Goal: Check status: Check status

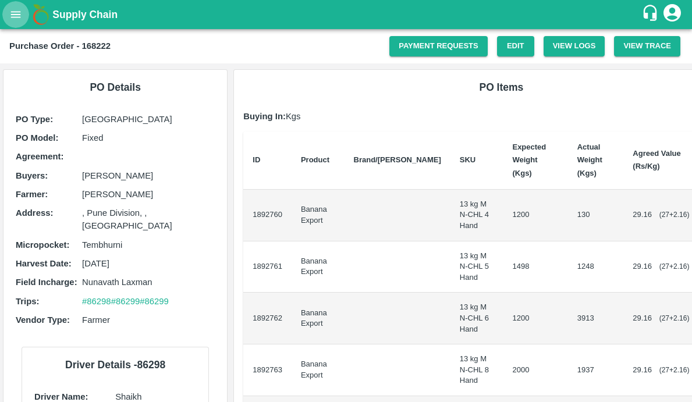
click at [23, 18] on button "open drawer" at bounding box center [15, 14] width 27 height 27
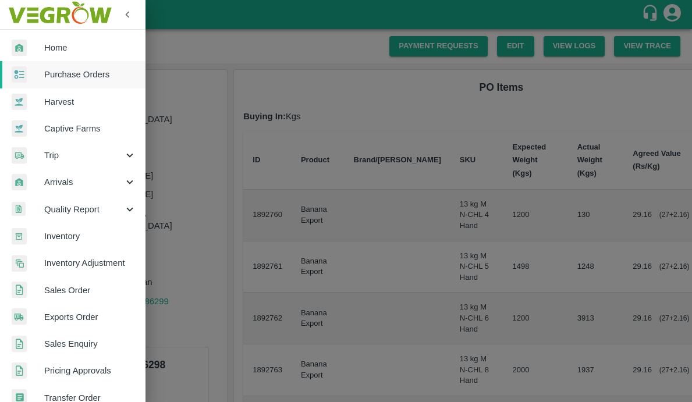
click at [66, 129] on span "Captive Farms" at bounding box center [90, 128] width 92 height 13
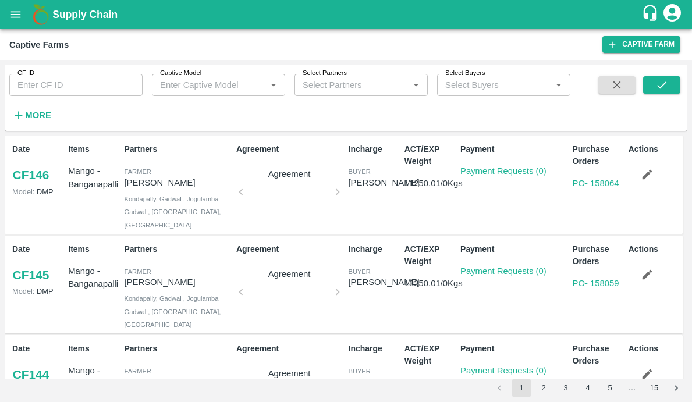
click at [499, 168] on link "Payment Requests (0)" at bounding box center [503, 170] width 86 height 9
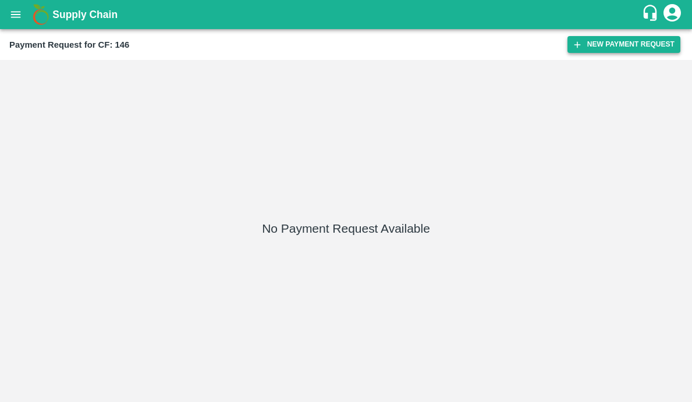
click at [616, 38] on button "New Payment Request" at bounding box center [623, 44] width 113 height 17
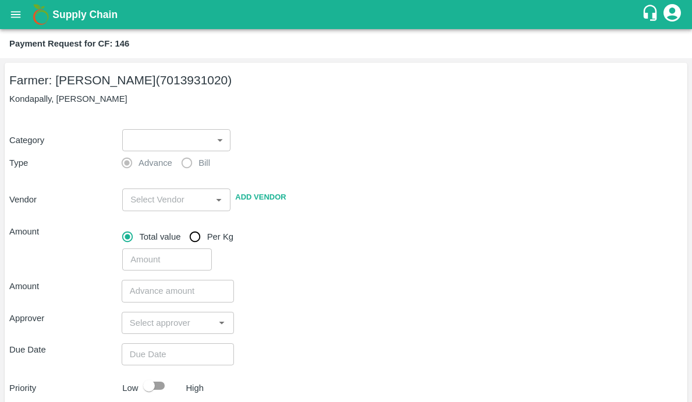
click at [186, 102] on p "Kondapally, Jogulamba Gadwal" at bounding box center [345, 99] width 673 height 13
click at [172, 144] on body "Supply Chain Payment Request for CF: 146 Farmer: Chinna Anji (7013931020) Konda…" at bounding box center [346, 201] width 692 height 402
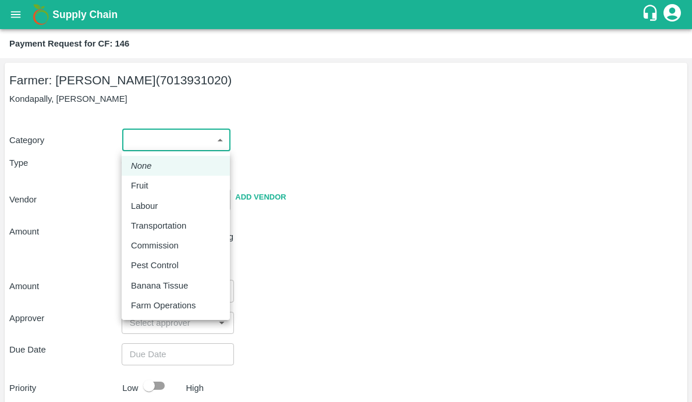
click at [326, 202] on div at bounding box center [346, 201] width 692 height 402
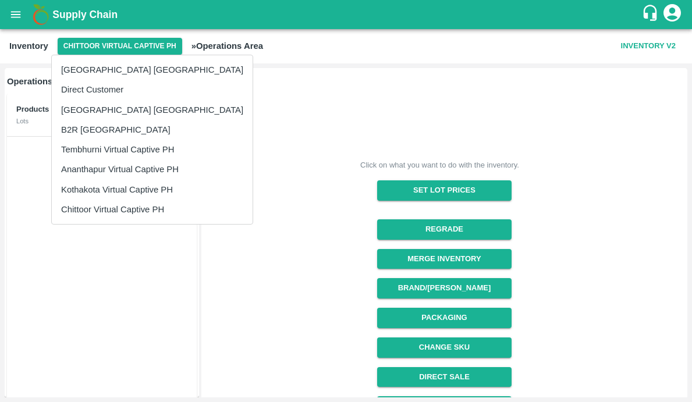
click at [23, 24] on div at bounding box center [346, 201] width 692 height 402
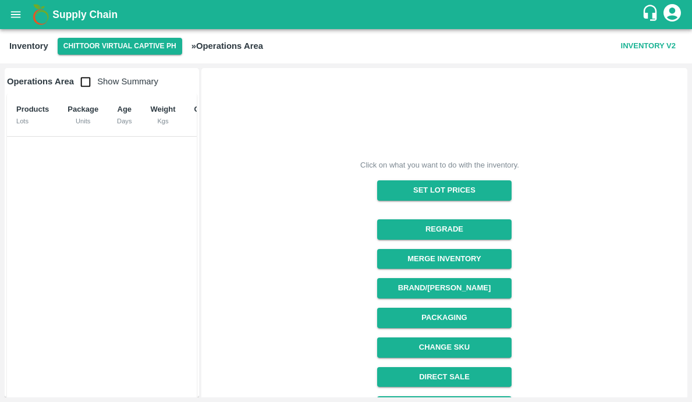
click at [13, 15] on icon "open drawer" at bounding box center [15, 14] width 13 height 13
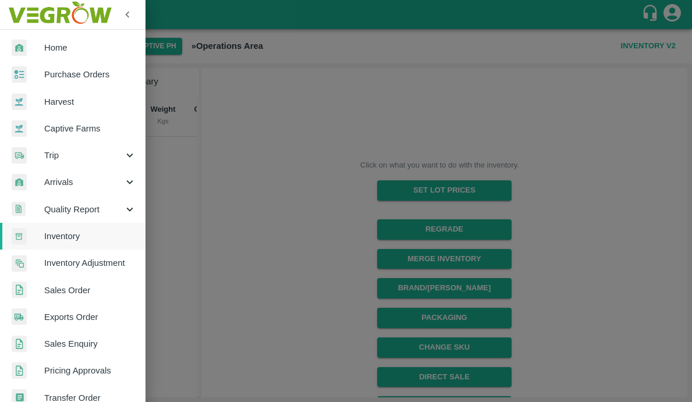
click at [255, 106] on div at bounding box center [346, 201] width 692 height 402
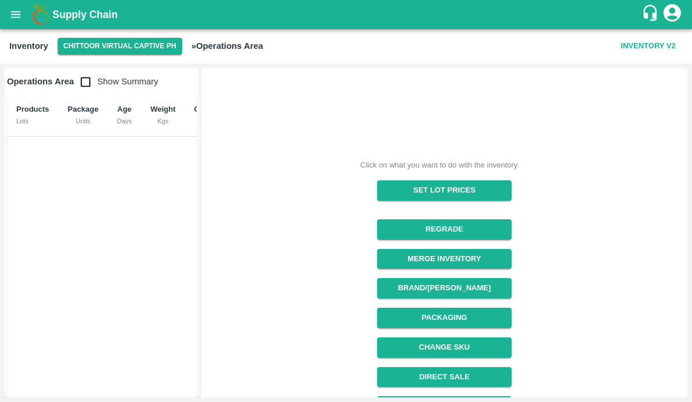
scroll to position [143, 0]
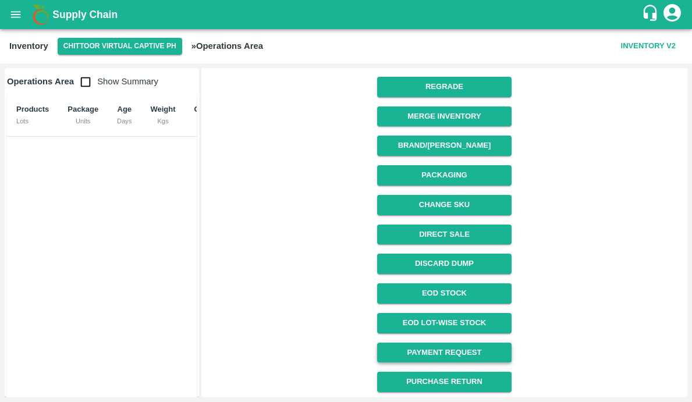
click at [399, 349] on link "Payment Request" at bounding box center [444, 353] width 134 height 20
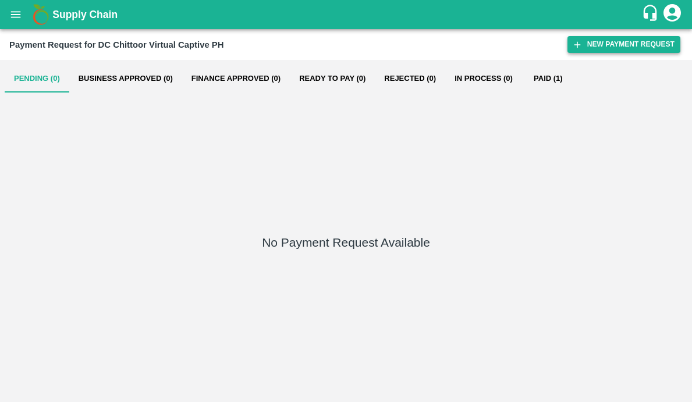
click at [606, 46] on button "New Payment Request" at bounding box center [623, 44] width 113 height 17
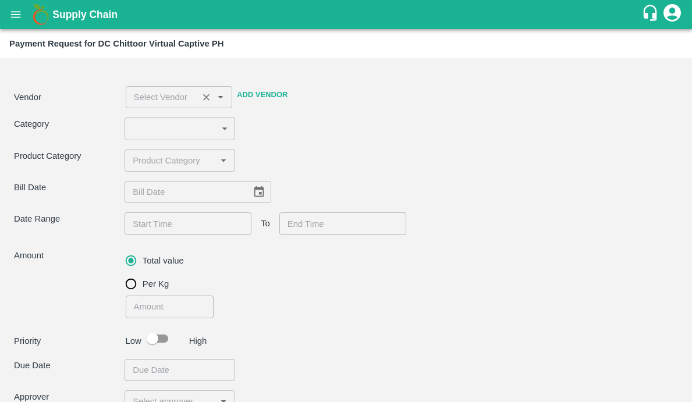
click at [211, 104] on div at bounding box center [212, 98] width 29 height 16
click at [190, 130] on body "Supply Chain Payment Request for DC Chittoor Virtual Captive PH Vendor ​ Add Ve…" at bounding box center [346, 201] width 692 height 402
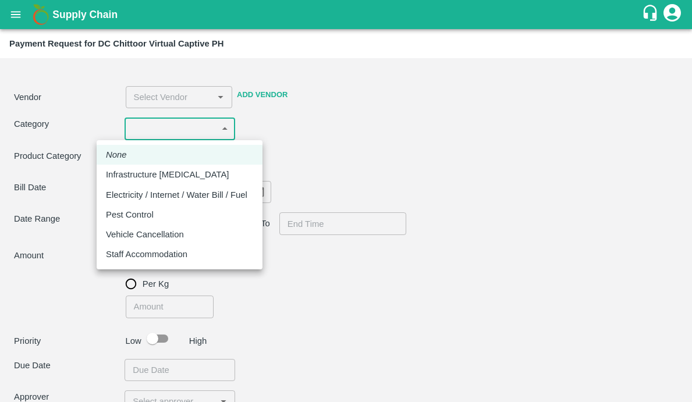
click at [351, 190] on div at bounding box center [346, 201] width 692 height 402
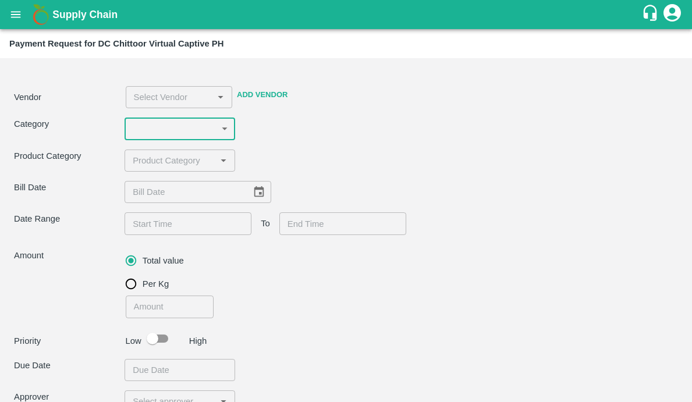
scroll to position [133, 0]
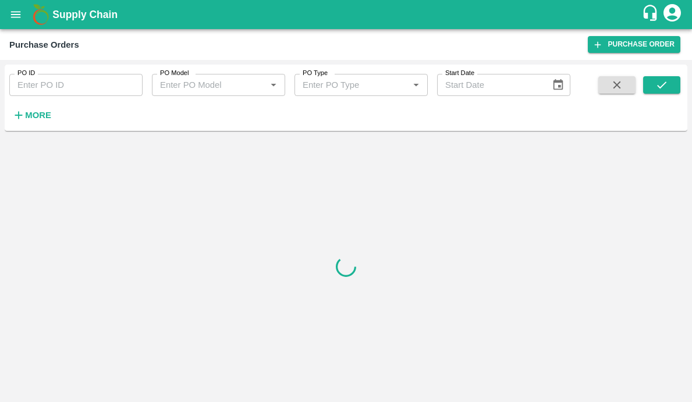
click at [16, 11] on icon "open drawer" at bounding box center [15, 14] width 13 height 13
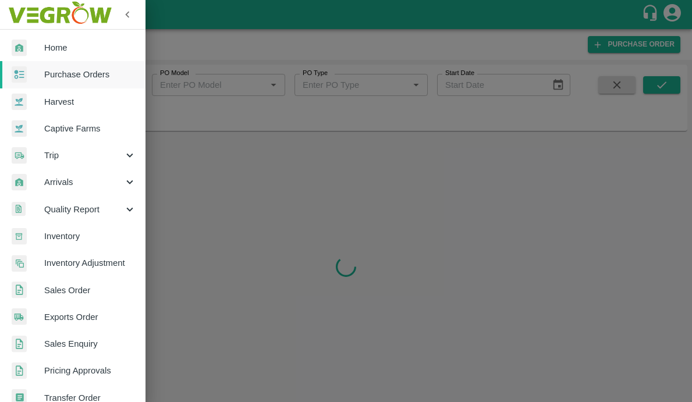
click at [52, 121] on link "Captive Farms" at bounding box center [72, 128] width 145 height 27
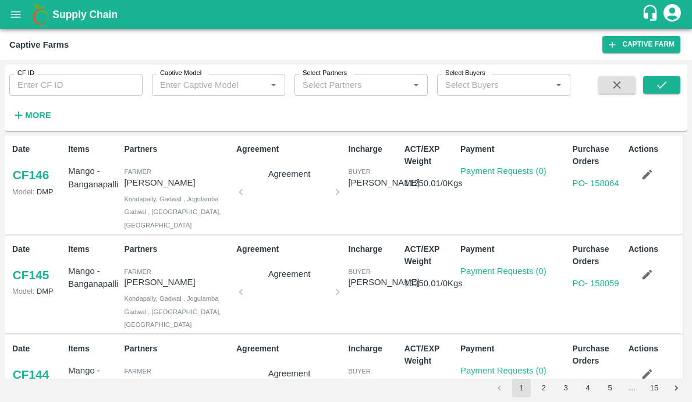
click at [227, 82] on input "Captive Model" at bounding box center [208, 84] width 107 height 15
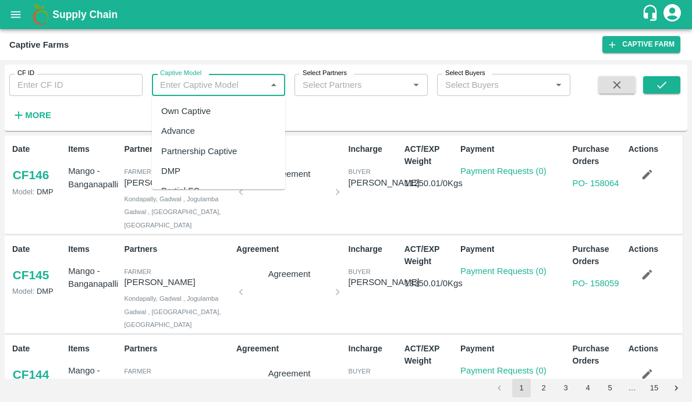
scroll to position [76, 0]
click at [200, 156] on div "Land Leasing" at bounding box center [187, 154] width 52 height 13
type input "Land Leasing"
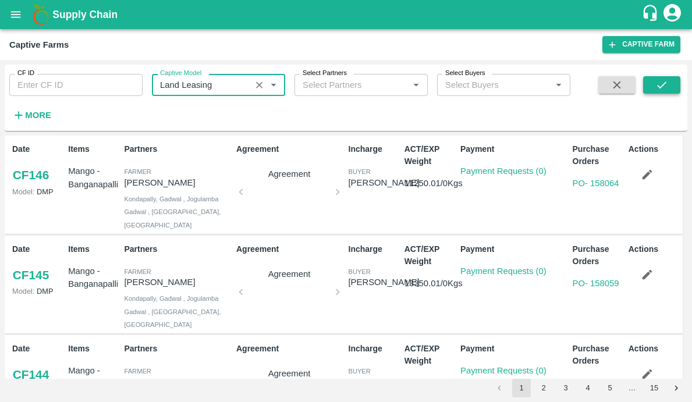
click at [664, 85] on icon "submit" at bounding box center [661, 85] width 13 height 13
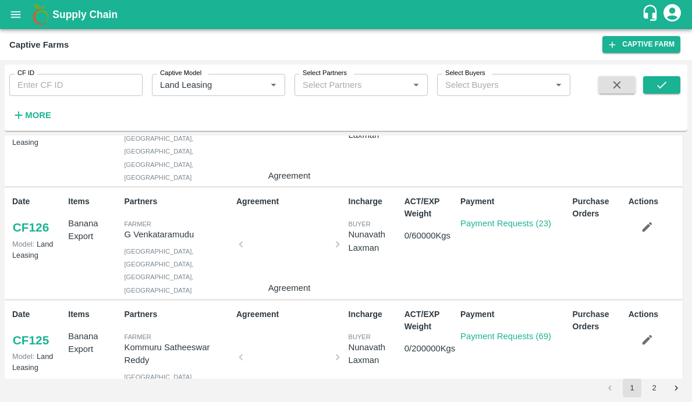
scroll to position [63, 0]
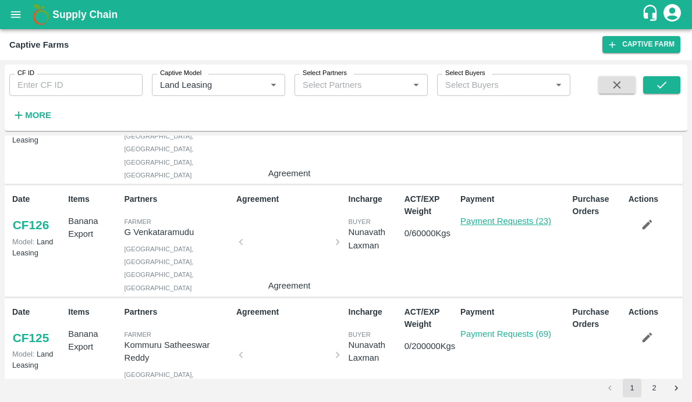
click at [478, 219] on link "Payment Requests (23)" at bounding box center [505, 220] width 91 height 9
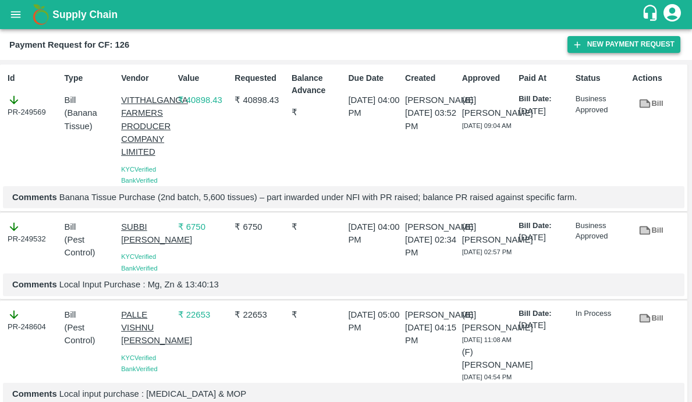
click at [595, 43] on button "New Payment Request" at bounding box center [623, 44] width 113 height 17
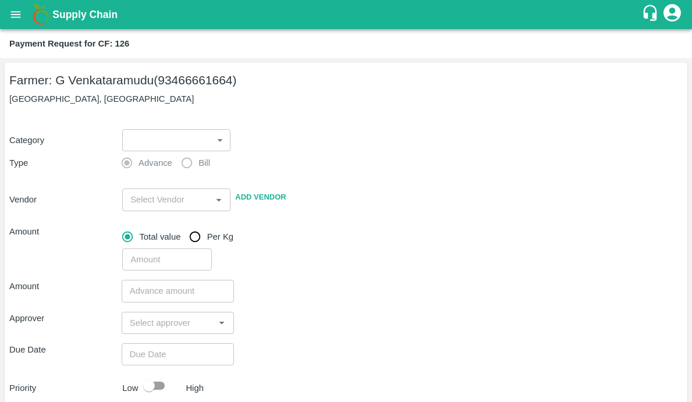
click at [208, 141] on body "Supply Chain Payment Request for CF: 126 Farmer: G Venkataramudu (93466661664) …" at bounding box center [346, 201] width 692 height 402
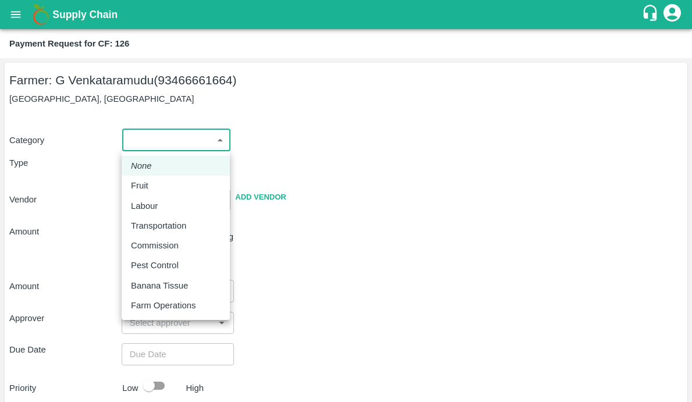
click at [326, 172] on div at bounding box center [346, 201] width 692 height 402
click at [167, 137] on body "Supply Chain Payment Request for CF: 126 Farmer: G Venkataramudu (93466661664) …" at bounding box center [346, 201] width 692 height 402
click at [275, 124] on div at bounding box center [346, 201] width 692 height 402
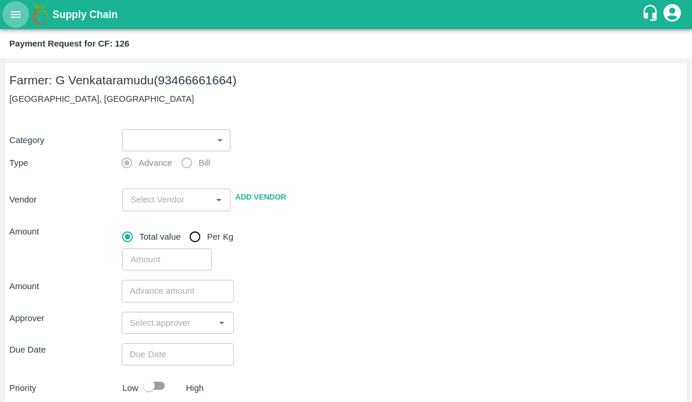
click at [20, 16] on icon "open drawer" at bounding box center [15, 14] width 13 height 13
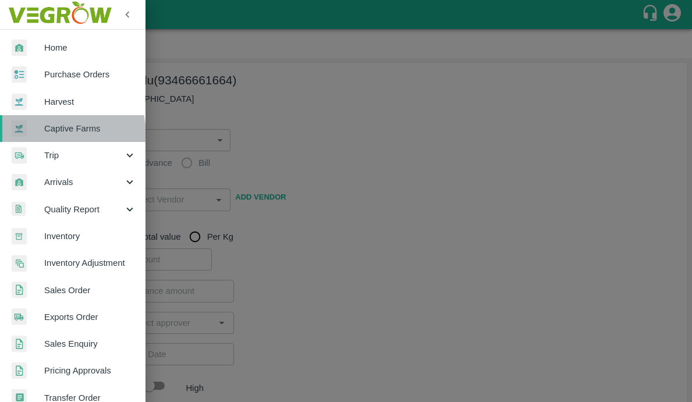
click at [49, 136] on link "Captive Farms" at bounding box center [72, 128] width 145 height 27
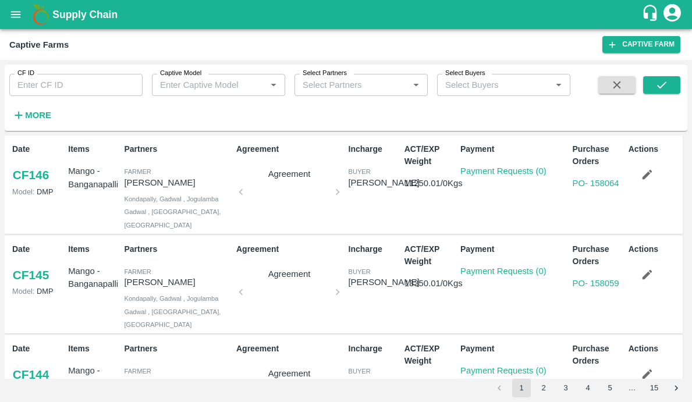
click at [20, 12] on icon "open drawer" at bounding box center [15, 14] width 13 height 13
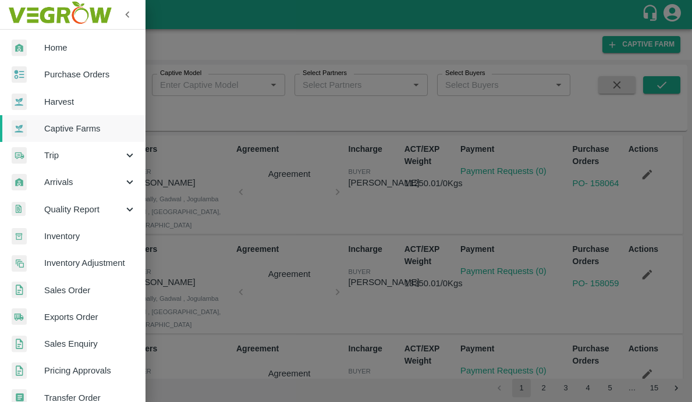
click at [29, 40] on div at bounding box center [28, 48] width 33 height 17
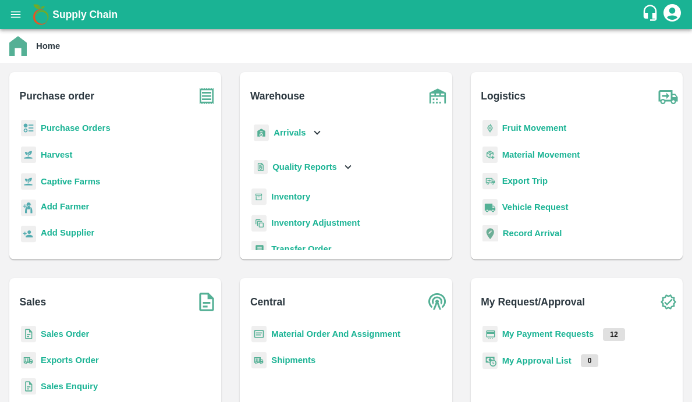
click at [77, 180] on b "Captive Farms" at bounding box center [70, 181] width 59 height 9
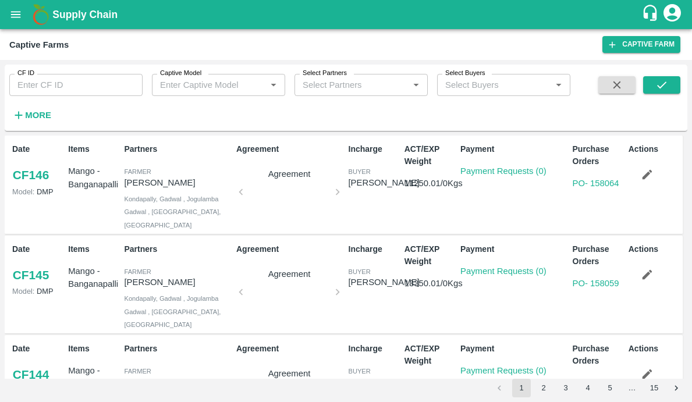
click at [251, 80] on input "Captive Model" at bounding box center [208, 84] width 107 height 15
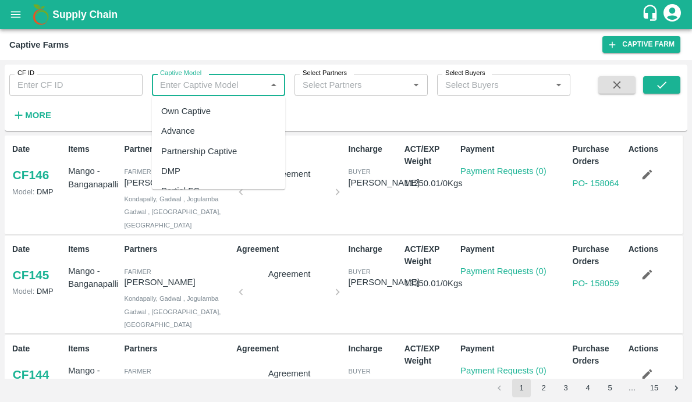
scroll to position [76, 0]
click at [204, 155] on div "Land Leasing" at bounding box center [187, 154] width 52 height 13
type input "Land Leasing"
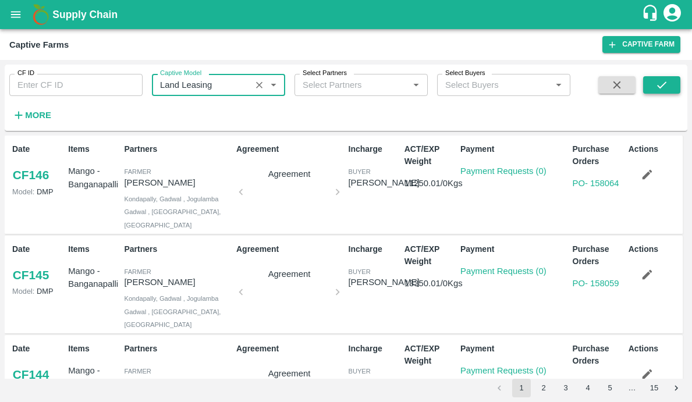
click at [662, 86] on icon "submit" at bounding box center [661, 84] width 9 height 7
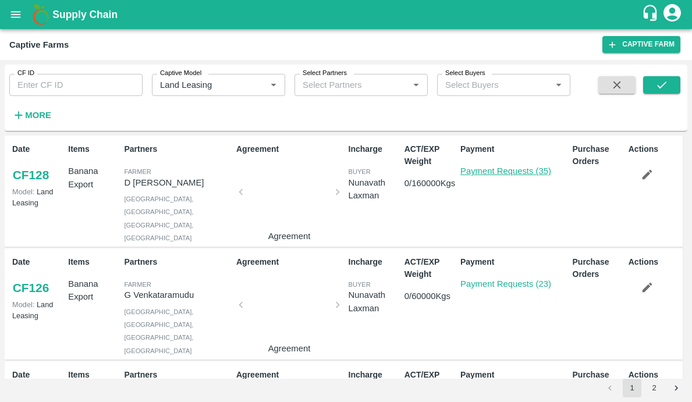
click at [503, 170] on link "Payment Requests (35)" at bounding box center [505, 170] width 91 height 9
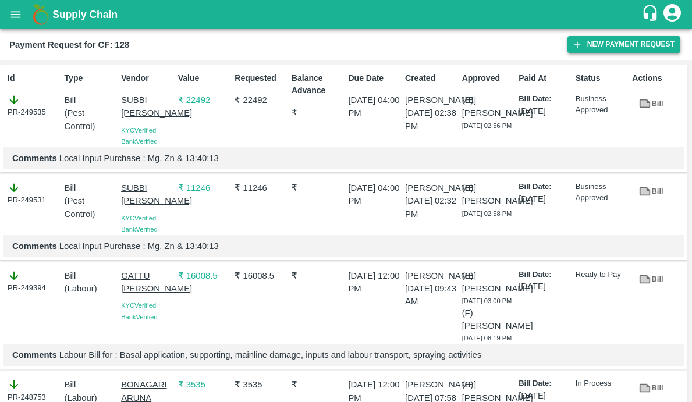
click at [606, 50] on button "New Payment Request" at bounding box center [623, 44] width 113 height 17
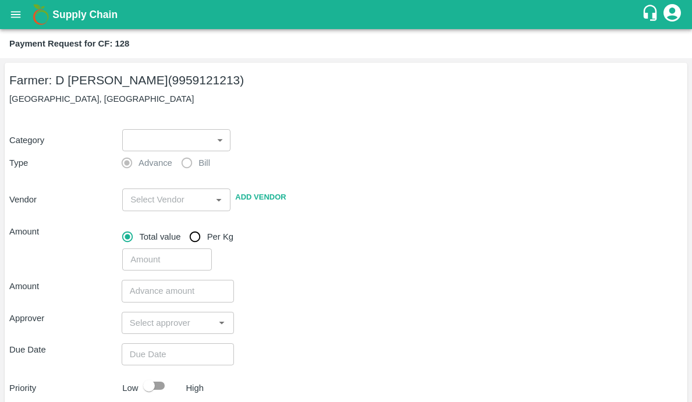
click at [178, 140] on body "Supply Chain Payment Request for CF: 128 Farmer: D Ramakrishna Reddy (995912121…" at bounding box center [346, 201] width 692 height 402
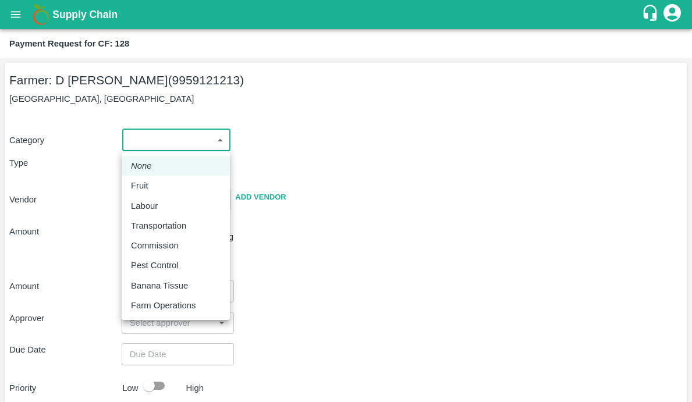
click at [332, 208] on div at bounding box center [346, 201] width 692 height 402
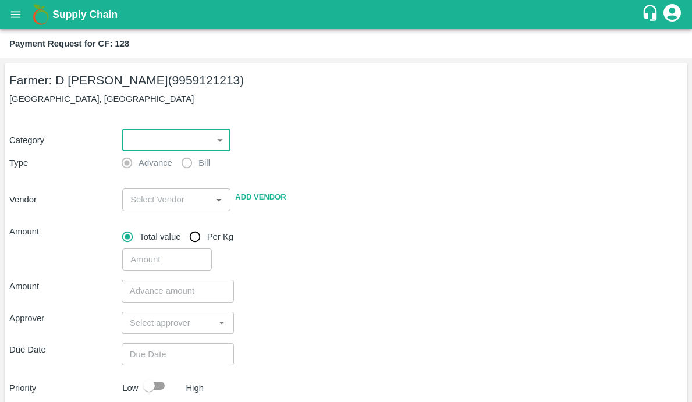
click at [207, 133] on body "Supply Chain Payment Request for CF: 128 Farmer: D Ramakrishna Reddy (995912121…" at bounding box center [346, 201] width 692 height 402
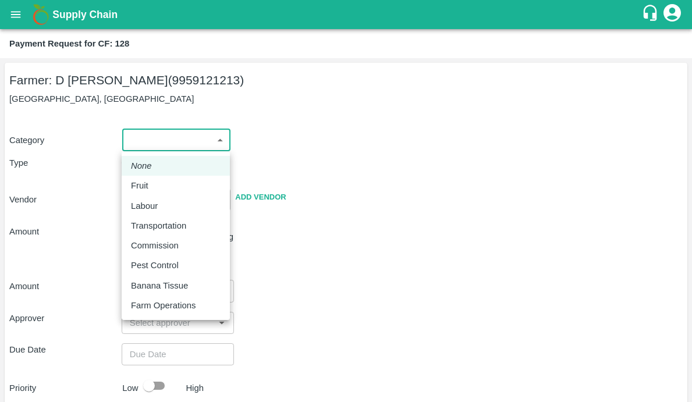
click at [280, 179] on div at bounding box center [346, 201] width 692 height 402
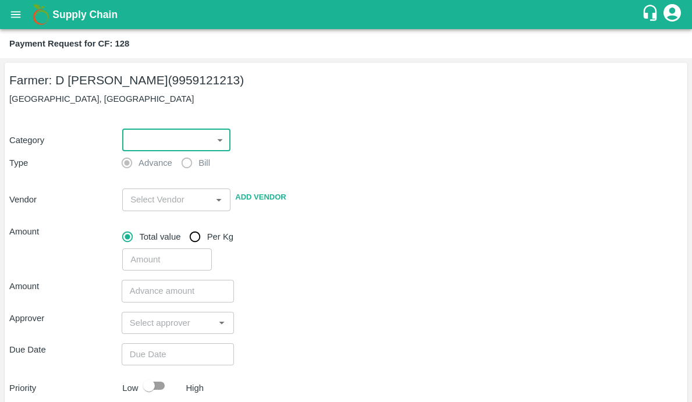
click at [20, 19] on icon "open drawer" at bounding box center [15, 14] width 13 height 13
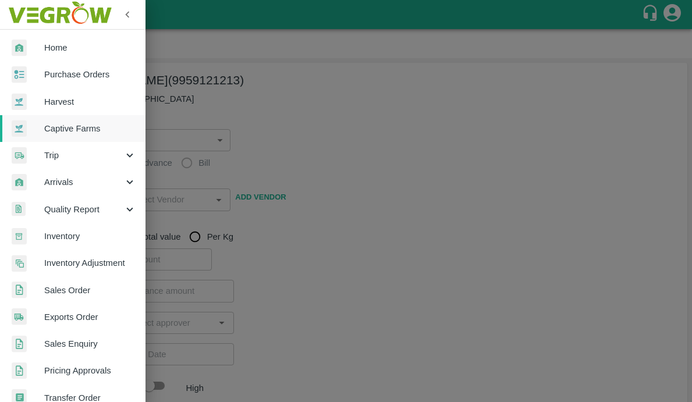
click at [63, 130] on span "Captive Farms" at bounding box center [90, 128] width 92 height 13
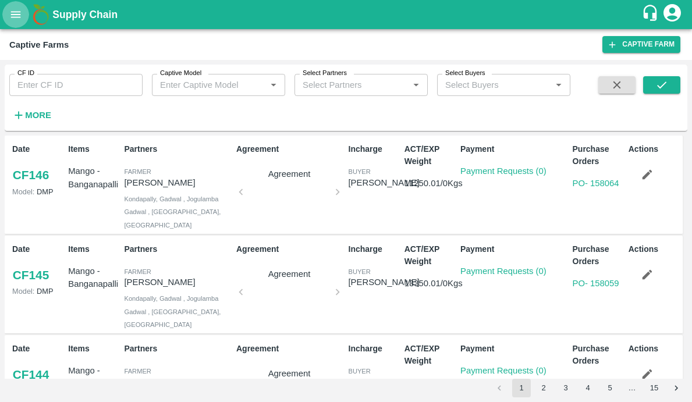
click at [16, 13] on icon "open drawer" at bounding box center [15, 14] width 13 height 13
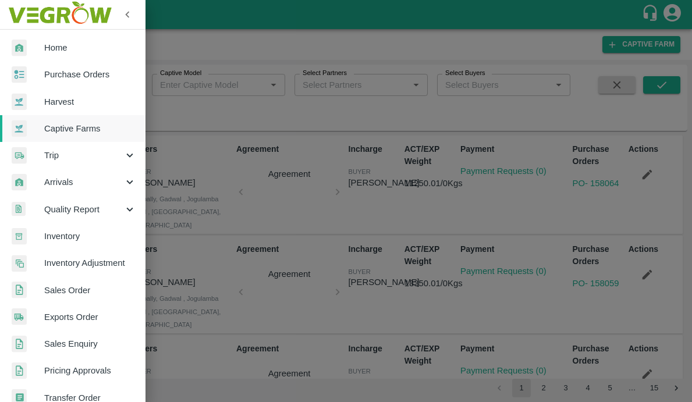
click at [52, 128] on span "Captive Farms" at bounding box center [90, 128] width 92 height 13
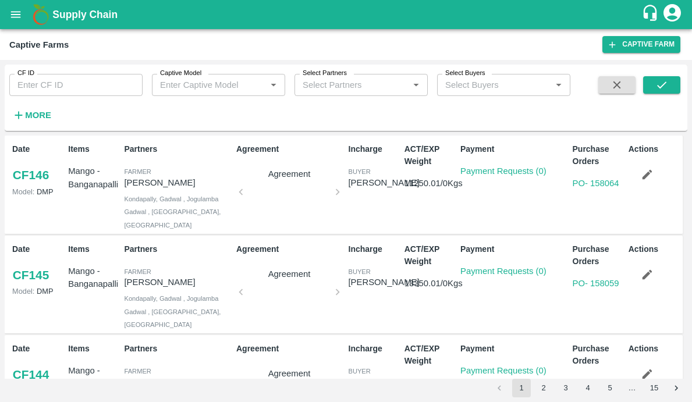
click at [216, 80] on input "Captive Model" at bounding box center [208, 84] width 107 height 15
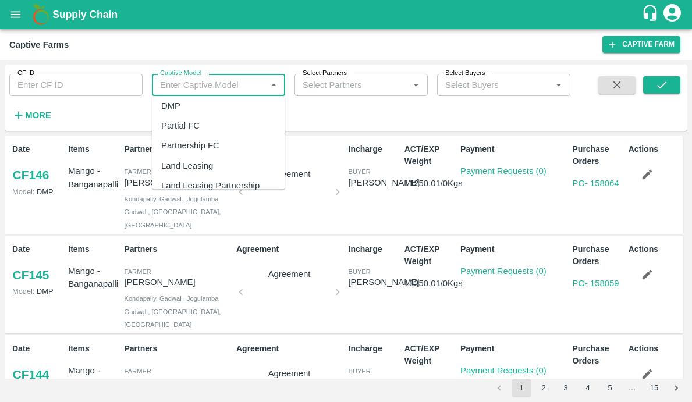
scroll to position [76, 0]
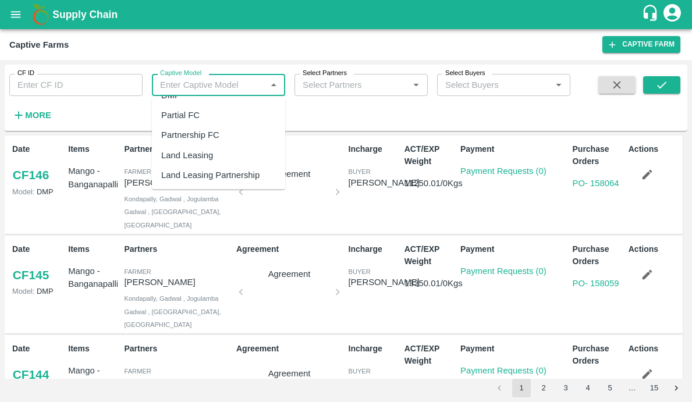
click at [214, 155] on div "Land Leasing" at bounding box center [218, 155] width 133 height 20
type input "Land Leasing"
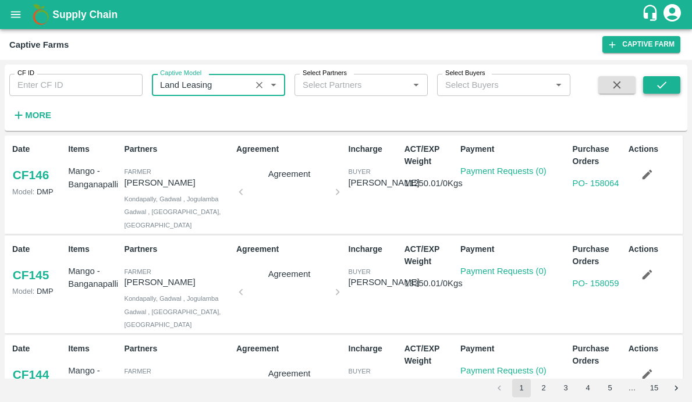
click at [666, 80] on icon "submit" at bounding box center [661, 85] width 13 height 13
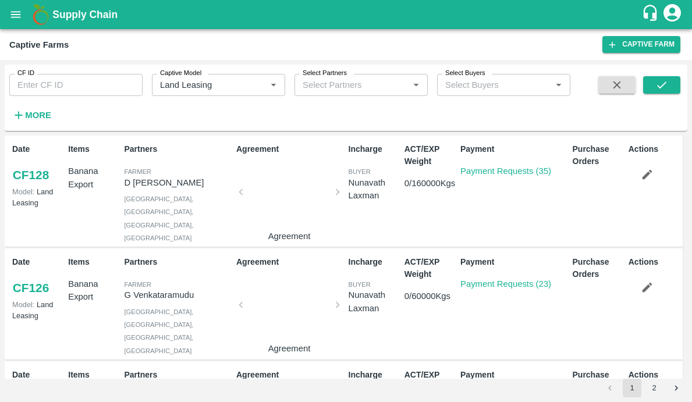
scroll to position [75, 0]
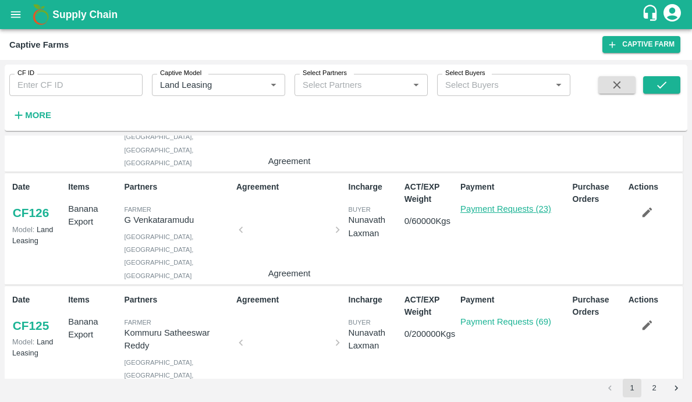
click at [485, 208] on link "Payment Requests (23)" at bounding box center [505, 208] width 91 height 9
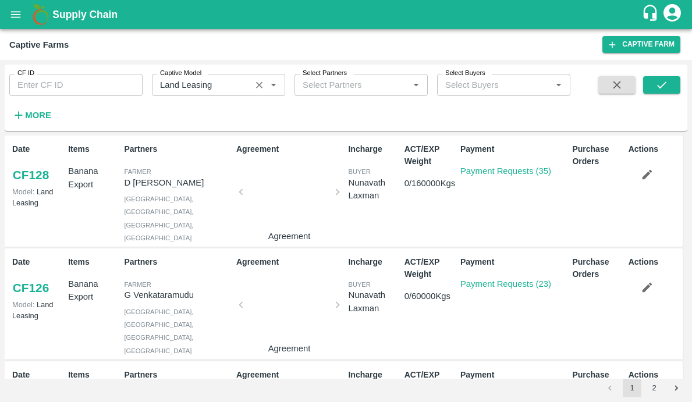
click at [261, 84] on icon "Clear" at bounding box center [259, 85] width 11 height 11
click at [179, 126] on div "CF ID CF ID Captive Model Captive Model   * Select Partners Select Partners   *…" at bounding box center [346, 98] width 682 height 66
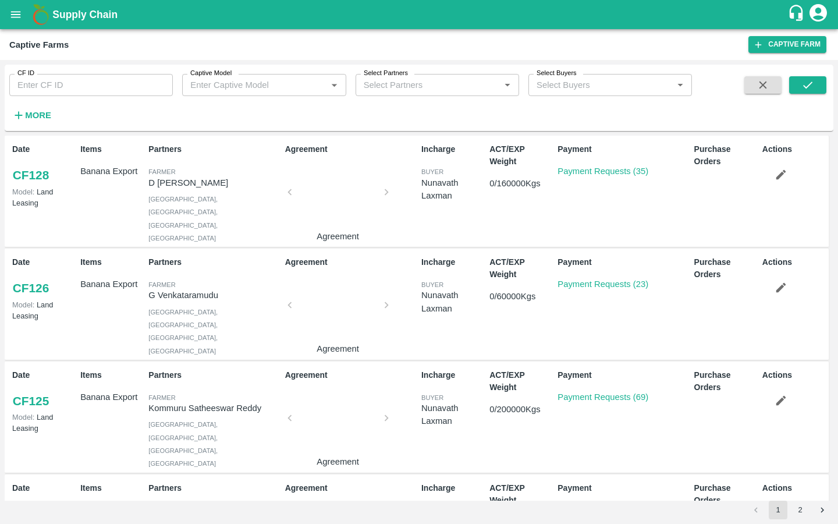
click at [10, 10] on icon "open drawer" at bounding box center [15, 14] width 13 height 13
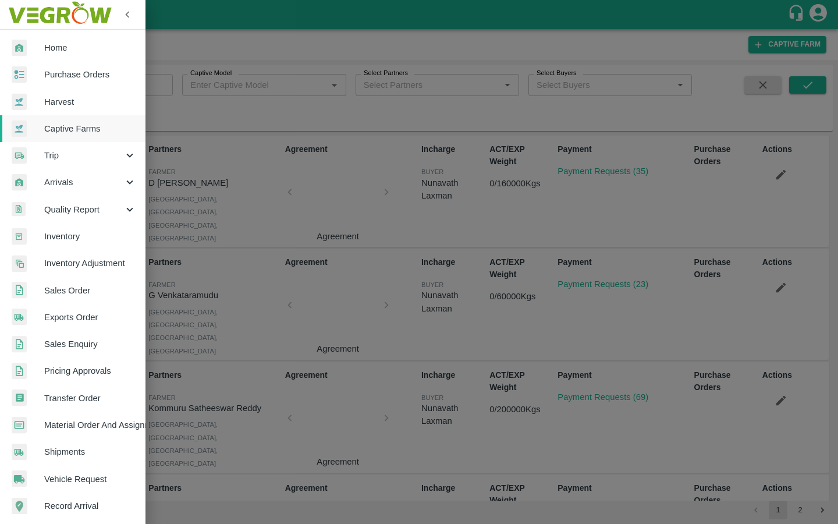
click at [61, 47] on span "Home" at bounding box center [90, 47] width 92 height 13
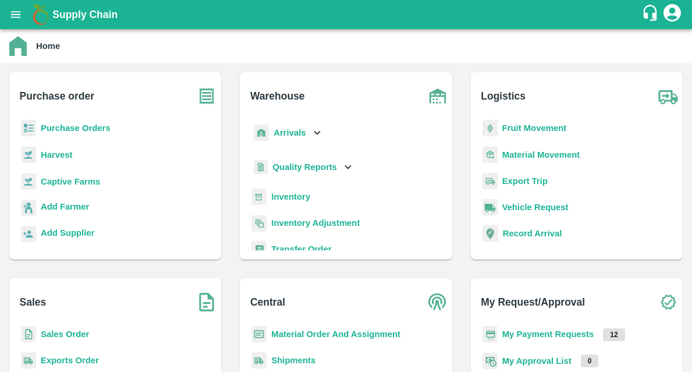
click at [93, 179] on b "Captive Farms" at bounding box center [70, 181] width 59 height 9
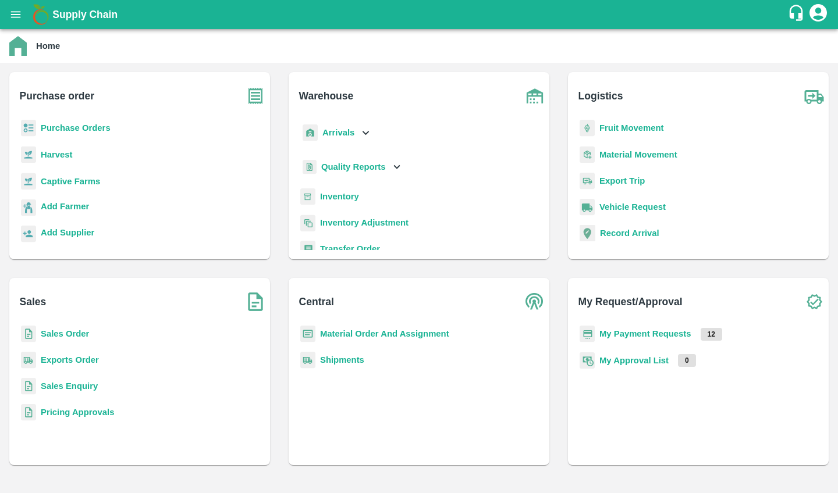
click at [68, 181] on b "Captive Farms" at bounding box center [70, 181] width 59 height 9
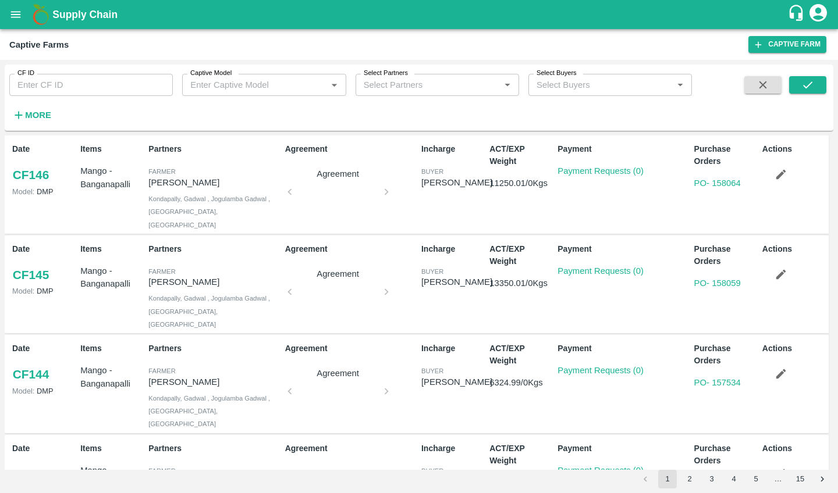
click at [279, 81] on input "Captive Model" at bounding box center [254, 84] width 137 height 15
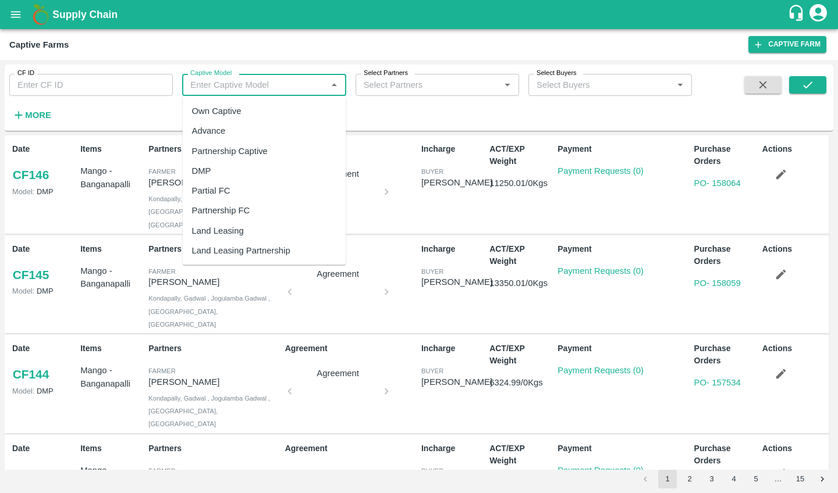
click at [245, 227] on div "Land Leasing" at bounding box center [264, 231] width 163 height 20
type input "Land Leasing"
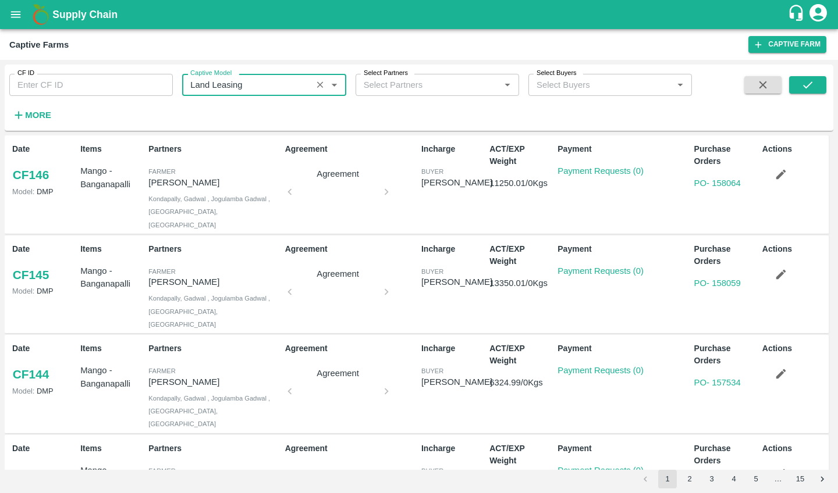
click at [691, 87] on icon "submit" at bounding box center [807, 84] width 9 height 7
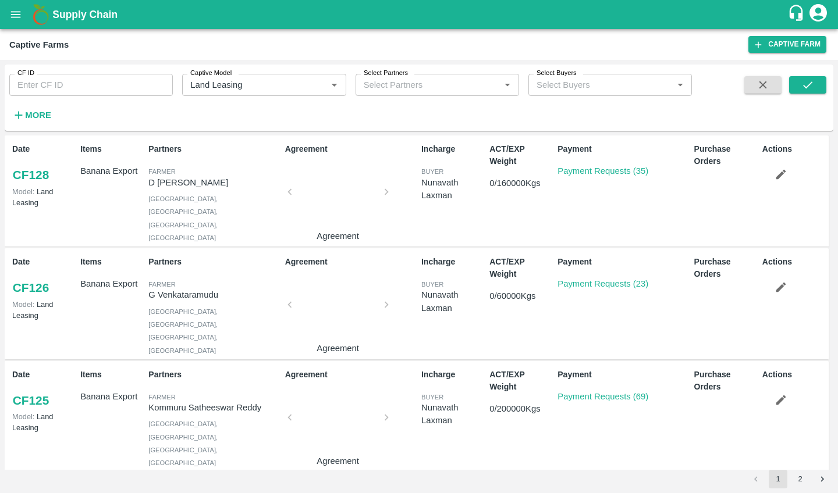
click at [577, 283] on link "Payment Requests (23)" at bounding box center [602, 283] width 91 height 9
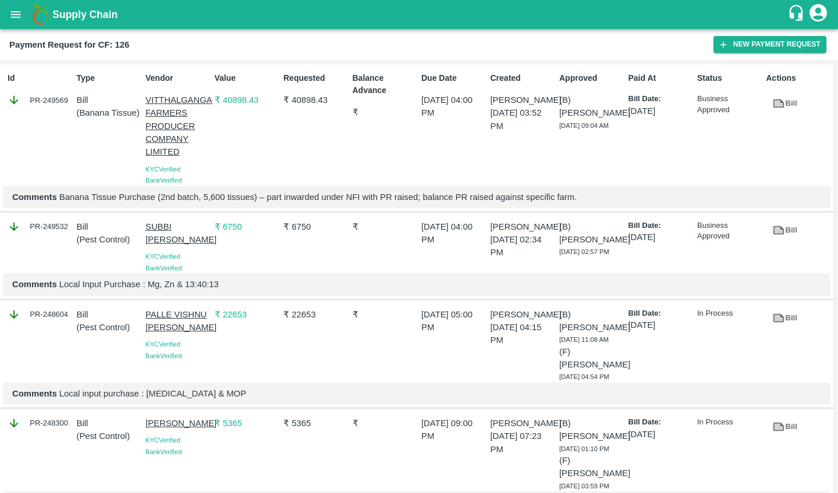
click at [752, 47] on button "New Payment Request" at bounding box center [769, 44] width 113 height 17
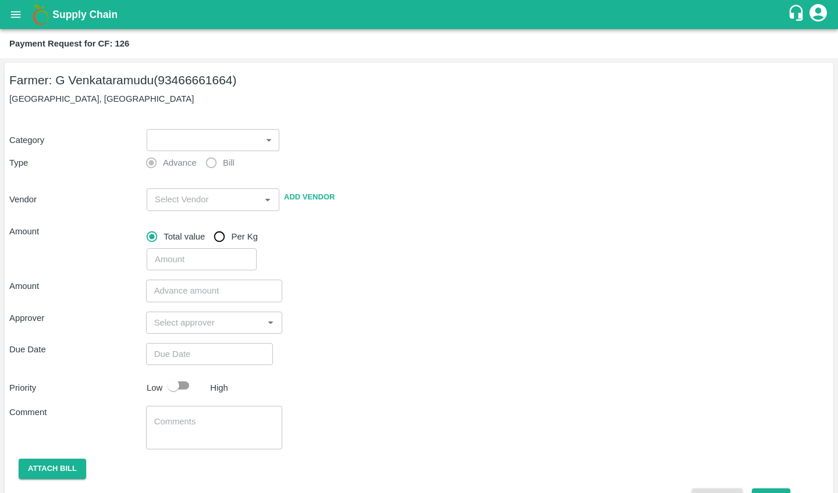
click at [222, 149] on body "Supply Chain Payment Request for CF: 126 Farmer: G Venkataramudu (93466661664) …" at bounding box center [419, 246] width 838 height 493
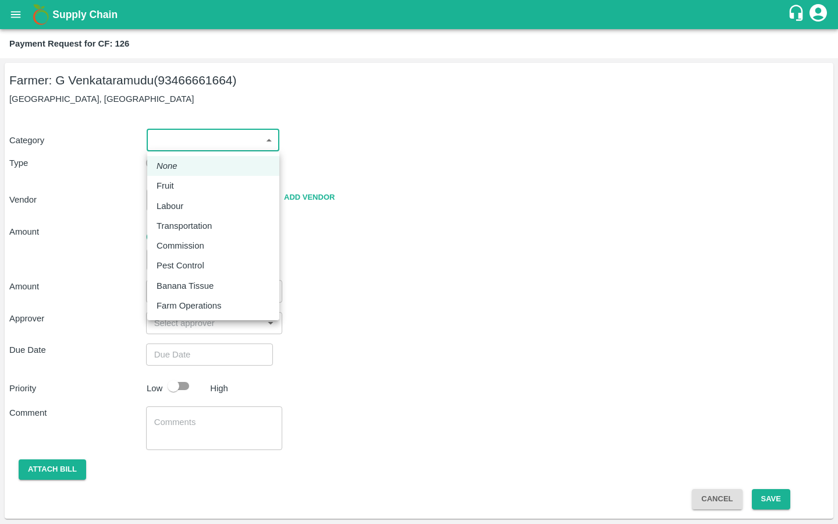
click at [368, 158] on div at bounding box center [419, 262] width 838 height 524
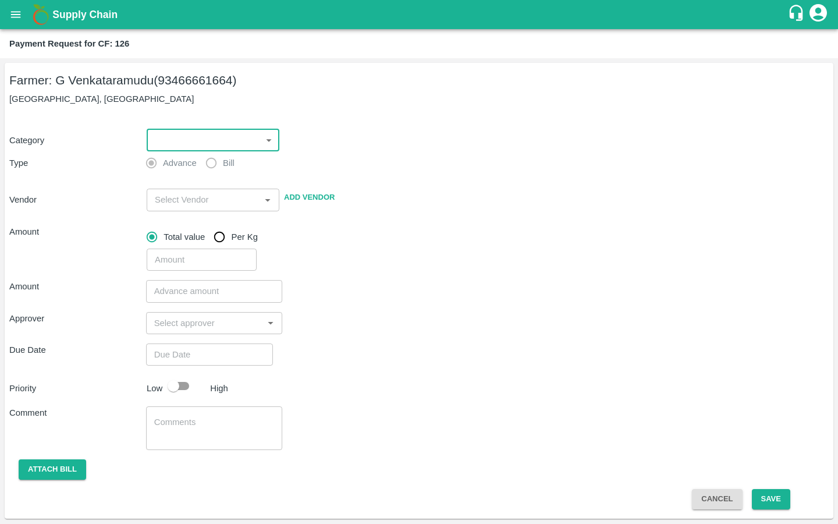
click at [10, 13] on icon "open drawer" at bounding box center [15, 14] width 13 height 13
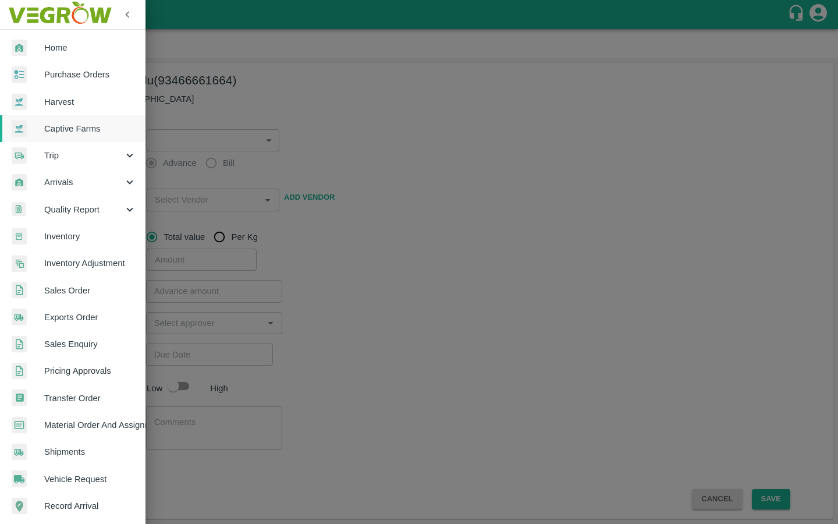
click at [70, 234] on span "Inventory" at bounding box center [90, 236] width 92 height 13
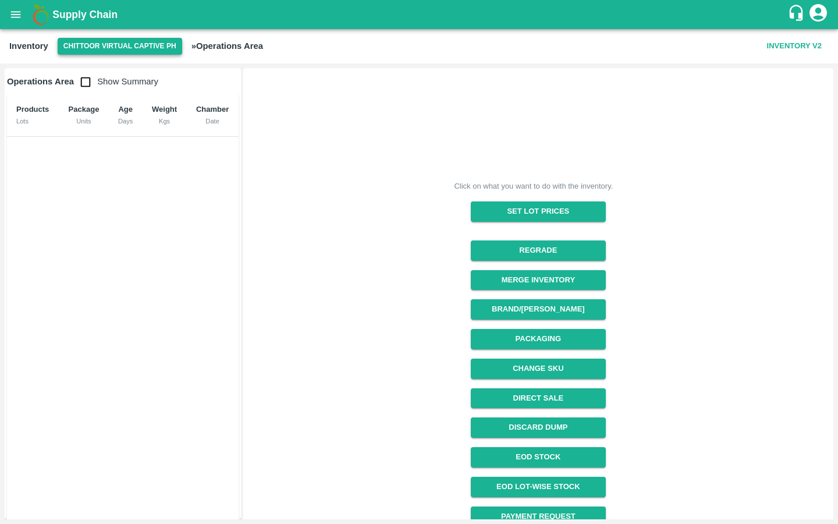
click at [145, 49] on button "Chittoor Virtual Captive PH" at bounding box center [120, 46] width 125 height 17
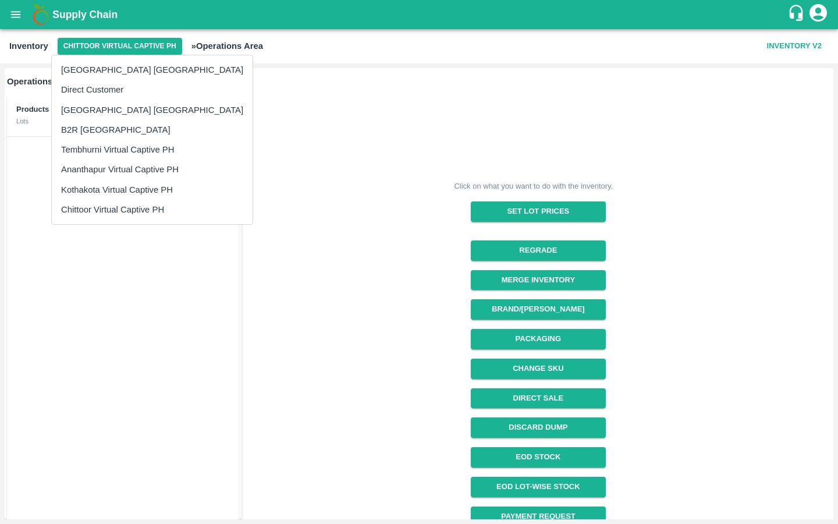
click at [101, 154] on li "Tembhurni Virtual Captive PH" at bounding box center [152, 150] width 201 height 20
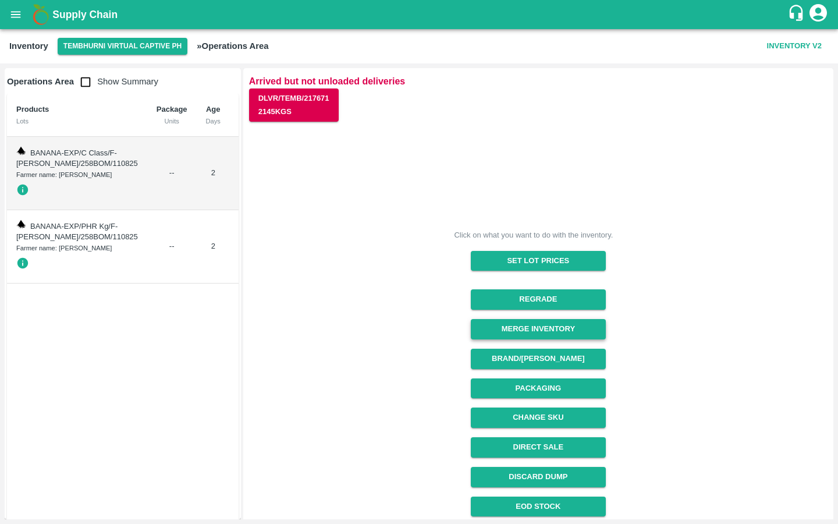
scroll to position [91, 0]
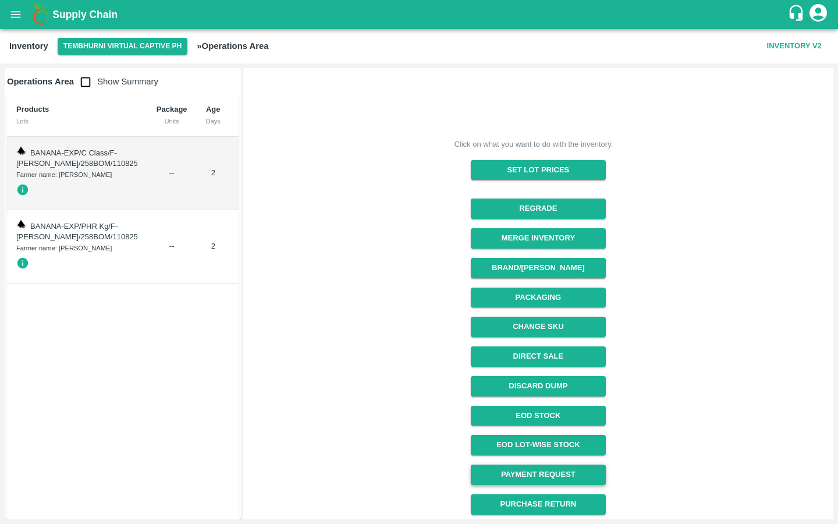
click at [536, 478] on link "Payment Request" at bounding box center [538, 474] width 134 height 20
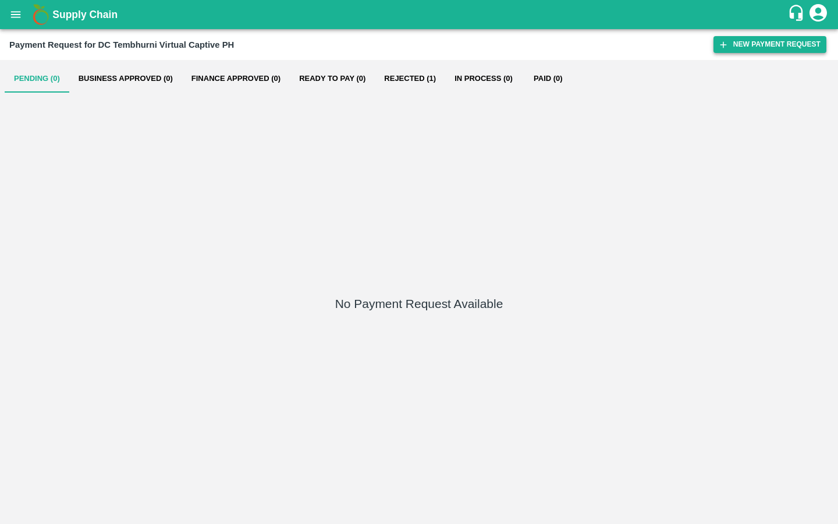
click at [784, 38] on button "New Payment Request" at bounding box center [769, 44] width 113 height 17
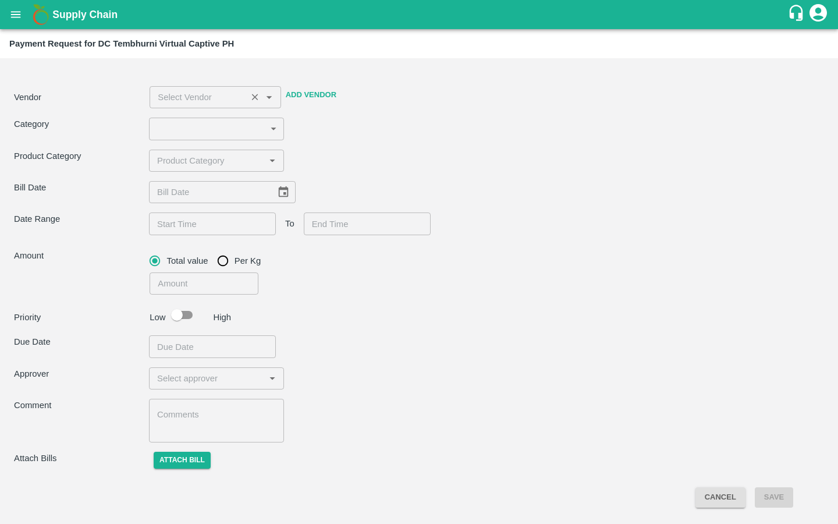
click at [216, 93] on input "input" at bounding box center [198, 97] width 90 height 15
click at [340, 154] on div "Product Category ​" at bounding box center [419, 161] width 810 height 22
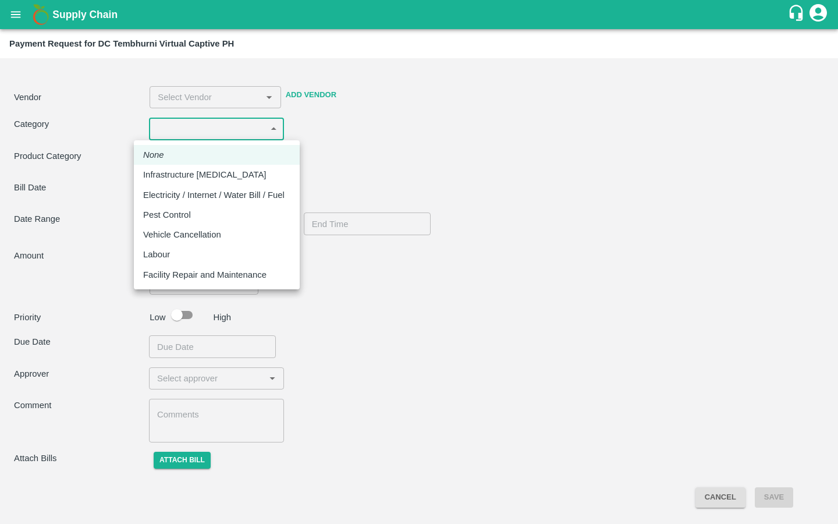
click at [253, 131] on body "Supply Chain Payment Request for DC Tembhurni Virtual Captive PH Vendor ​ Add V…" at bounding box center [419, 262] width 838 height 524
click at [453, 232] on div at bounding box center [419, 262] width 838 height 524
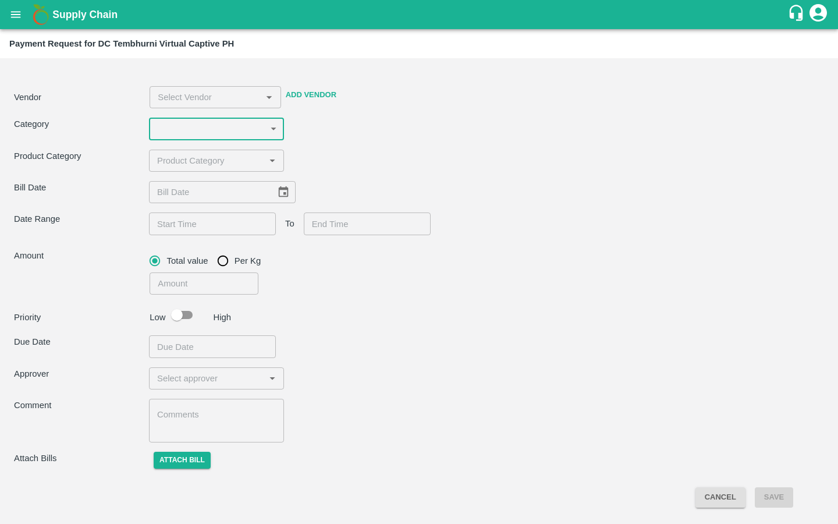
click at [10, 12] on icon "open drawer" at bounding box center [15, 14] width 13 height 13
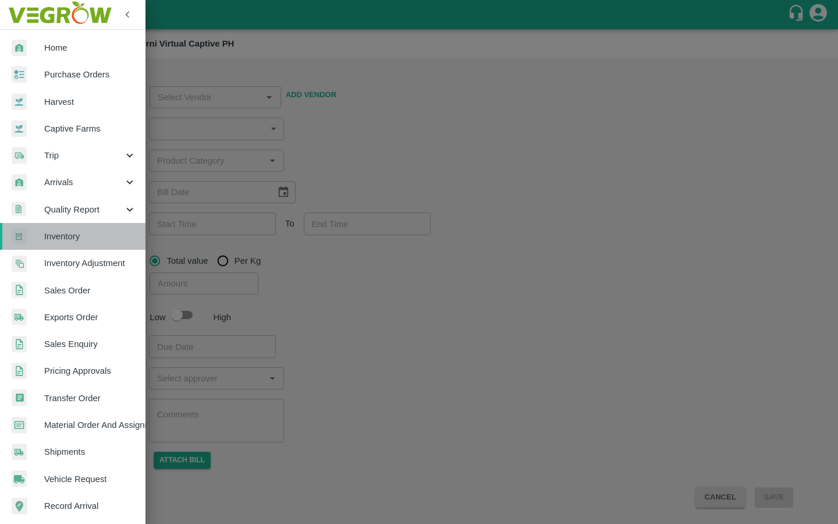
click at [94, 234] on span "Inventory" at bounding box center [90, 236] width 92 height 13
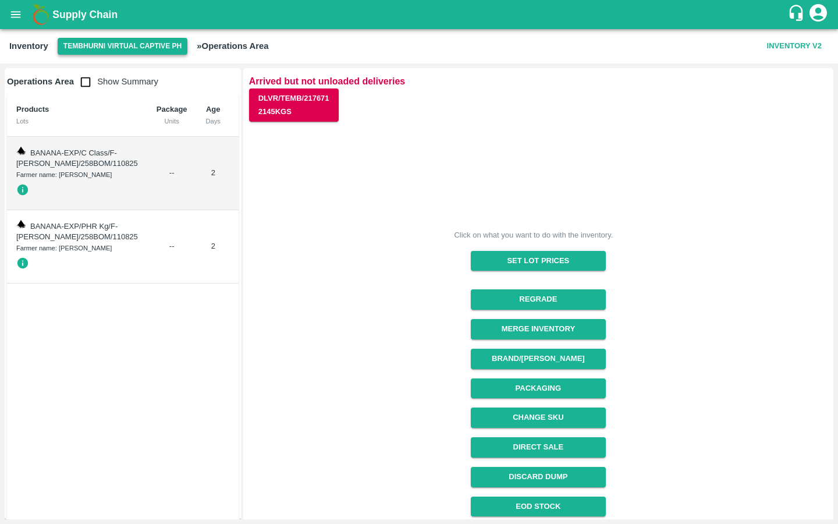
click at [142, 48] on button "Tembhurni Virtual Captive PH" at bounding box center [123, 46] width 130 height 17
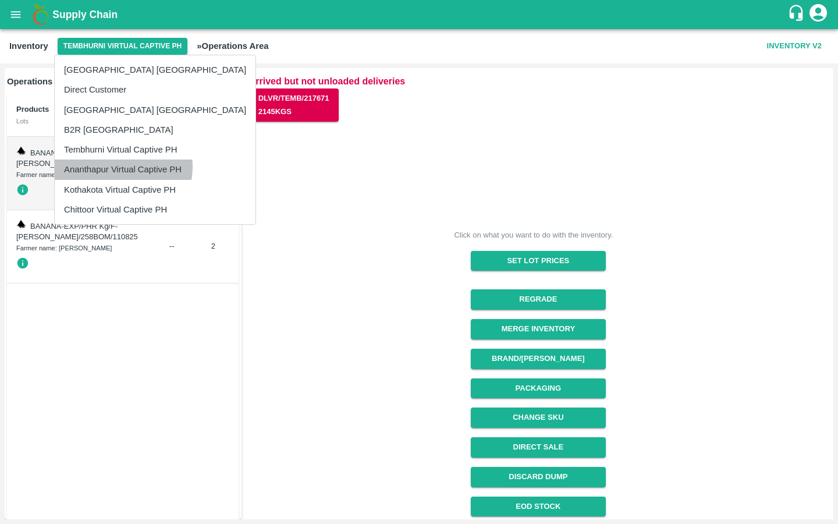
click at [122, 166] on li "Ananthapur Virtual Captive PH" at bounding box center [155, 169] width 201 height 20
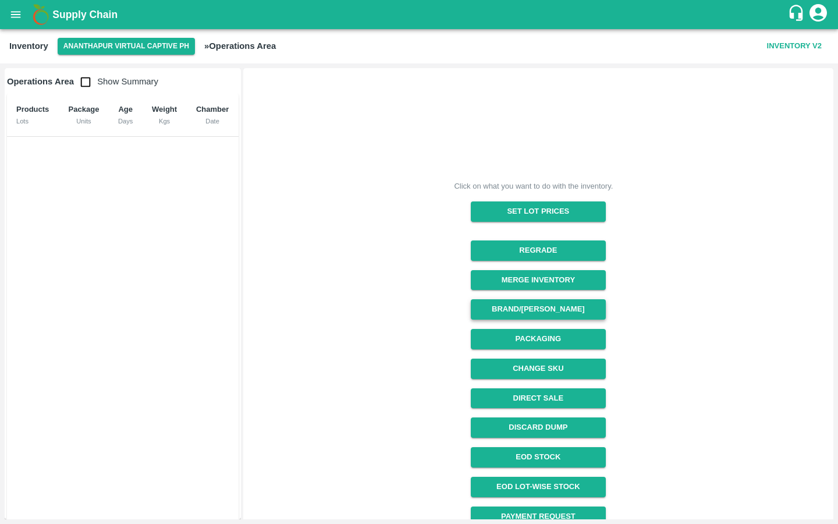
scroll to position [42, 0]
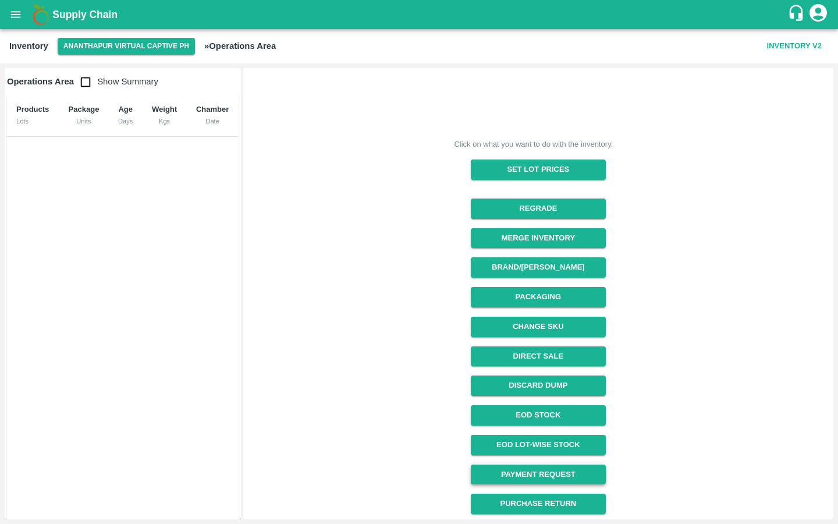
click at [525, 464] on link "Payment Request" at bounding box center [538, 474] width 134 height 20
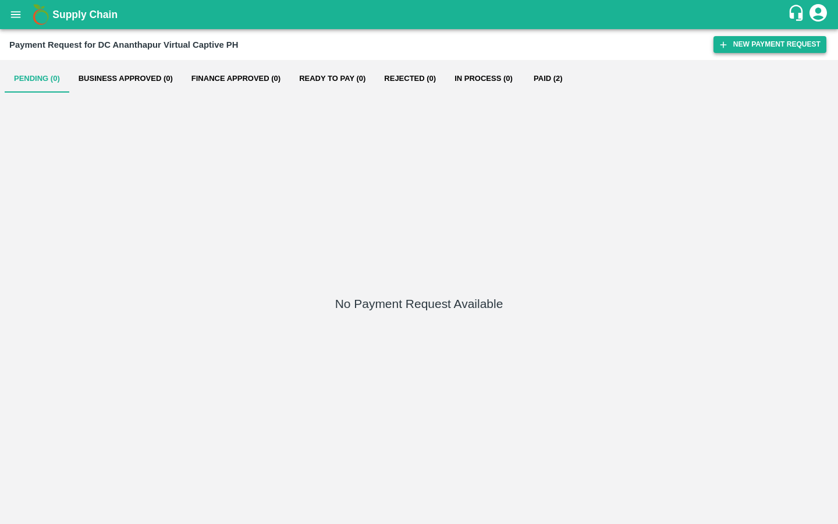
click at [726, 44] on icon "button" at bounding box center [723, 44] width 6 height 6
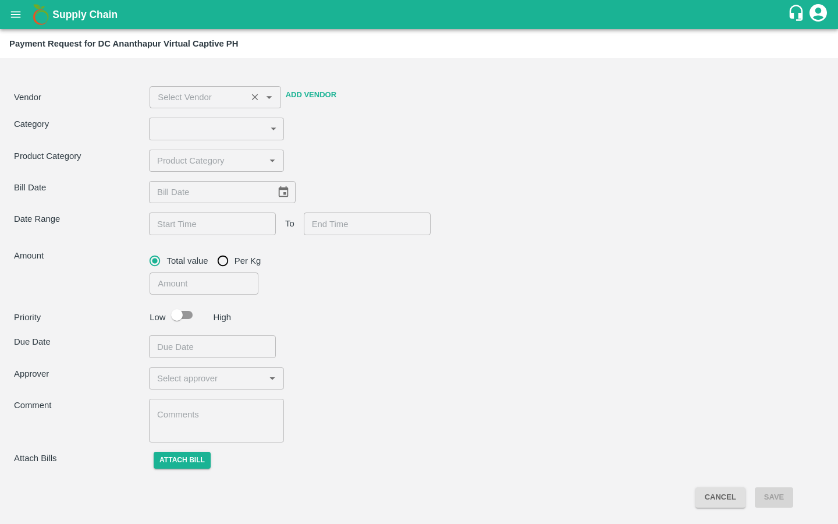
click at [236, 108] on div "​" at bounding box center [215, 97] width 131 height 22
click at [353, 150] on div "Product Category ​" at bounding box center [419, 161] width 810 height 22
click at [266, 134] on body "Supply Chain Payment Request for DC Ananthapur Virtual Captive PH Vendor ​ Add …" at bounding box center [419, 262] width 838 height 524
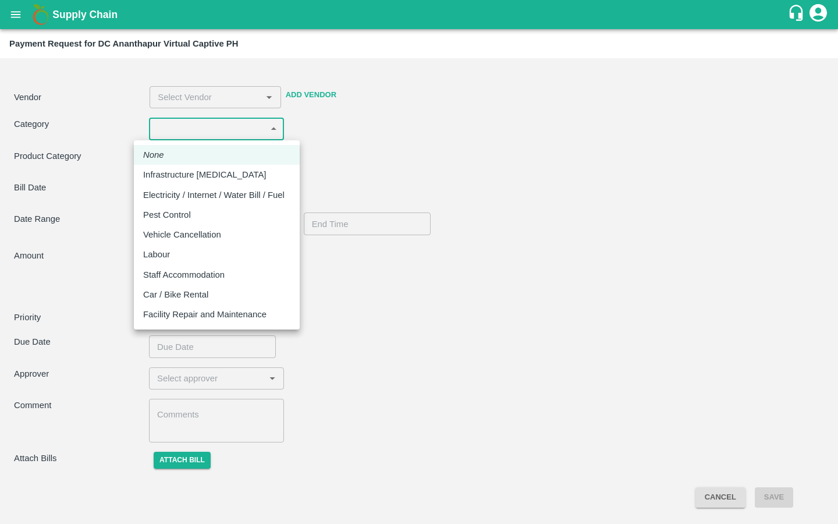
click at [404, 138] on div at bounding box center [419, 262] width 838 height 524
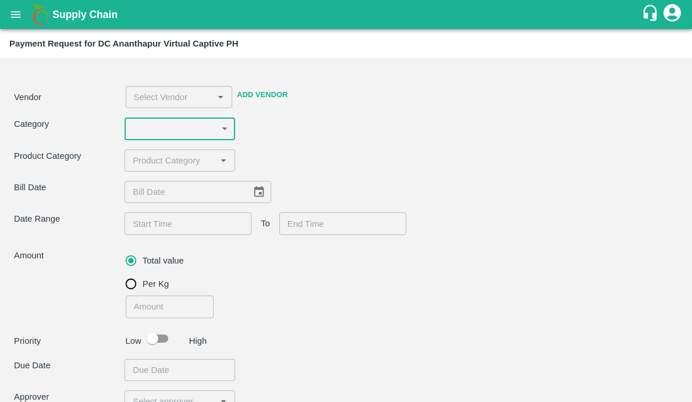
click at [10, 12] on icon "open drawer" at bounding box center [15, 14] width 13 height 13
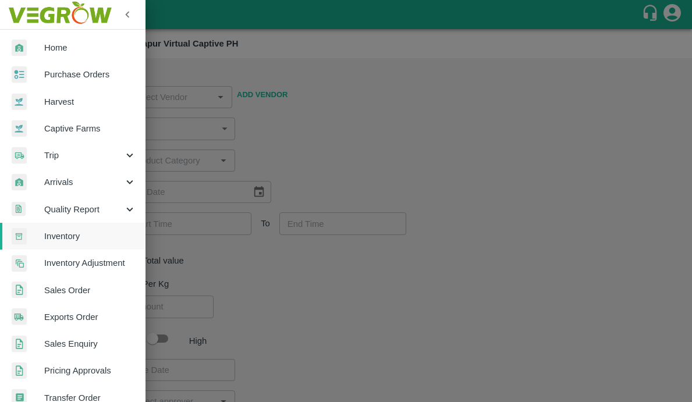
click at [91, 245] on link "Inventory" at bounding box center [72, 236] width 145 height 27
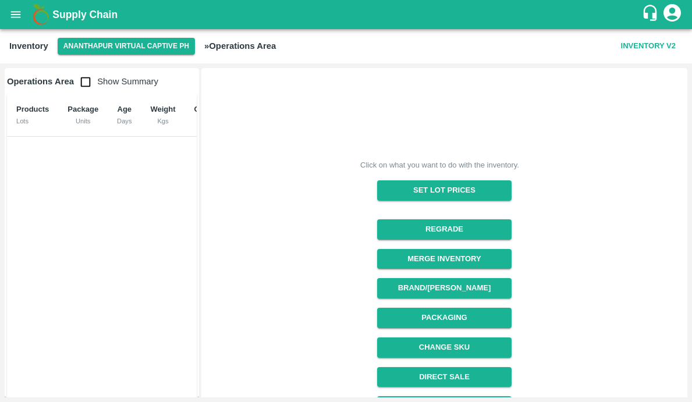
scroll to position [143, 0]
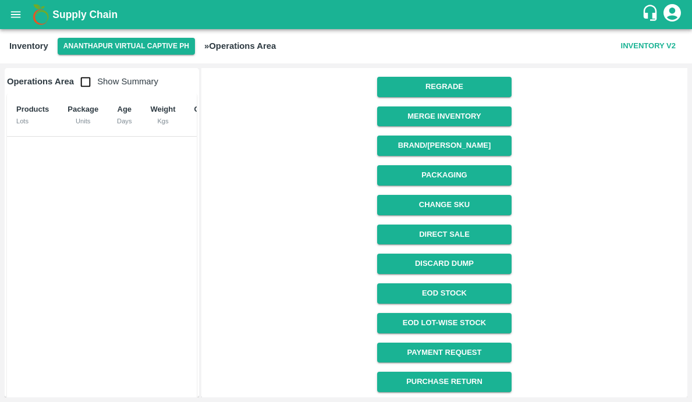
click at [250, 154] on div "Click on what you want to do with the inventory. Set Lot Prices Regrade Merge I…" at bounding box center [439, 157] width 483 height 470
click at [466, 353] on link "Payment Request" at bounding box center [444, 353] width 134 height 20
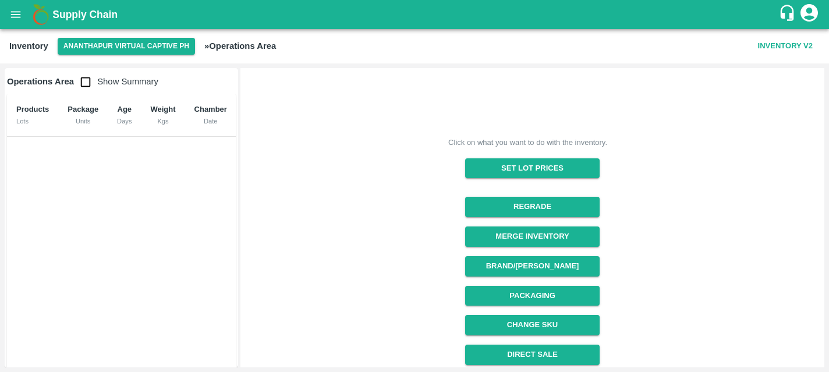
scroll to position [162, 0]
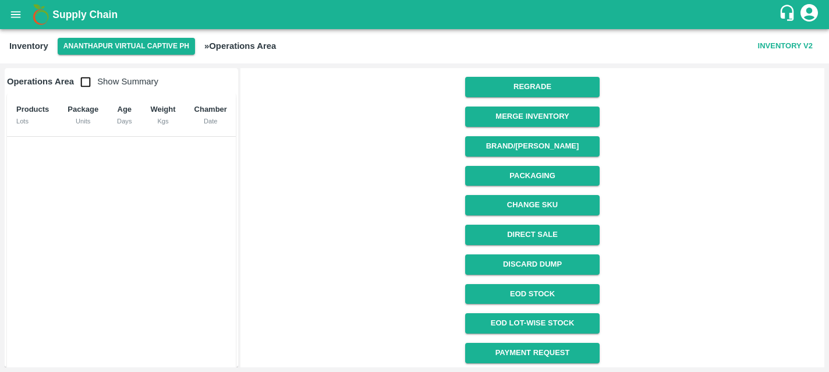
click at [9, 12] on icon "open drawer" at bounding box center [15, 14] width 13 height 13
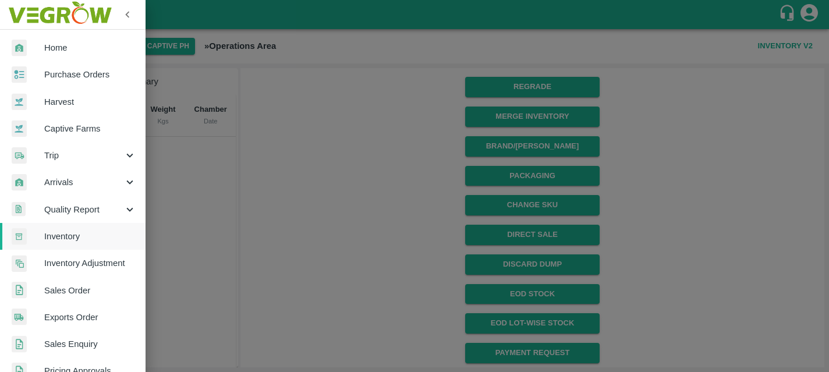
click at [46, 123] on span "Captive Farms" at bounding box center [90, 128] width 92 height 13
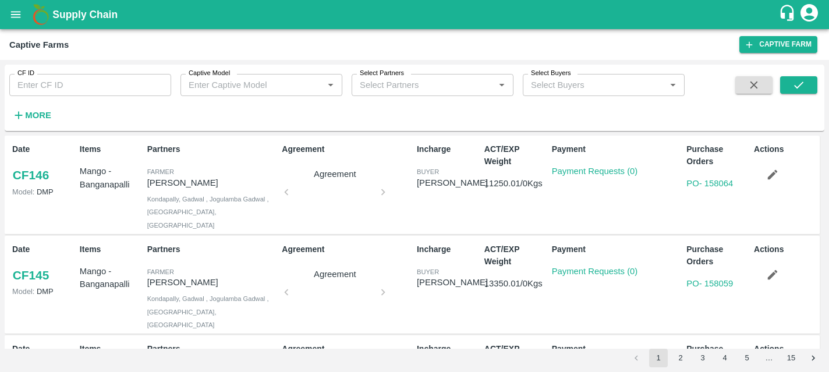
click at [16, 19] on icon "open drawer" at bounding box center [15, 14] width 13 height 13
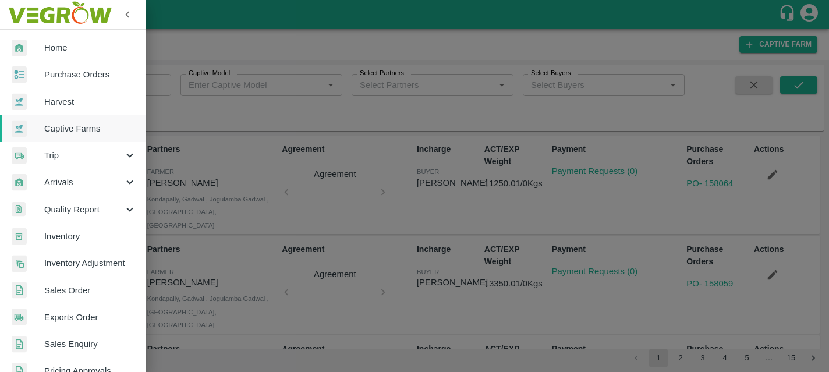
click at [38, 73] on div at bounding box center [28, 74] width 33 height 17
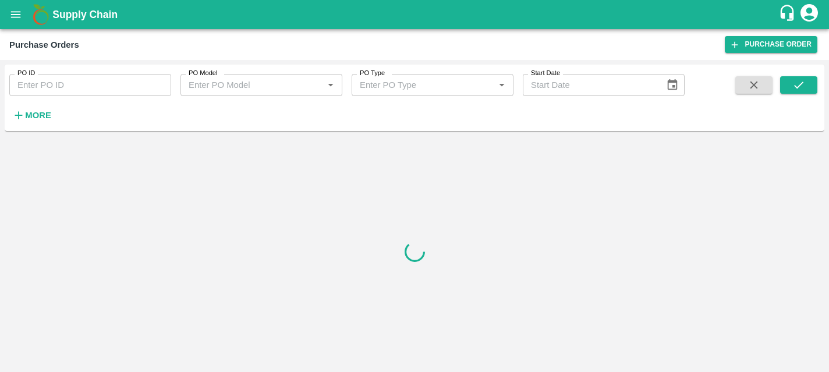
click at [48, 117] on strong "More" at bounding box center [38, 115] width 26 height 9
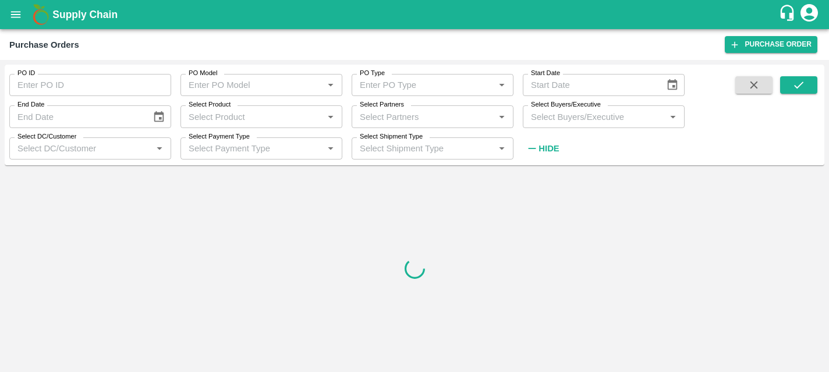
click at [392, 113] on input "Select Partners" at bounding box center [423, 116] width 136 height 15
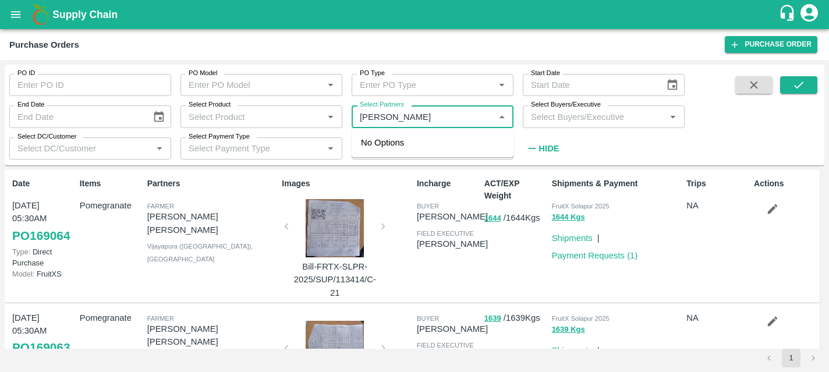
type input "nikhil bagavat"
type input "nikhil b"
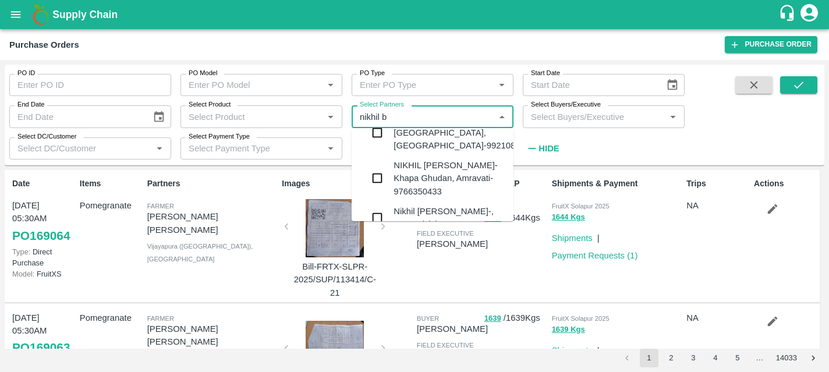
scroll to position [172, 0]
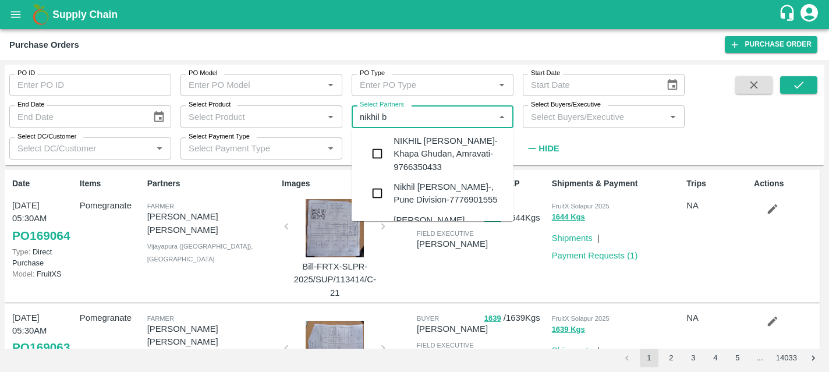
click at [375, 182] on input "checkbox" at bounding box center [376, 193] width 23 height 23
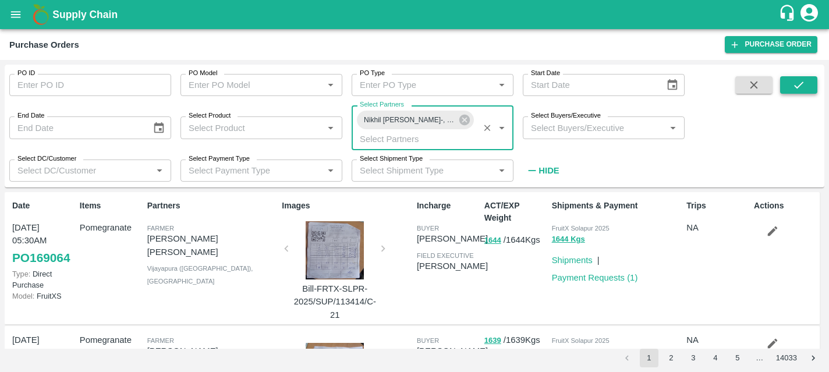
click at [799, 86] on icon "submit" at bounding box center [798, 85] width 13 height 13
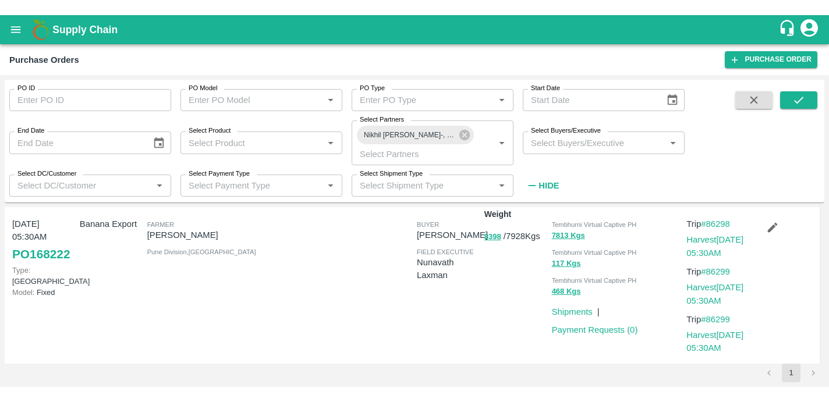
scroll to position [0, 0]
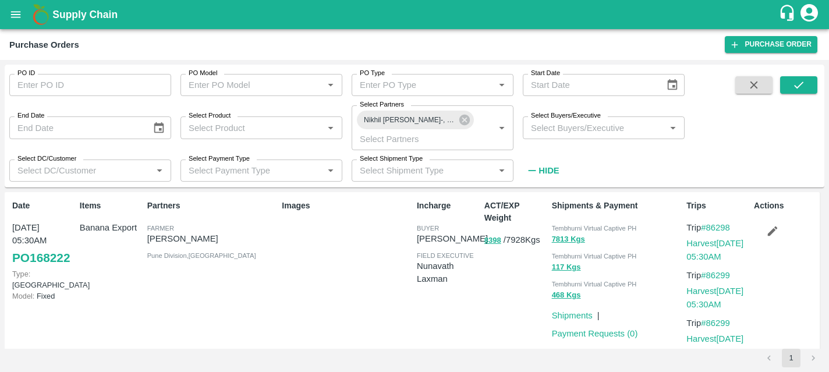
click at [65, 254] on link "PO 168222" at bounding box center [41, 257] width 58 height 21
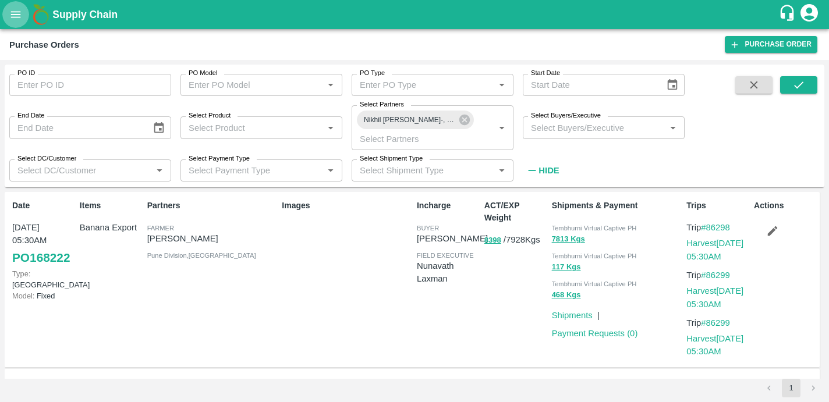
click at [11, 10] on icon "open drawer" at bounding box center [15, 14] width 13 height 13
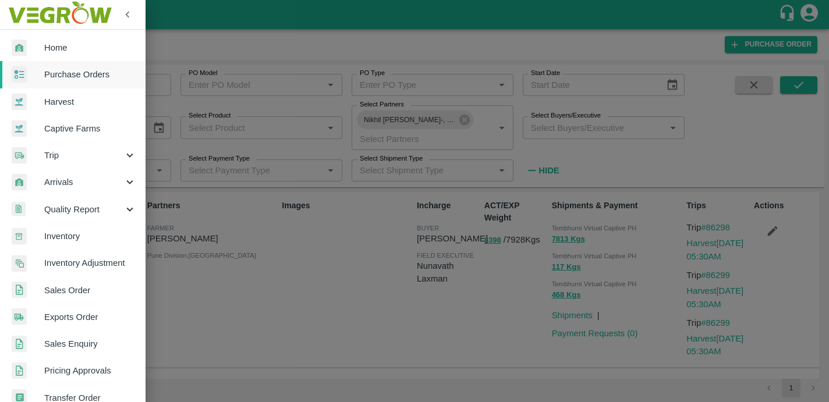
click at [62, 122] on span "Captive Farms" at bounding box center [90, 128] width 92 height 13
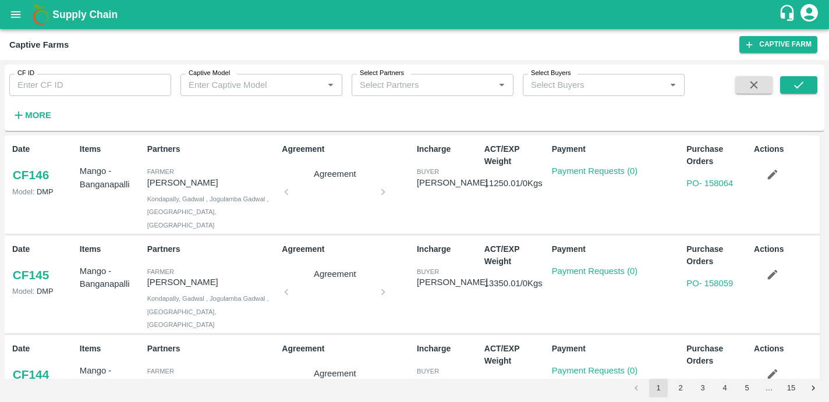
click at [209, 84] on input "Captive Model" at bounding box center [252, 84] width 136 height 15
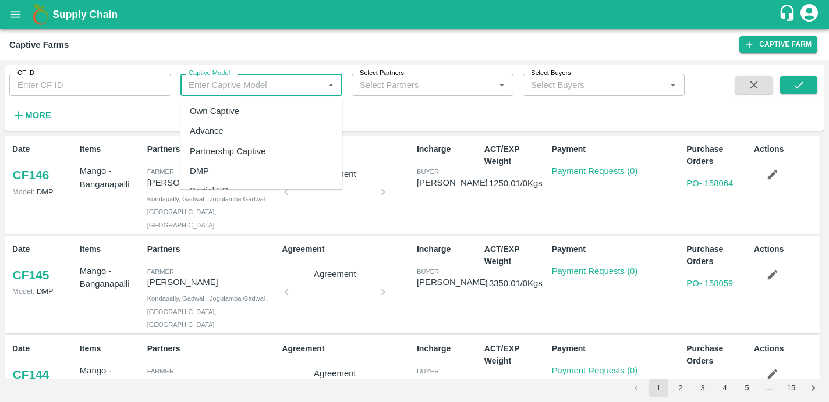
scroll to position [76, 0]
click at [241, 162] on div "Land Leasing" at bounding box center [261, 155] width 162 height 20
type input "Land Leasing"
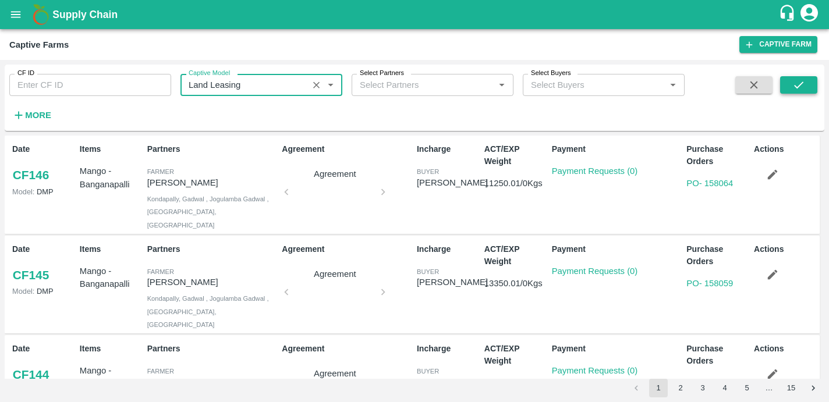
click at [799, 80] on icon "submit" at bounding box center [798, 85] width 13 height 13
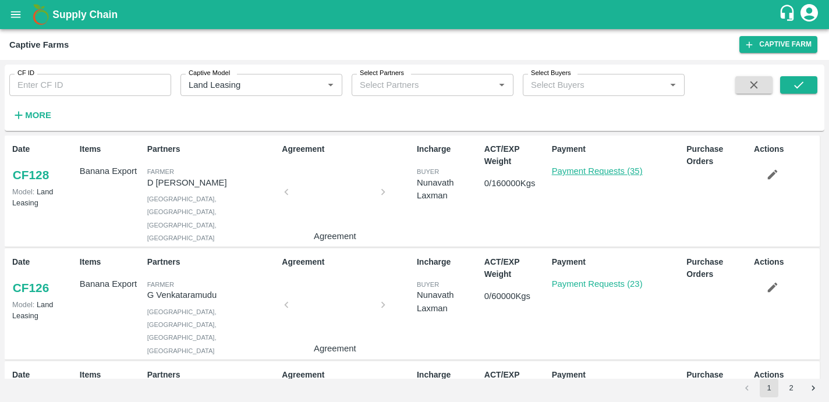
click at [589, 173] on link "Payment Requests (35)" at bounding box center [597, 170] width 91 height 9
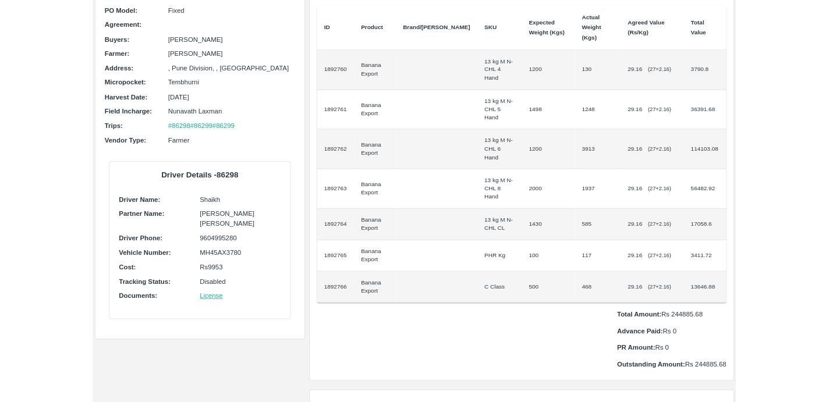
scroll to position [104, 0]
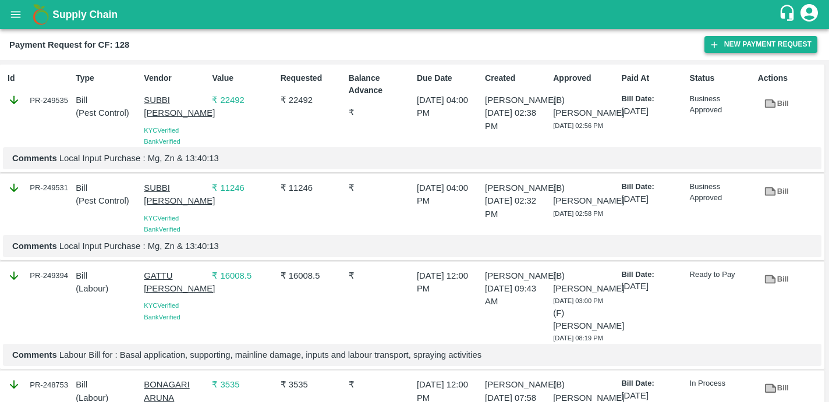
click at [710, 43] on icon "button" at bounding box center [714, 45] width 10 height 10
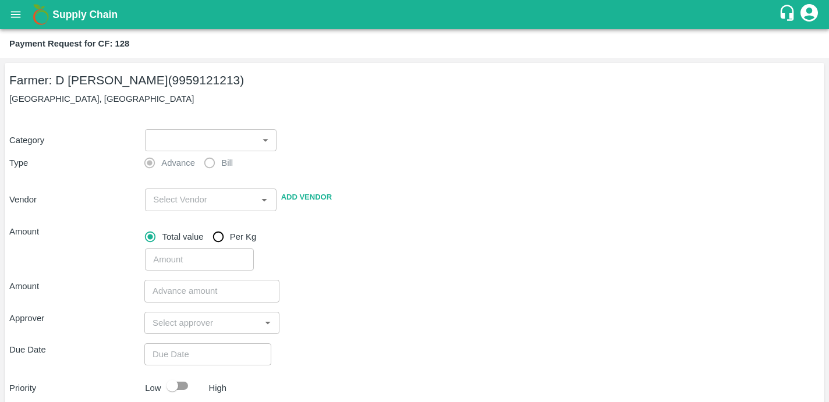
click at [232, 141] on body "Supply Chain Payment Request for CF: 128 Farmer: D [PERSON_NAME] (9959121213) […" at bounding box center [414, 201] width 829 height 402
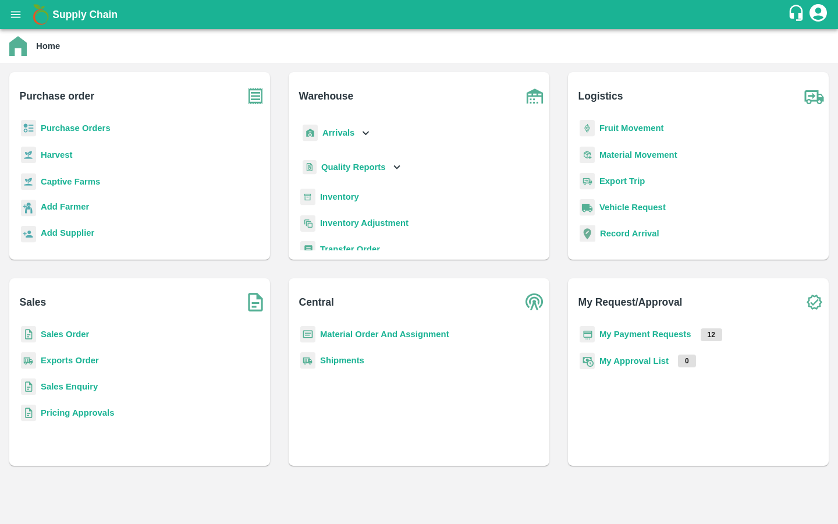
click at [88, 183] on b "Captive Farms" at bounding box center [70, 181] width 59 height 9
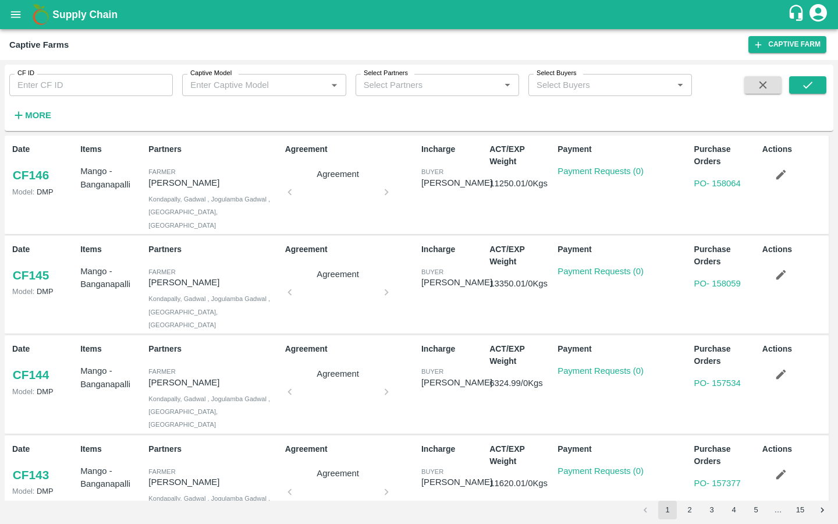
click at [255, 90] on input "Captive Model" at bounding box center [254, 84] width 137 height 15
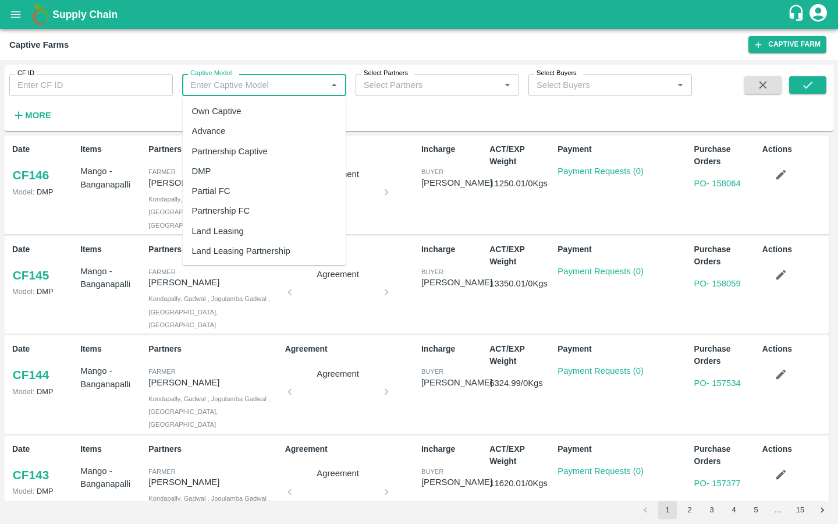
click at [233, 113] on div "Own Captive" at bounding box center [216, 111] width 49 height 13
type input "Own Captive"
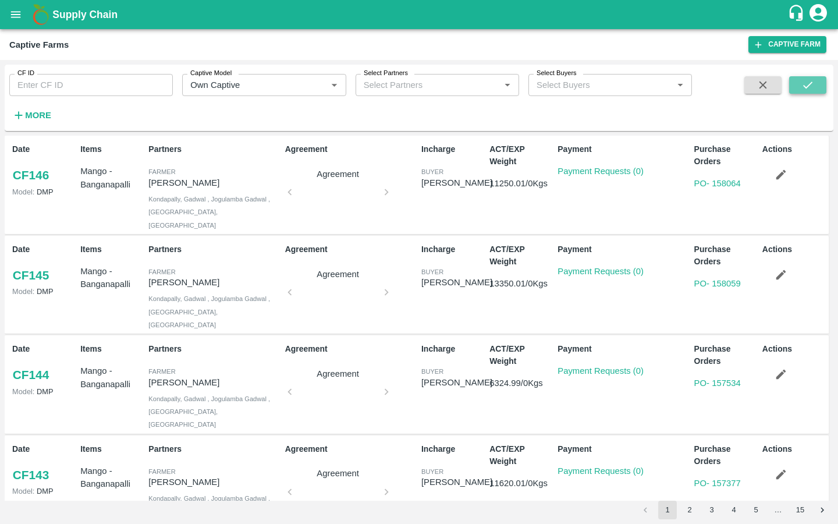
click at [802, 84] on icon "submit" at bounding box center [807, 85] width 13 height 13
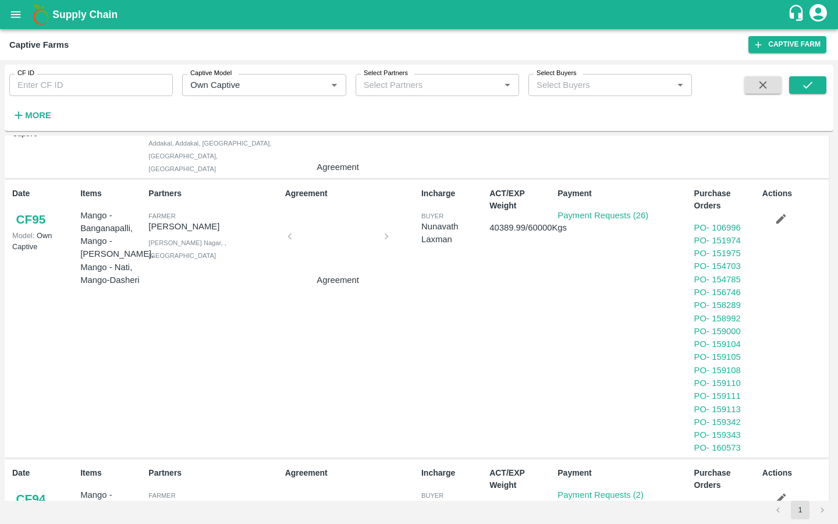
scroll to position [499, 0]
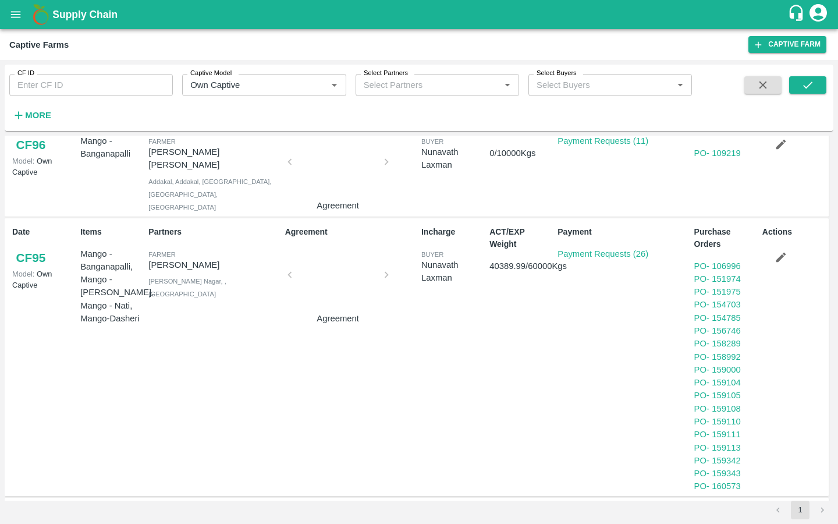
drag, startPoint x: 54, startPoint y: 178, endPoint x: 1, endPoint y: 179, distance: 52.9
click at [1, 179] on div "CF ID CF ID Captive Model Captive Model   * Select Partners Select Partners   *…" at bounding box center [419, 292] width 838 height 464
click at [16, 247] on link "CF 95" at bounding box center [30, 257] width 37 height 21
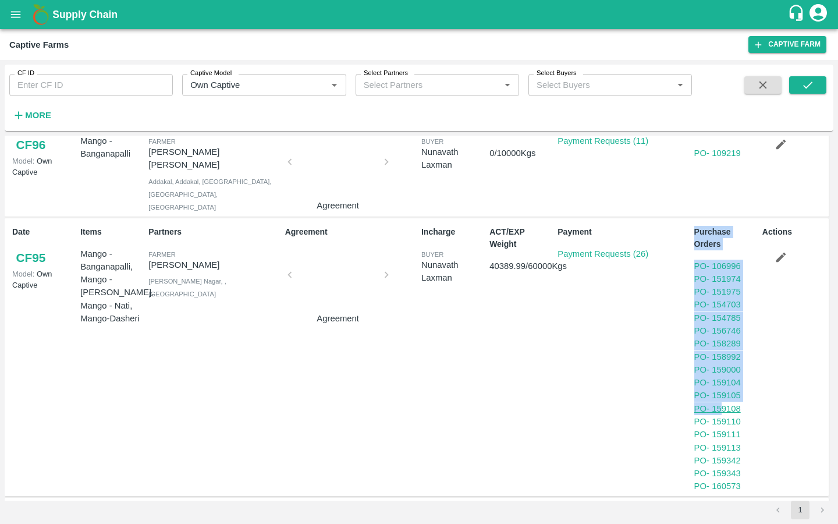
drag, startPoint x: 684, startPoint y: 184, endPoint x: 723, endPoint y: 330, distance: 151.0
click at [723, 330] on div "Date CF 95 Model: Own Captive Items Mango - [GEOGRAPHIC_DATA], Mango - [PERSON_…" at bounding box center [417, 357] width 824 height 278
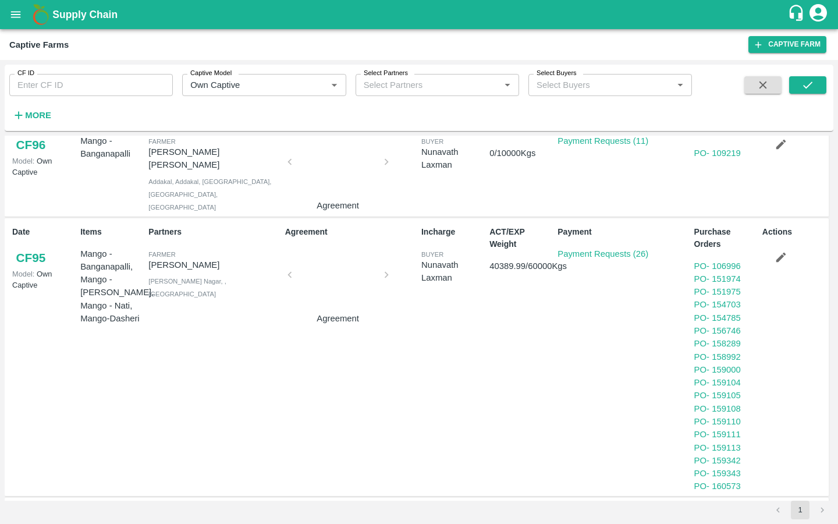
click at [641, 378] on div "Payment Payment Requests (26)" at bounding box center [621, 357] width 136 height 272
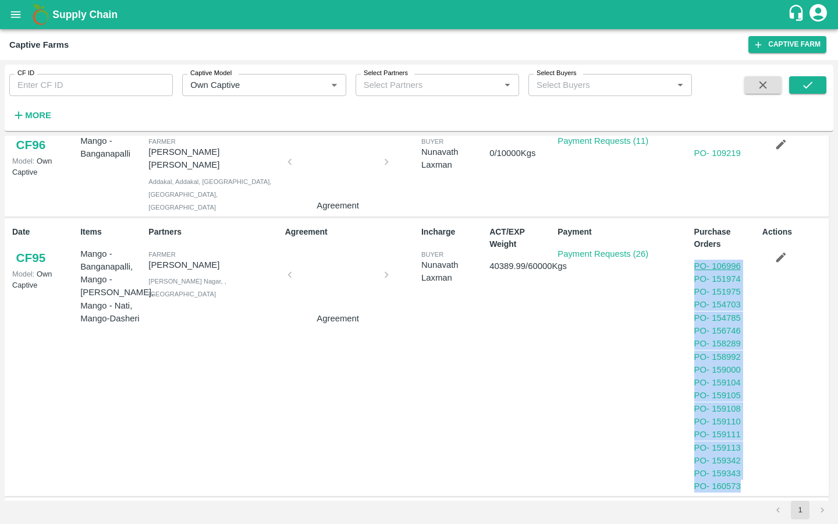
drag, startPoint x: 745, startPoint y: 410, endPoint x: 694, endPoint y: 187, distance: 228.1
click at [694, 221] on div "Purchase Orders PO - 106996 PO - 151974 PO - 151975 PO - 154703 PO - 154785 PO …" at bounding box center [723, 357] width 68 height 272
copy div "PO - 106996 PO - 151974 PO - 151975 PO - 154703 PO - 154785 PO - 156746 PO - 15…"
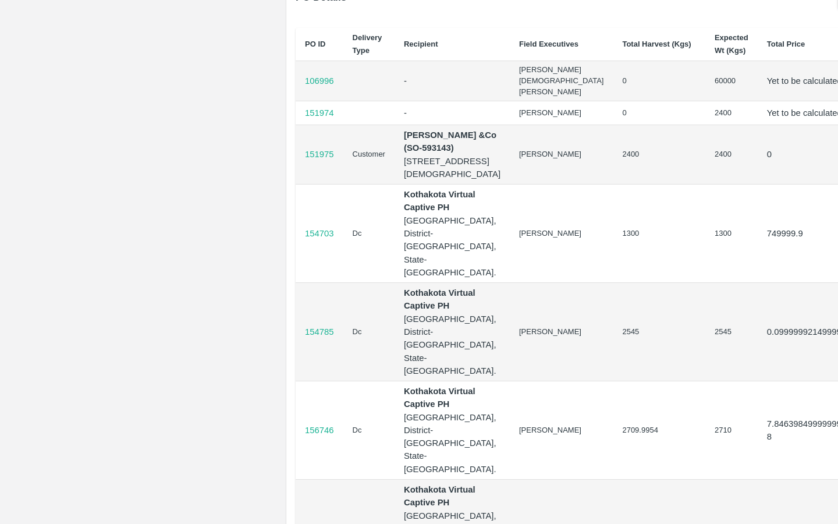
scroll to position [873, 70]
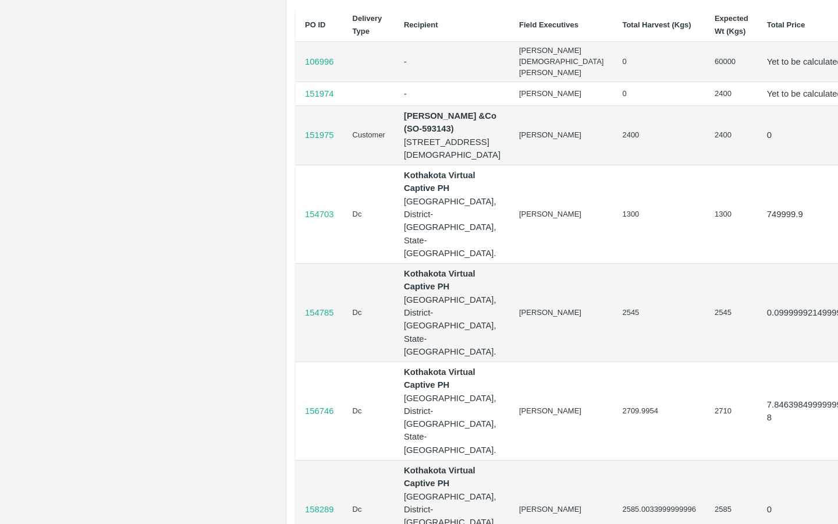
click at [315, 141] on p "151975" at bounding box center [319, 135] width 29 height 13
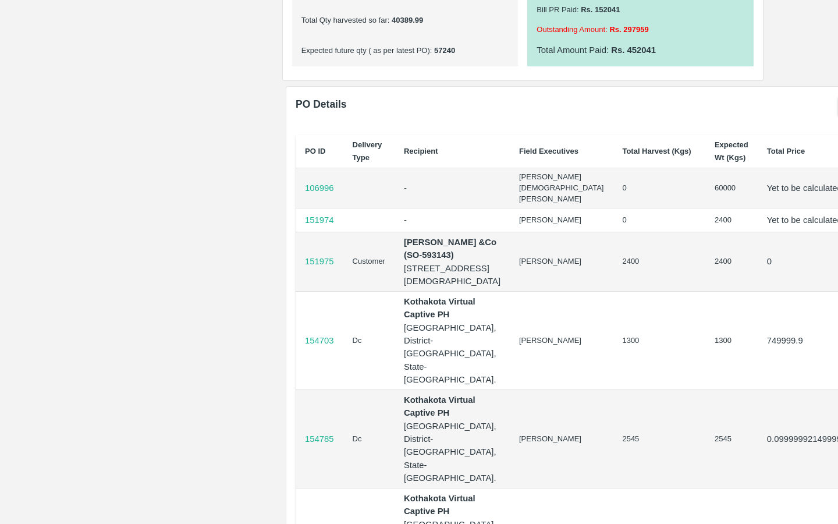
scroll to position [746, 70]
drag, startPoint x: 537, startPoint y: 321, endPoint x: 565, endPoint y: 321, distance: 27.9
click at [613, 292] on td "2400" at bounding box center [659, 262] width 93 height 59
copy td "2400"
drag, startPoint x: 683, startPoint y: 319, endPoint x: 694, endPoint y: 319, distance: 11.1
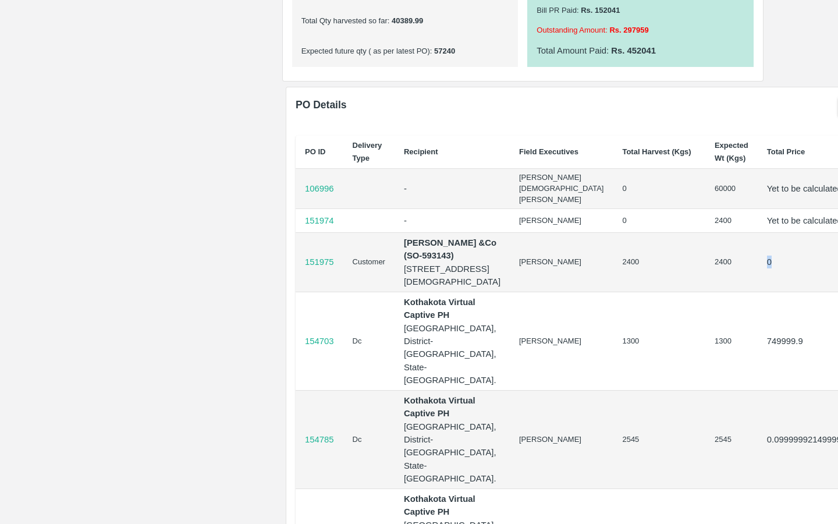
click at [767, 268] on p "0" at bounding box center [811, 261] width 89 height 13
copy p "0"
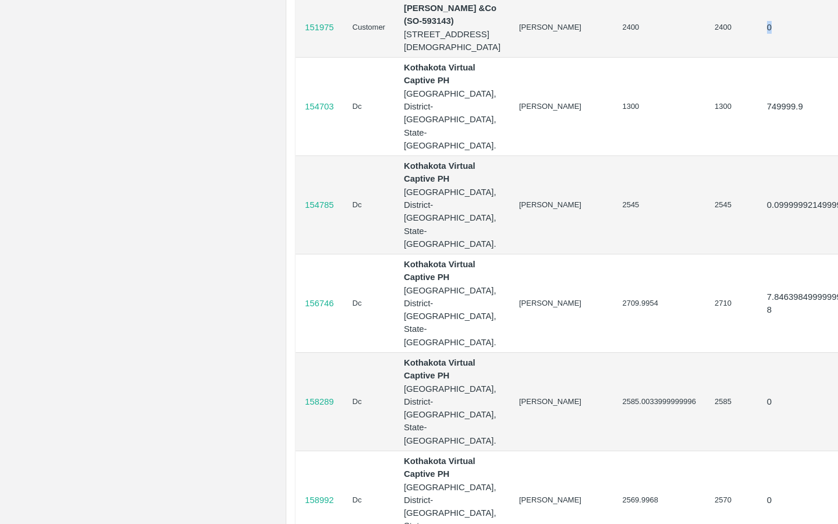
scroll to position [983, 70]
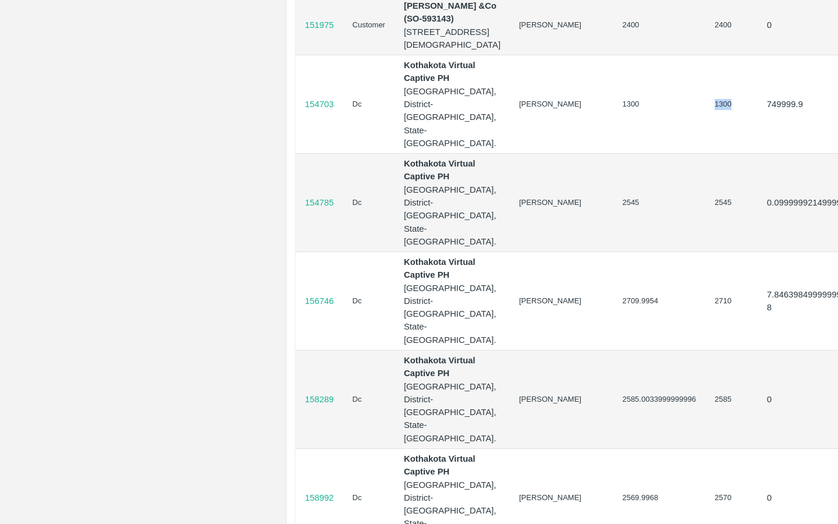
drag, startPoint x: 632, startPoint y: 234, endPoint x: 651, endPoint y: 234, distance: 19.2
click at [705, 154] on td "1300" at bounding box center [731, 104] width 52 height 98
copy td "1300"
drag, startPoint x: 682, startPoint y: 235, endPoint x: 729, endPoint y: 235, distance: 47.1
click at [758, 154] on td "749999.9" at bounding box center [812, 104] width 108 height 98
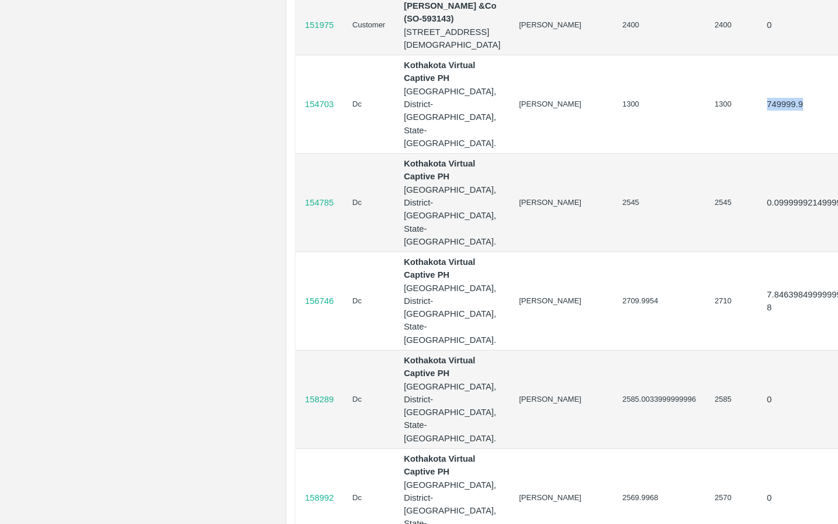
copy p "749999.9"
drag, startPoint x: 631, startPoint y: 346, endPoint x: 651, endPoint y: 346, distance: 20.4
click at [705, 252] on td "2545" at bounding box center [731, 203] width 52 height 98
copy td "2545"
drag, startPoint x: 682, startPoint y: 342, endPoint x: 782, endPoint y: 343, distance: 99.5
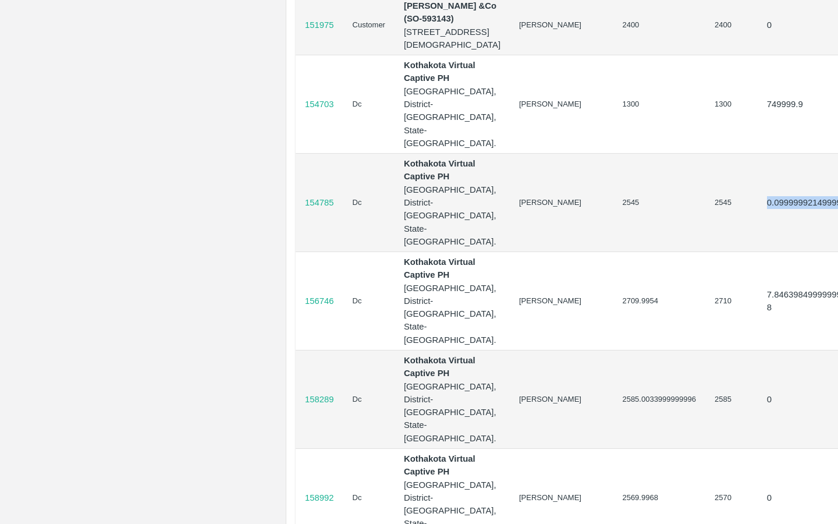
click at [782, 252] on tr "154785 Dc Kothakota Virtual Captive PH Kothakota, District- Wanaparthy, State-T…" at bounding box center [601, 203] width 610 height 98
copy tr "0.09999992149999999"
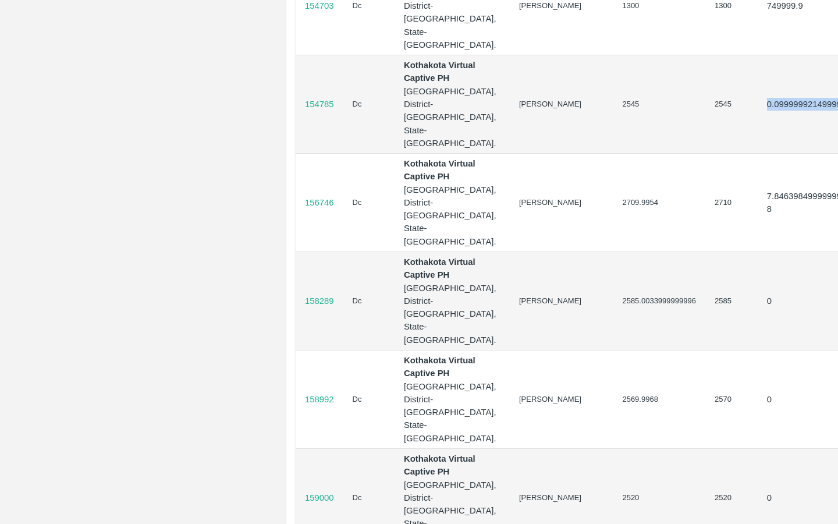
scroll to position [1114, 70]
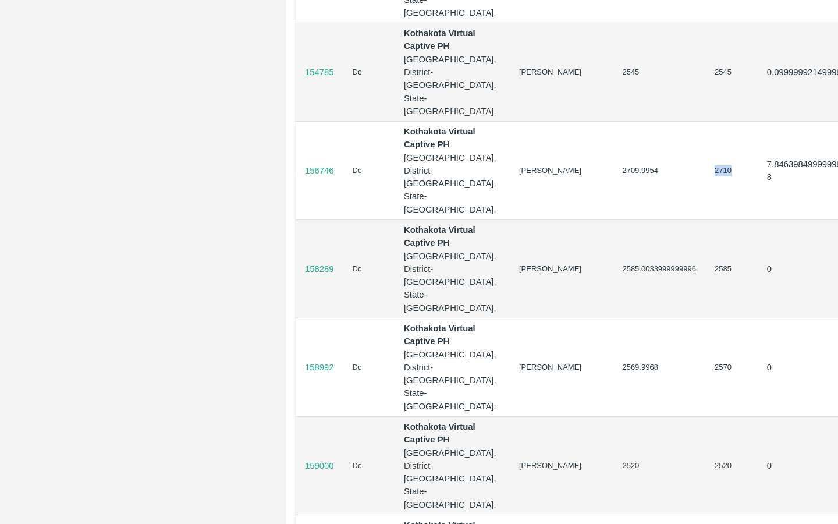
drag, startPoint x: 632, startPoint y: 324, endPoint x: 651, endPoint y: 324, distance: 19.2
click at [705, 220] on td "2710" at bounding box center [731, 171] width 52 height 98
copy td "2710"
drag, startPoint x: 683, startPoint y: 319, endPoint x: 688, endPoint y: 336, distance: 18.1
click at [767, 184] on p "7.846398499999999e-8" at bounding box center [811, 171] width 89 height 26
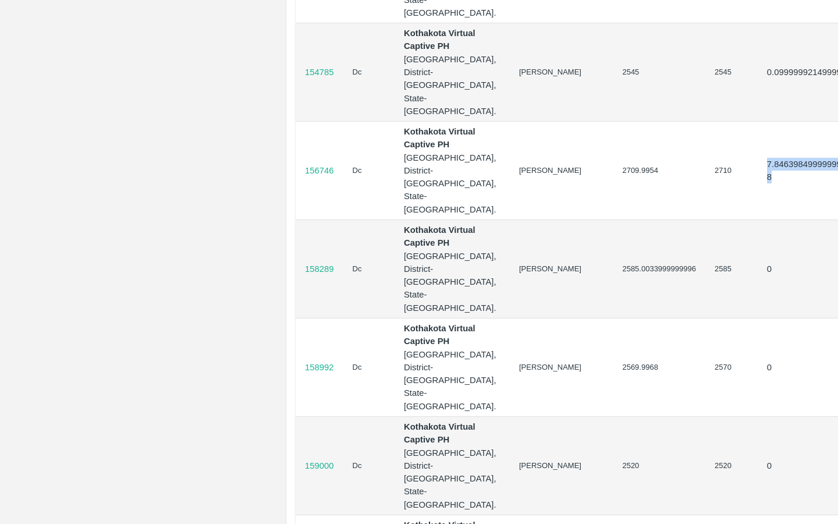
copy p "7.846398499999999e-8"
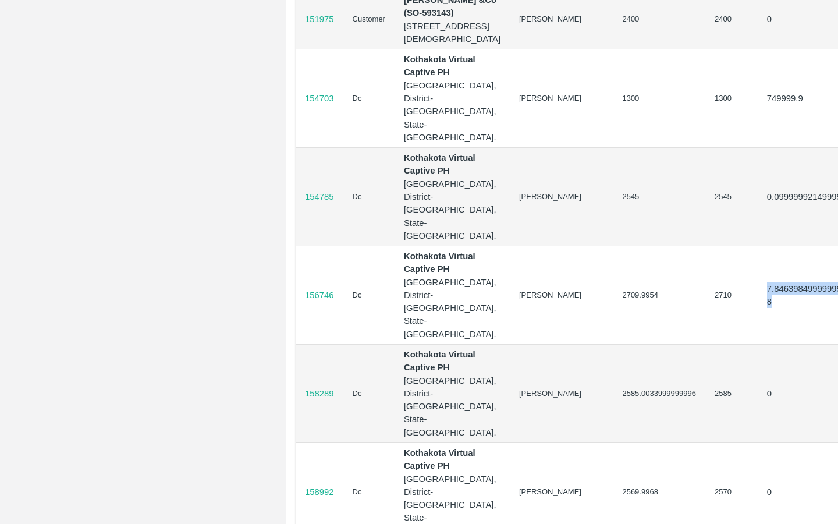
scroll to position [987, 70]
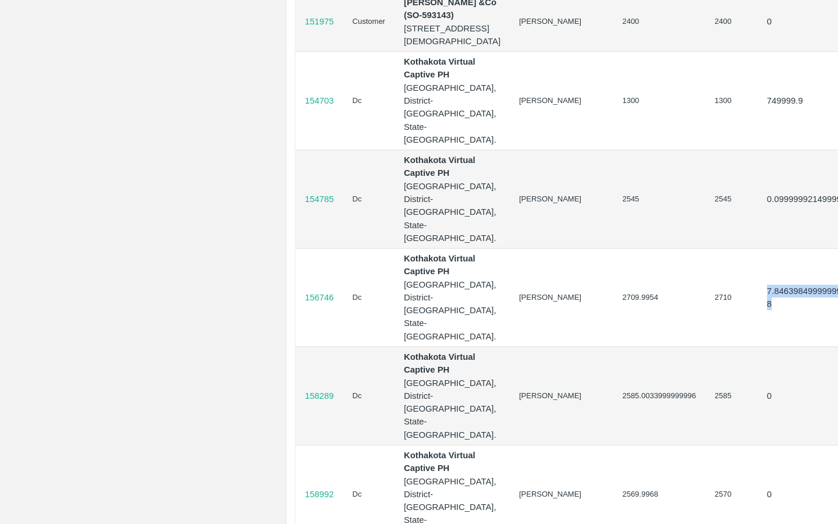
click at [311, 107] on p "154703" at bounding box center [319, 100] width 29 height 13
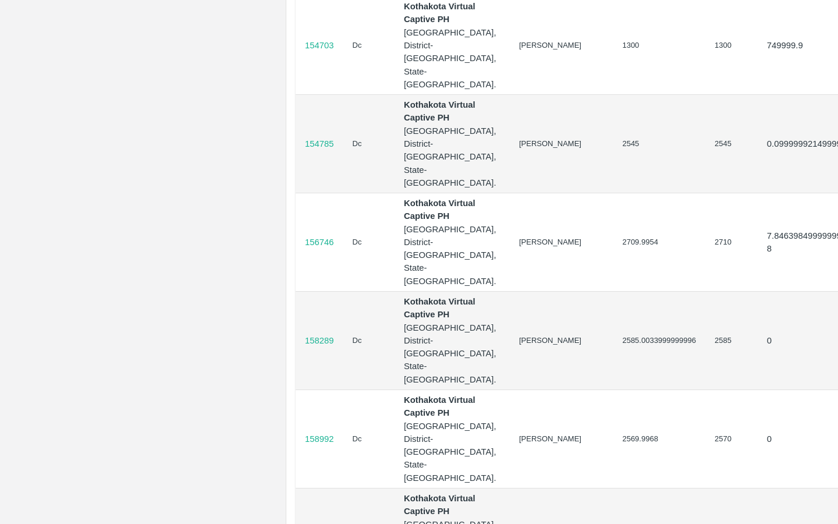
click at [328, 150] on p "154785" at bounding box center [319, 143] width 29 height 13
click at [613, 193] on td "2545" at bounding box center [659, 144] width 93 height 98
click at [326, 150] on p "154785" at bounding box center [319, 143] width 29 height 13
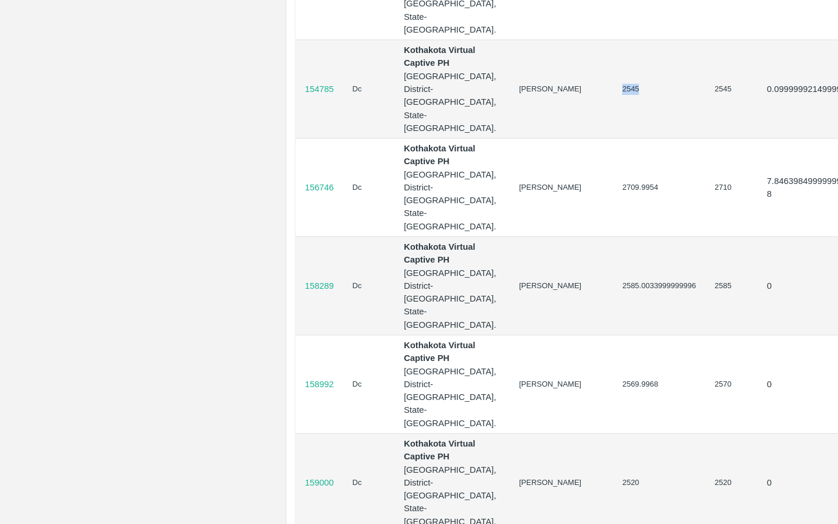
scroll to position [1097, 70]
click at [318, 193] on p "156746" at bounding box center [319, 186] width 29 height 13
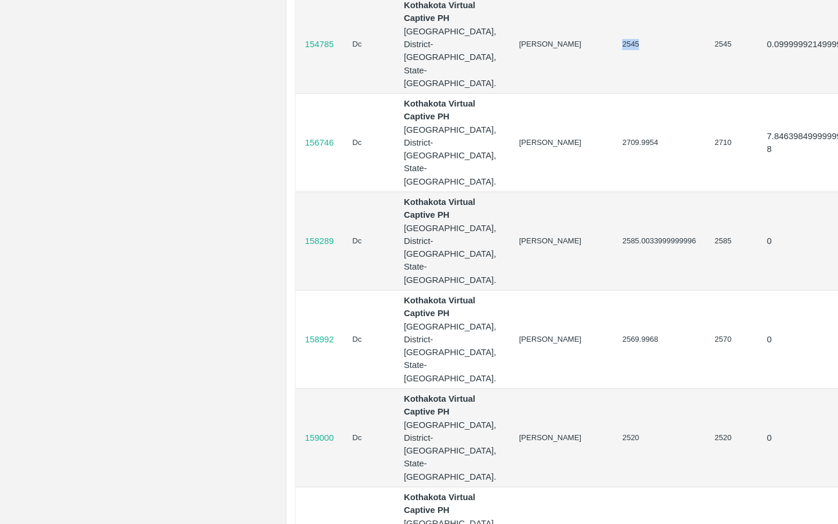
scroll to position [1118, 70]
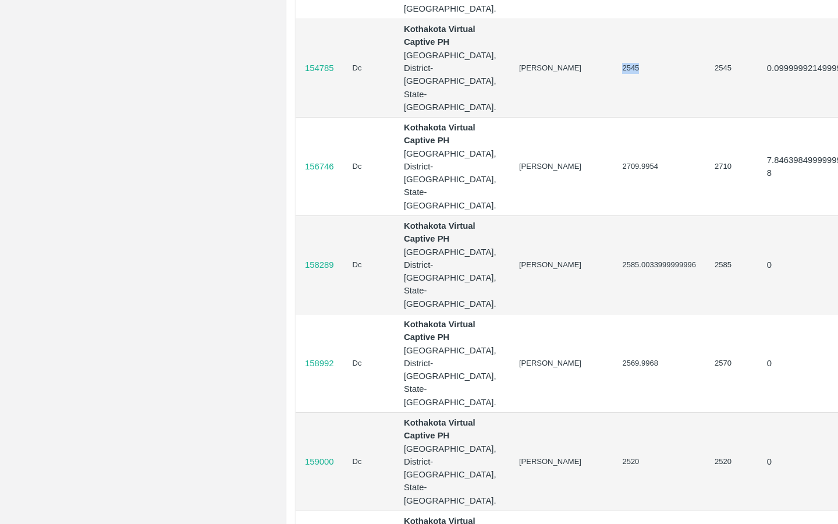
click at [329, 74] on p "154785" at bounding box center [319, 68] width 29 height 13
click at [321, 173] on p "156746" at bounding box center [319, 166] width 29 height 13
click at [510, 216] on td "[PERSON_NAME]" at bounding box center [561, 167] width 103 height 98
click at [327, 173] on p "156746" at bounding box center [319, 166] width 29 height 13
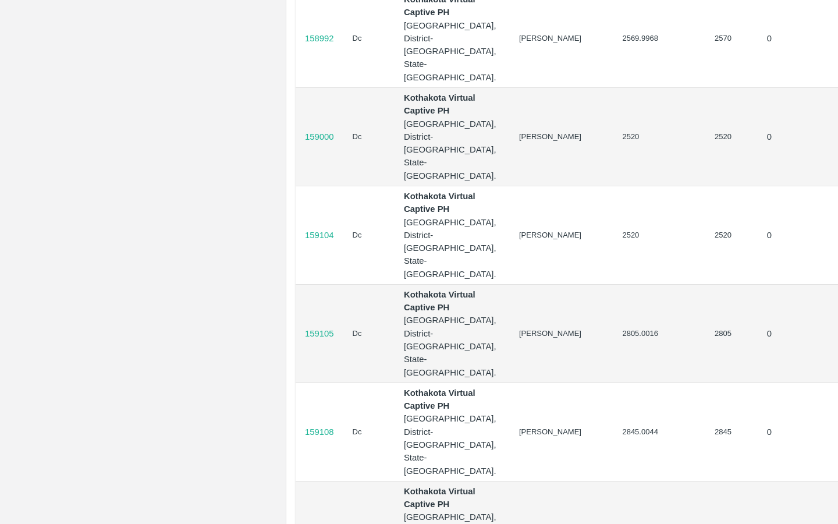
scroll to position [1443, 70]
drag, startPoint x: 538, startPoint y: 105, endPoint x: 614, endPoint y: 105, distance: 76.2
copy td "2585.0033999999996"
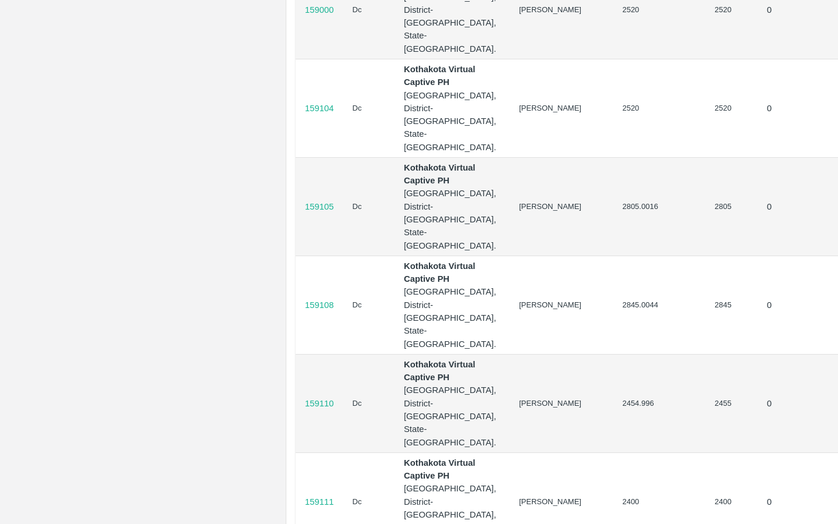
scroll to position [1573, 70]
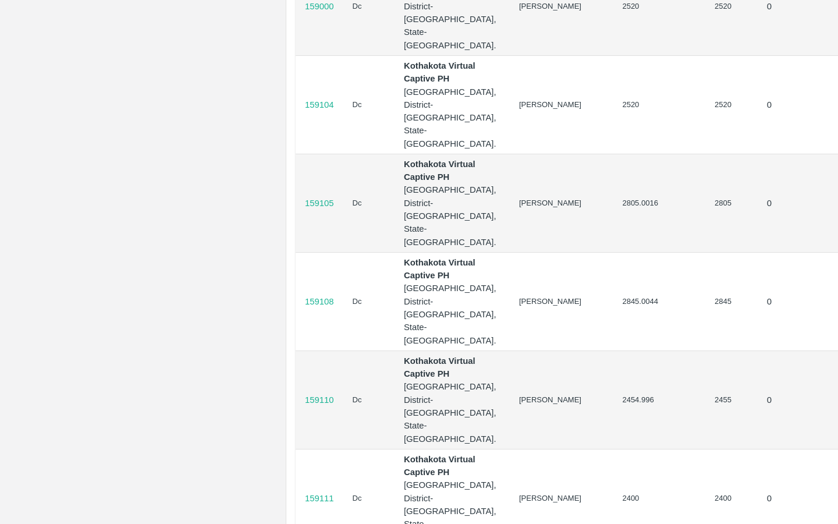
drag, startPoint x: 539, startPoint y: 89, endPoint x: 579, endPoint y: 89, distance: 40.1
drag, startPoint x: 540, startPoint y: 199, endPoint x: 559, endPoint y: 199, distance: 19.2
click at [613, 55] on td "2520" at bounding box center [659, 6] width 93 height 98
drag, startPoint x: 537, startPoint y: 312, endPoint x: 569, endPoint y: 312, distance: 32.0
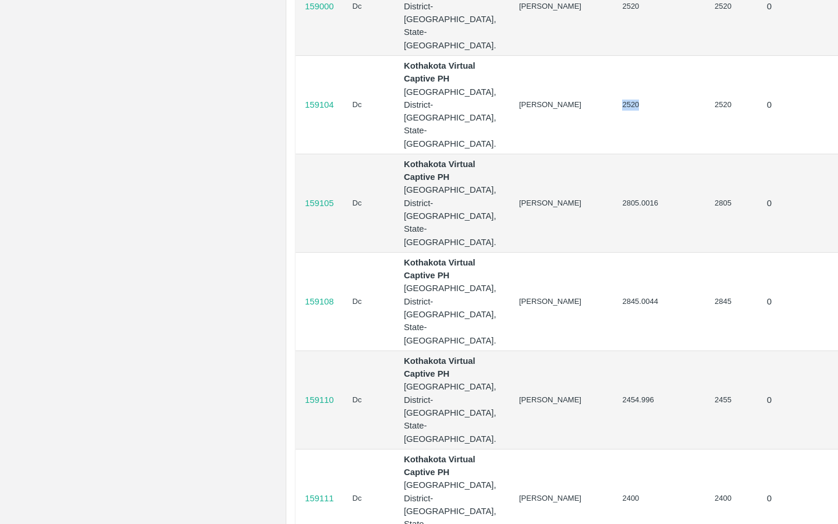
click at [613, 154] on td "2520" at bounding box center [659, 104] width 93 height 98
drag, startPoint x: 538, startPoint y: 422, endPoint x: 586, endPoint y: 422, distance: 48.9
click at [613, 252] on td "2805.0016" at bounding box center [659, 203] width 93 height 98
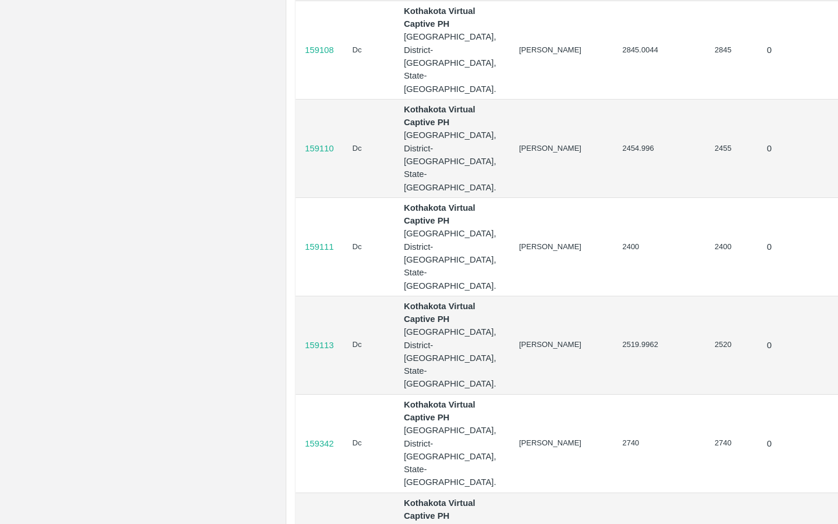
scroll to position [1832, 70]
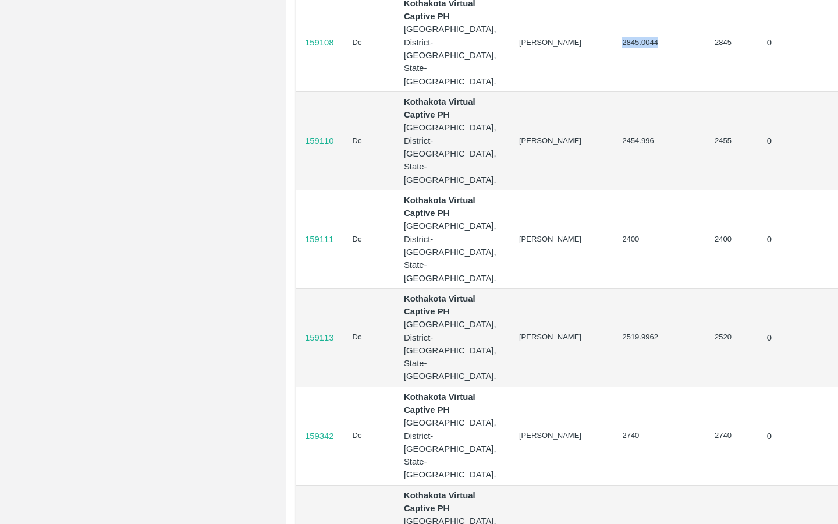
drag, startPoint x: 539, startPoint y: 273, endPoint x: 575, endPoint y: 273, distance: 35.5
click at [613, 91] on td "2845.0044" at bounding box center [659, 42] width 93 height 98
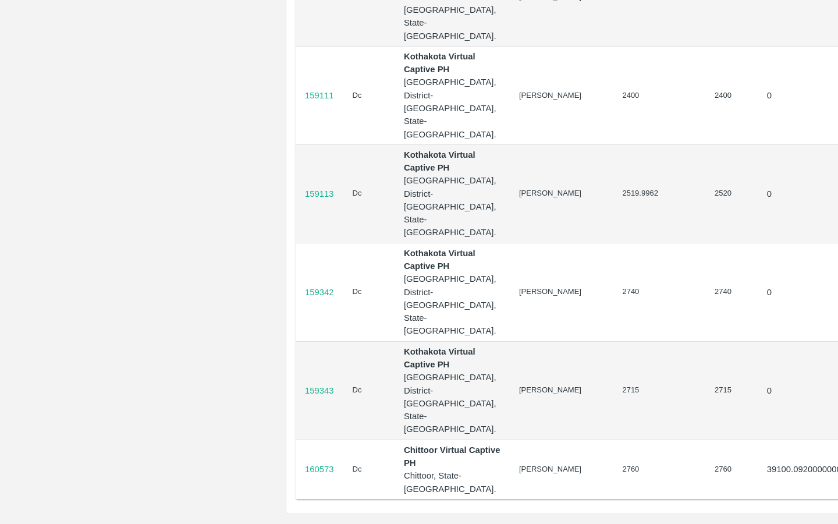
scroll to position [2096, 70]
drag, startPoint x: 539, startPoint y: 120, endPoint x: 573, endPoint y: 120, distance: 34.3
drag, startPoint x: 538, startPoint y: 159, endPoint x: 570, endPoint y: 159, distance: 31.4
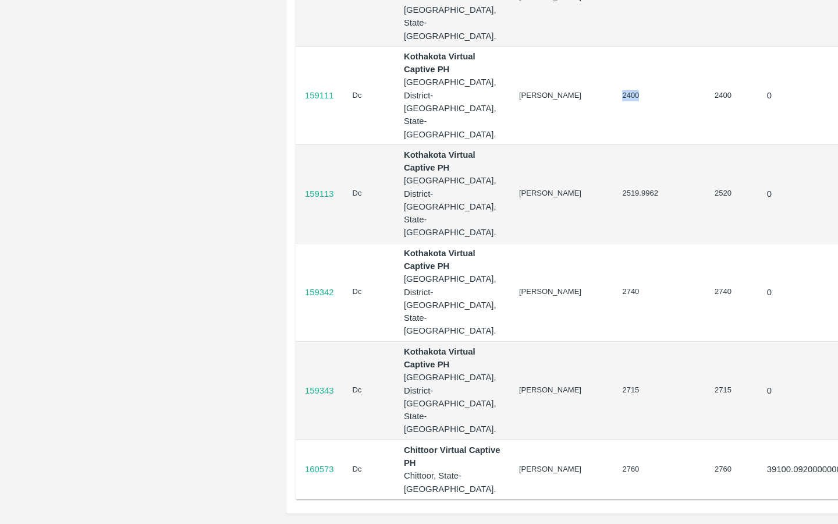
click at [613, 144] on td "2400" at bounding box center [659, 95] width 93 height 98
drag, startPoint x: 538, startPoint y: 268, endPoint x: 582, endPoint y: 268, distance: 44.2
click at [613, 243] on td "2519.9962" at bounding box center [659, 193] width 93 height 98
drag, startPoint x: 538, startPoint y: 383, endPoint x: 572, endPoint y: 383, distance: 34.3
click at [613, 341] on td "2740" at bounding box center [659, 292] width 93 height 98
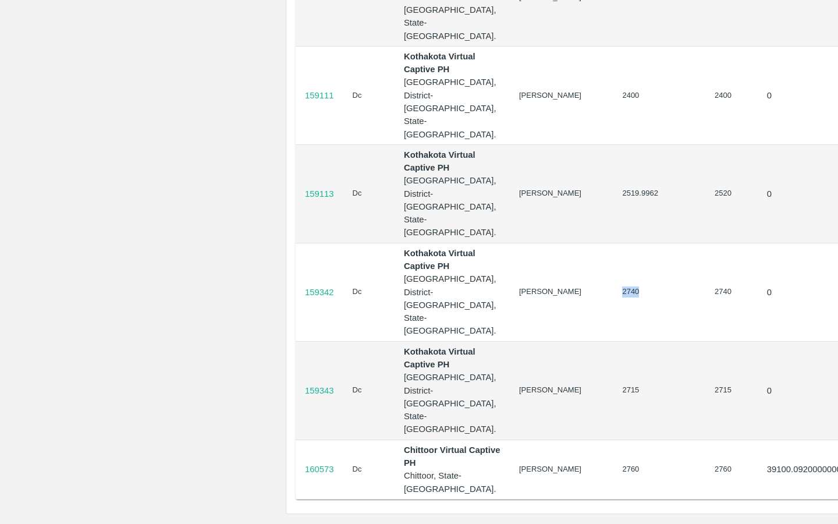
scroll to position [2310, 70]
drag, startPoint x: 537, startPoint y: 354, endPoint x: 566, endPoint y: 354, distance: 28.5
click at [613, 354] on td "2715" at bounding box center [659, 390] width 93 height 98
drag, startPoint x: 539, startPoint y: 453, endPoint x: 579, endPoint y: 453, distance: 40.7
click at [613, 453] on td "2760" at bounding box center [659, 468] width 93 height 59
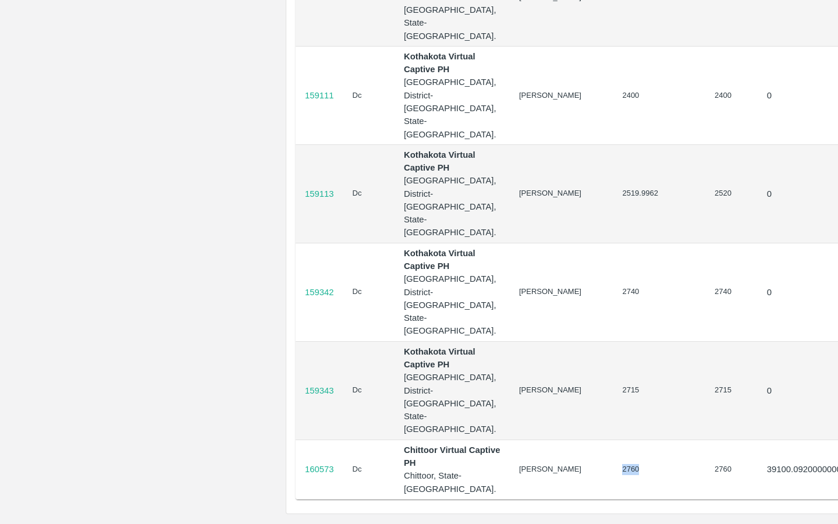
click at [321, 463] on p "160573" at bounding box center [319, 469] width 29 height 13
click at [325, 384] on p "159343" at bounding box center [319, 390] width 29 height 13
click at [315, 286] on p "159342" at bounding box center [319, 292] width 29 height 13
click at [322, 187] on p "159113" at bounding box center [319, 193] width 29 height 13
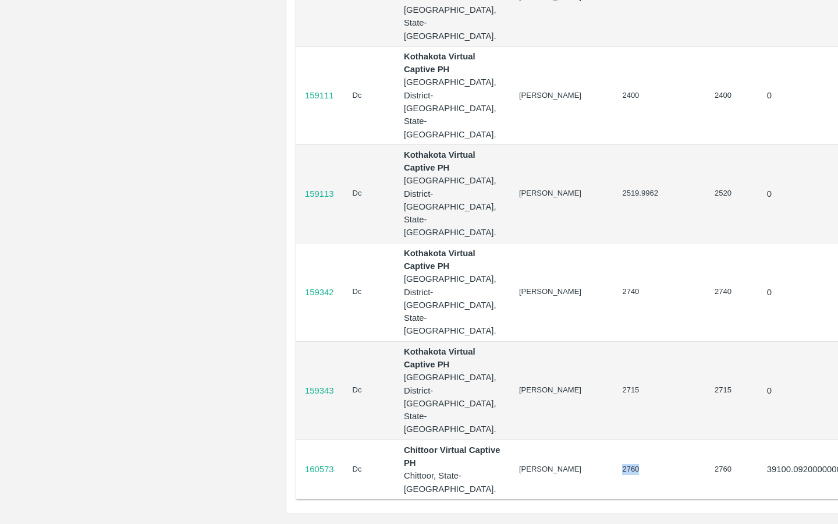
click at [322, 200] on p "159113" at bounding box center [319, 193] width 29 height 13
click at [314, 89] on p "159111" at bounding box center [319, 95] width 29 height 13
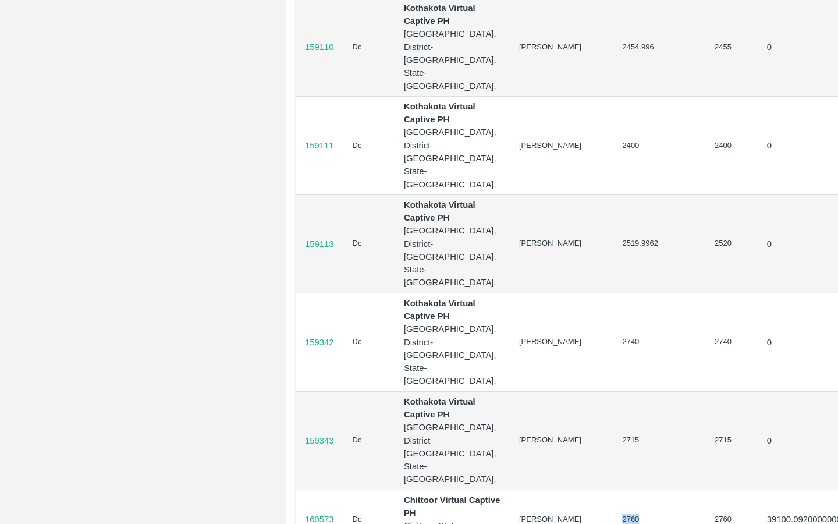
scroll to position [1922, 70]
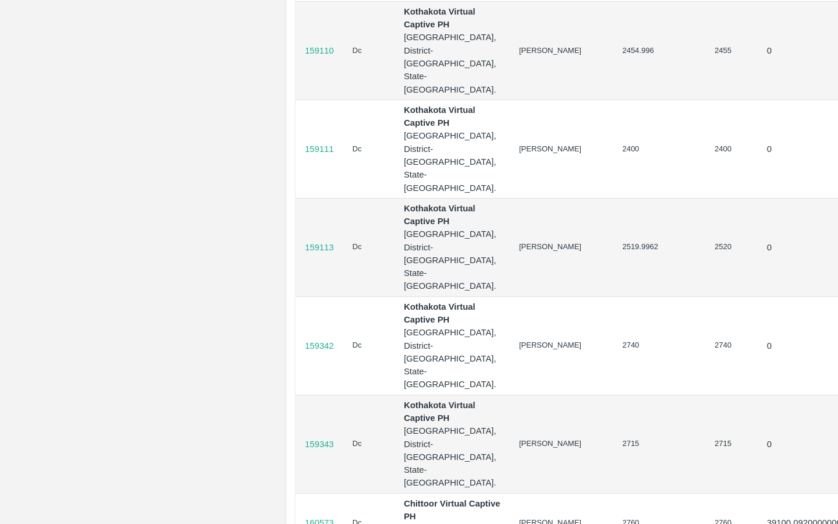
click at [321, 99] on td "159110" at bounding box center [320, 50] width 48 height 98
click at [310, 57] on p "159110" at bounding box center [319, 50] width 29 height 13
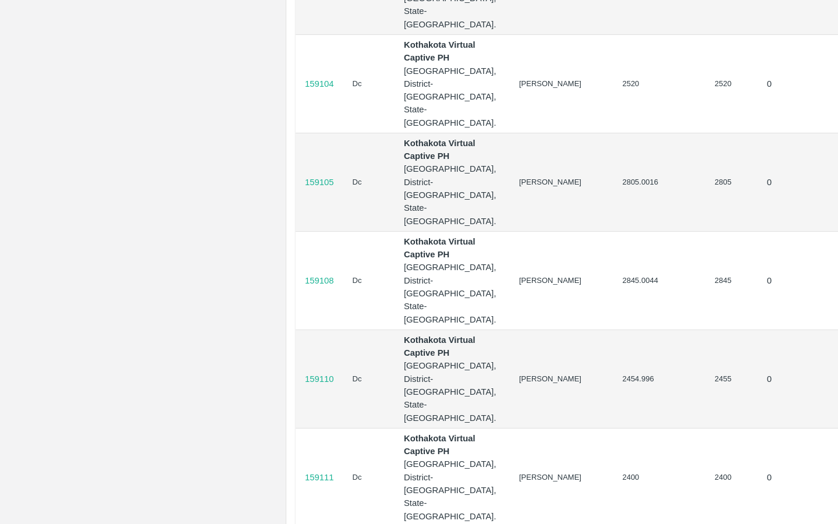
scroll to position [1506, 70]
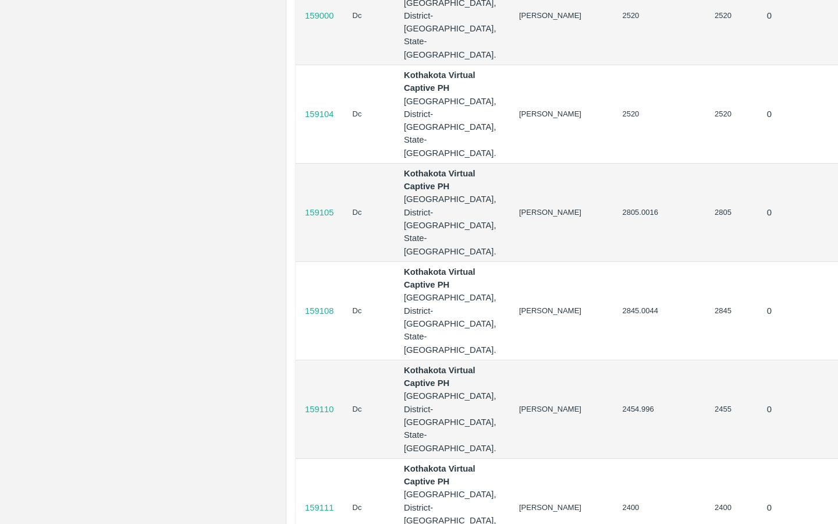
scroll to position [1574, 70]
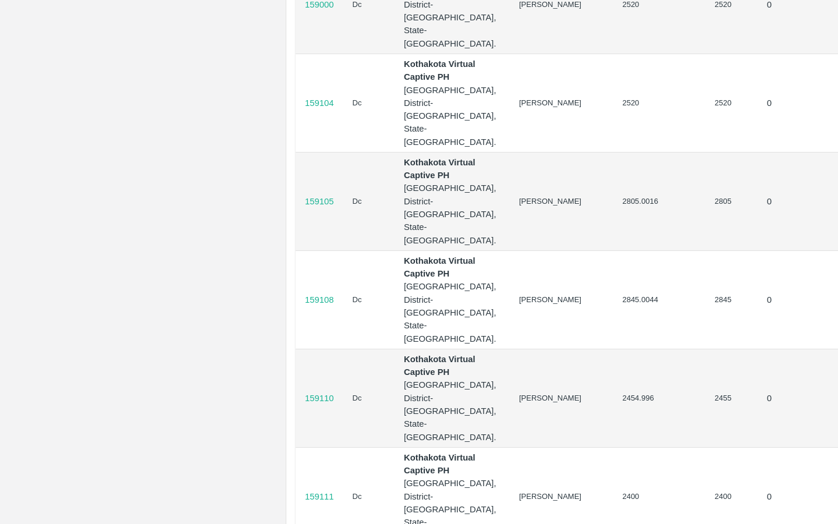
click at [322, 11] on p "159000" at bounding box center [319, 4] width 29 height 13
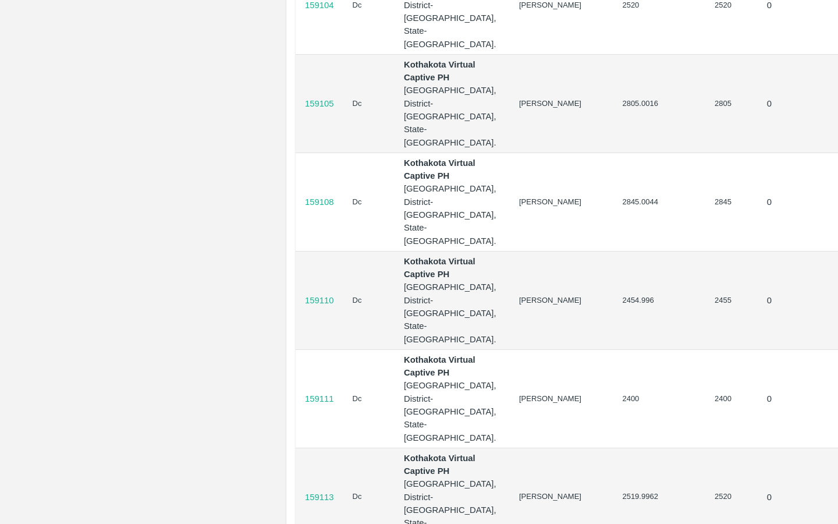
scroll to position [1700, 70]
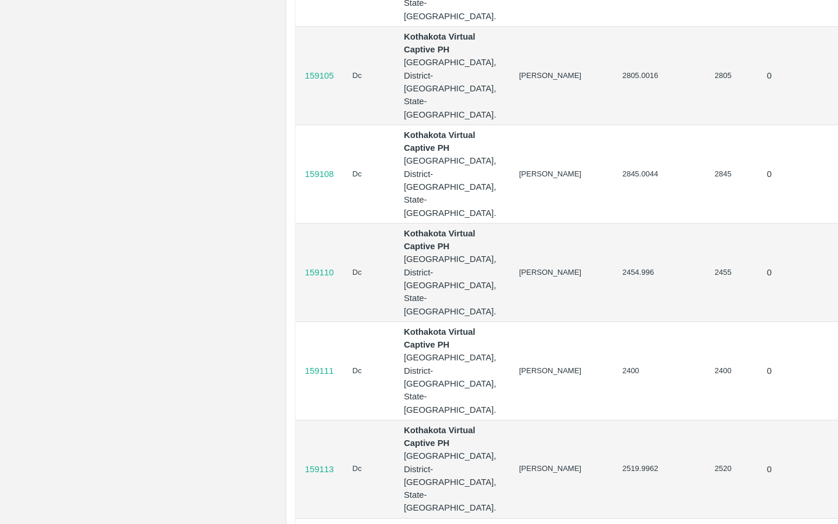
click at [323, 82] on p "159105" at bounding box center [319, 75] width 29 height 13
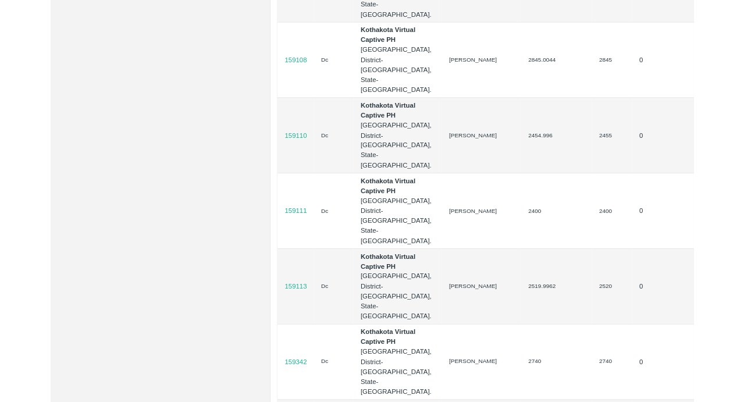
scroll to position [1827, 70]
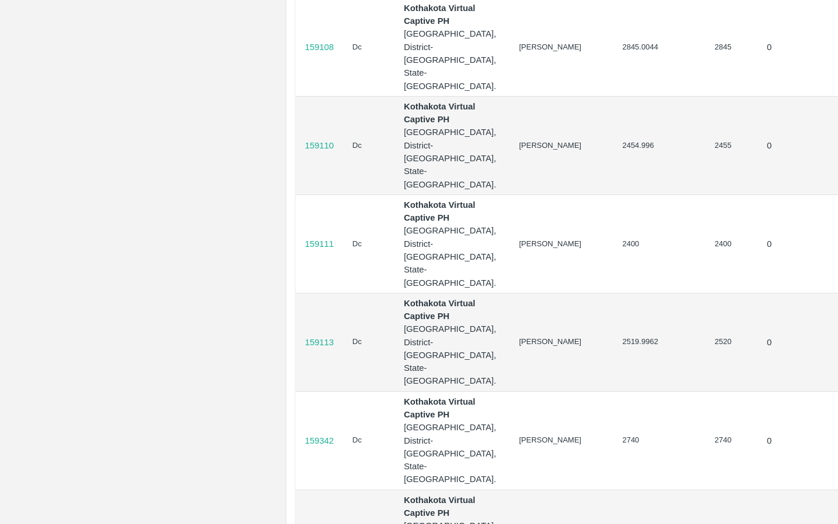
click at [325, 54] on p "159108" at bounding box center [319, 47] width 29 height 13
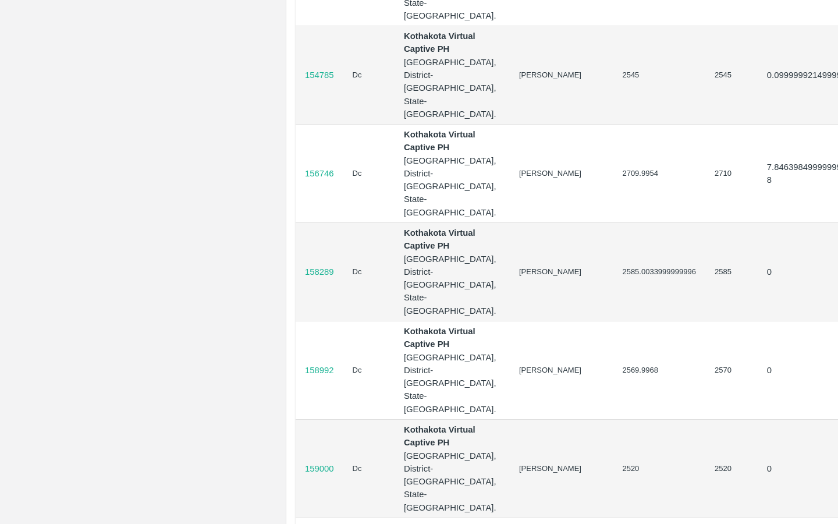
scroll to position [1108, 70]
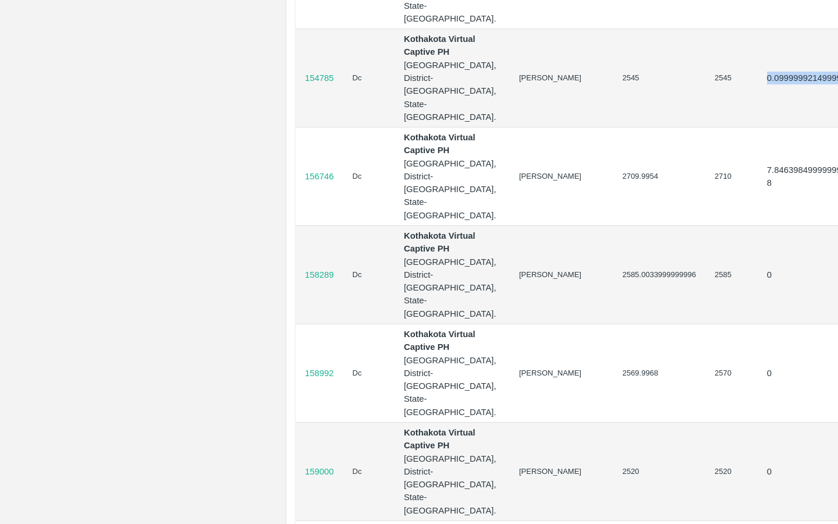
drag, startPoint x: 682, startPoint y: 219, endPoint x: 777, endPoint y: 218, distance: 94.8
click at [777, 127] on td "0.09999992149999999" at bounding box center [812, 78] width 108 height 98
drag, startPoint x: 684, startPoint y: 323, endPoint x: 746, endPoint y: 323, distance: 62.8
click at [767, 190] on p "7.846398499999999e-8" at bounding box center [811, 176] width 89 height 26
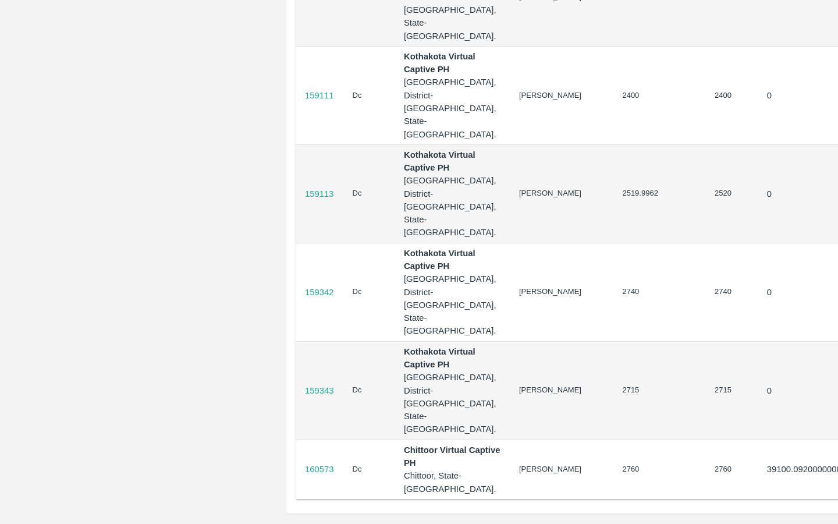
scroll to position [2310, 70]
click at [321, 463] on p "160573" at bounding box center [319, 469] width 29 height 13
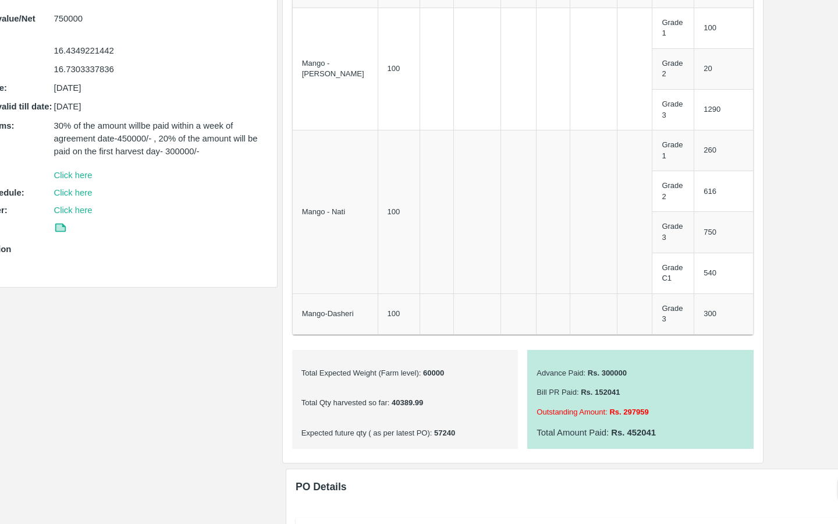
scroll to position [521, 70]
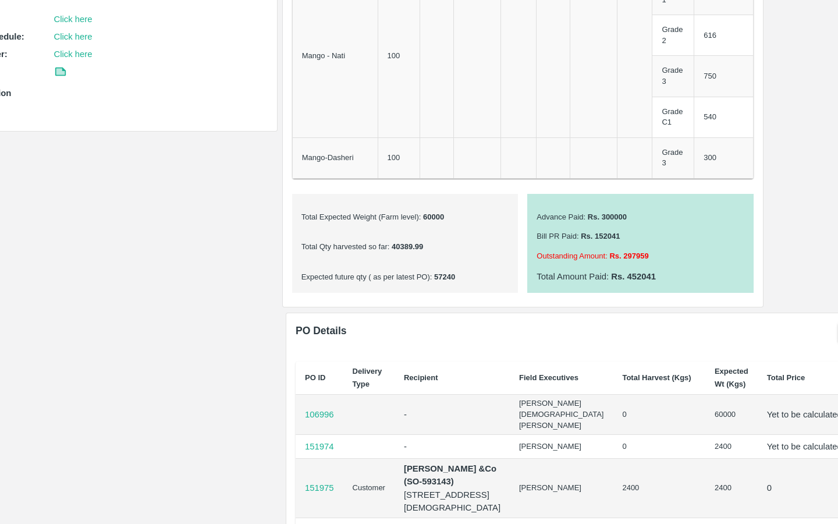
click at [311, 408] on p "106996" at bounding box center [319, 414] width 29 height 13
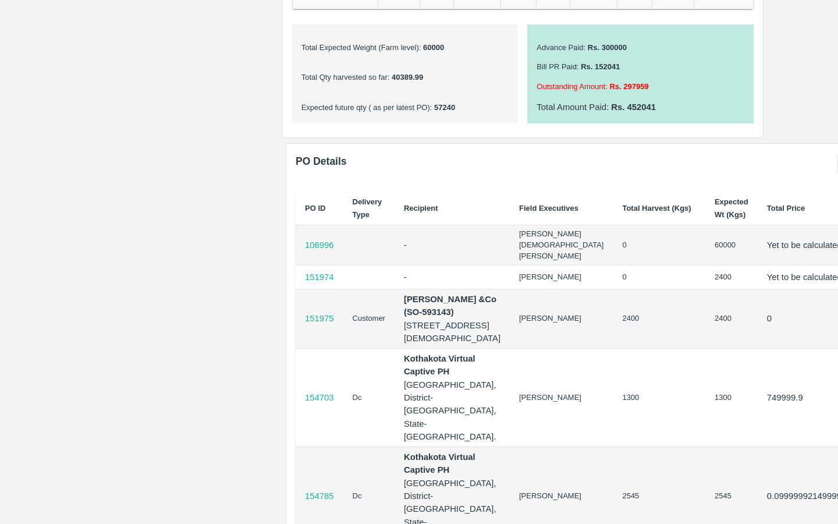
click at [323, 271] on p "151974" at bounding box center [319, 277] width 29 height 13
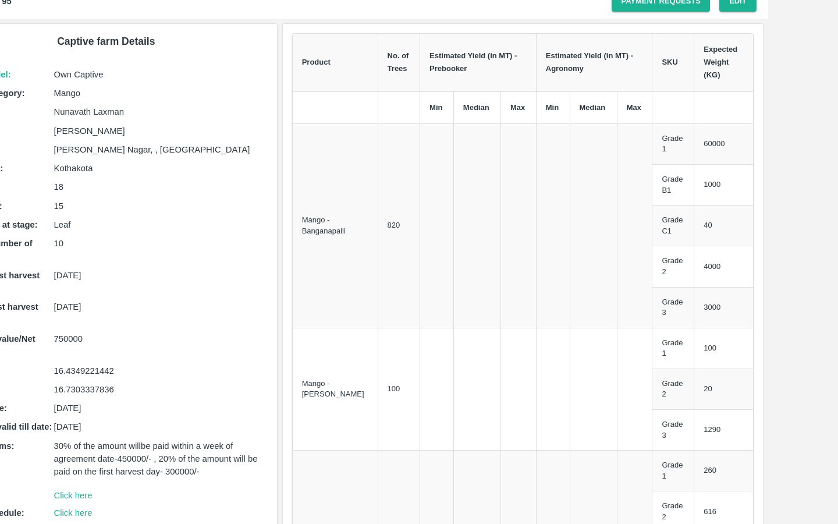
scroll to position [0, 70]
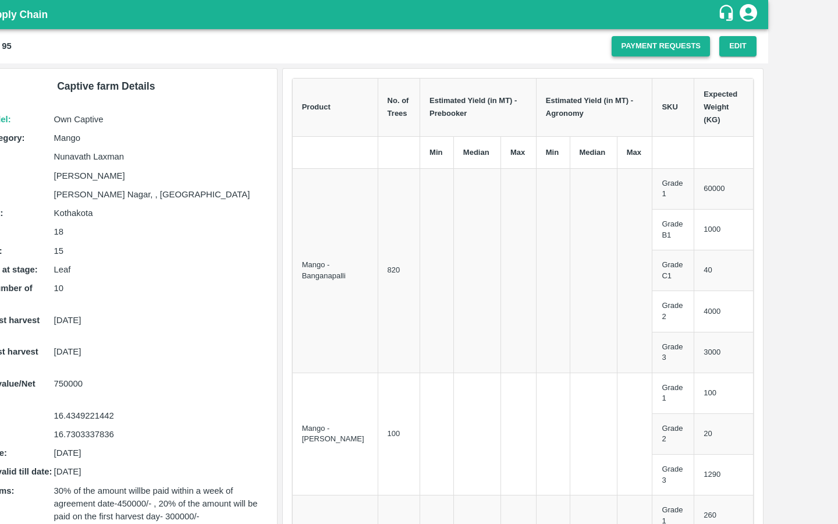
click at [624, 46] on link "Payment Requests" at bounding box center [660, 46] width 98 height 20
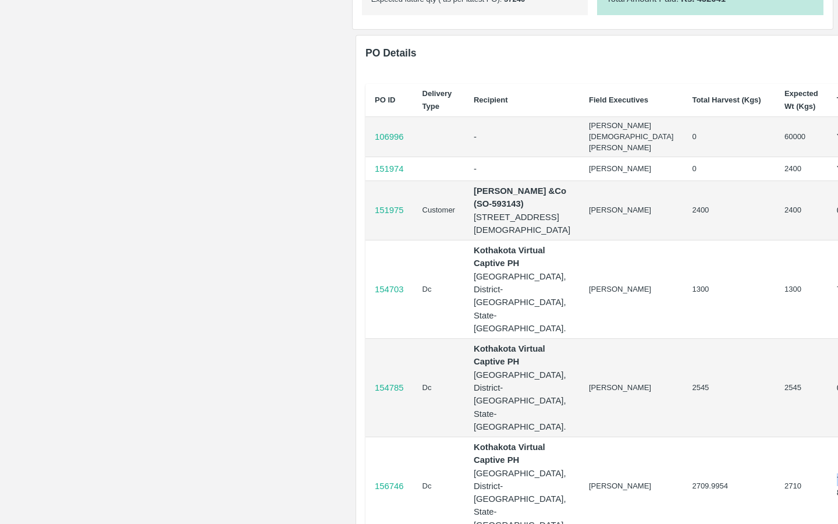
scroll to position [258, 0]
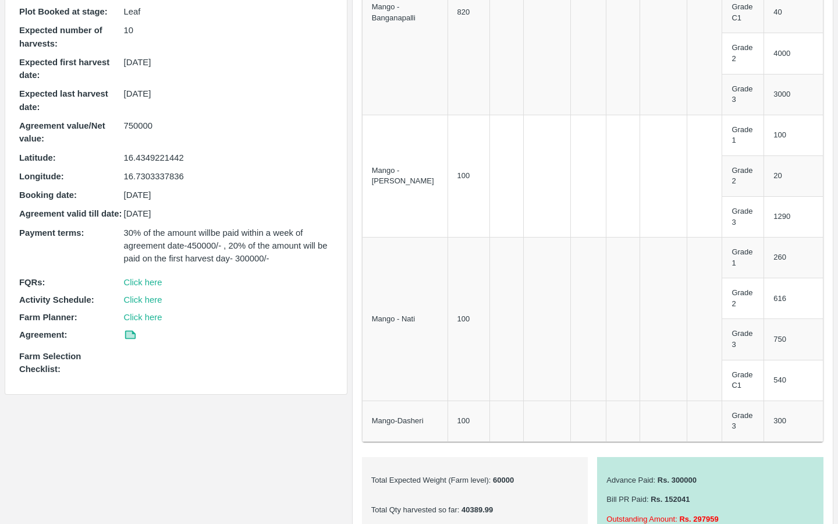
click at [124, 332] on icon at bounding box center [130, 334] width 13 height 13
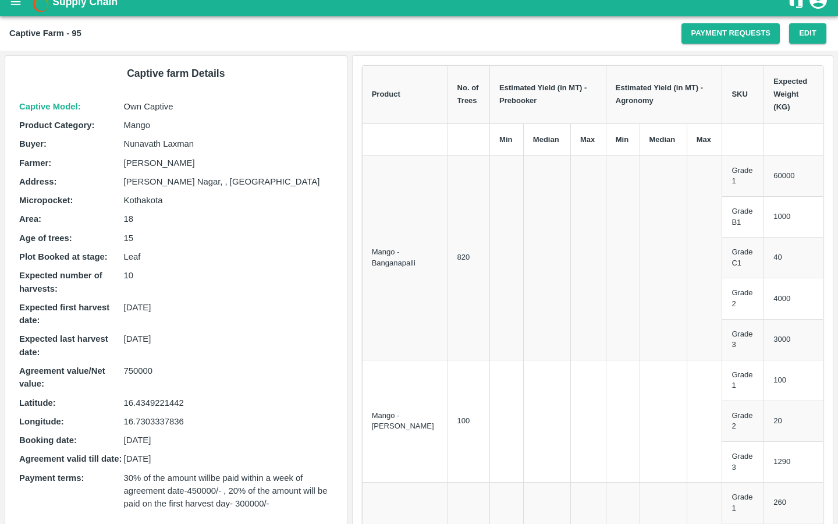
scroll to position [0, 0]
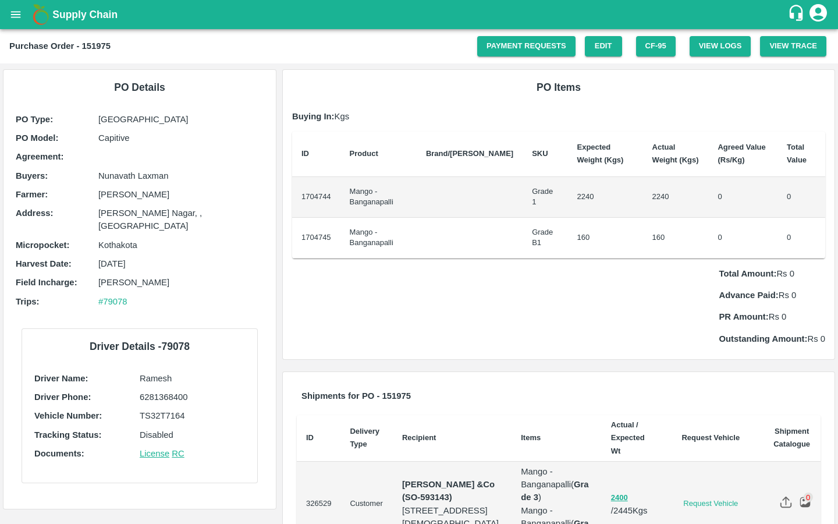
drag, startPoint x: 98, startPoint y: 261, endPoint x: 170, endPoint y: 261, distance: 71.6
click at [170, 261] on p "06 Apr 2025" at bounding box center [180, 263] width 165 height 13
copy p "06 Apr 2025"
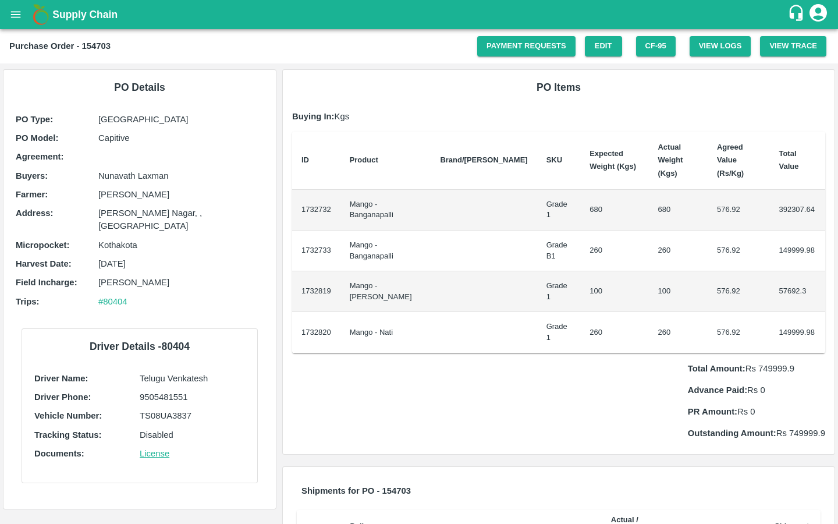
drag, startPoint x: 99, startPoint y: 265, endPoint x: 157, endPoint y: 265, distance: 57.0
click at [157, 265] on p "[DATE]" at bounding box center [180, 263] width 165 height 13
copy p "[DATE]"
drag, startPoint x: 699, startPoint y: 193, endPoint x: 730, endPoint y: 193, distance: 30.3
click at [730, 193] on td "576.92" at bounding box center [738, 210] width 62 height 41
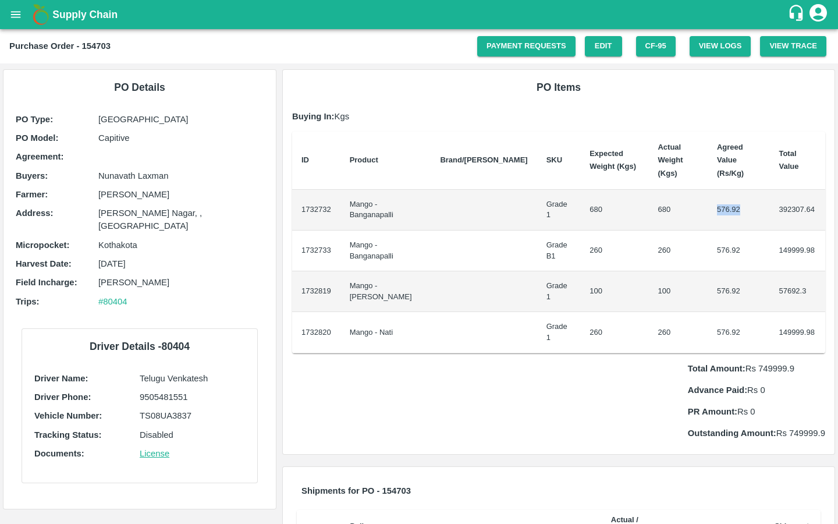
copy td "576.92"
drag, startPoint x: 541, startPoint y: 163, endPoint x: 574, endPoint y: 163, distance: 33.2
click at [580, 163] on th "Expected Weight (Kgs)" at bounding box center [614, 160] width 68 height 58
copy b "(Kgs)"
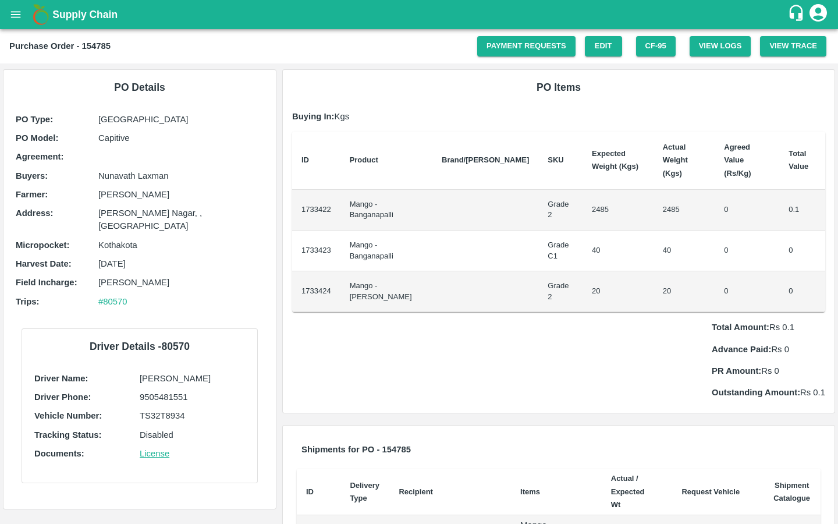
drag, startPoint x: 98, startPoint y: 264, endPoint x: 168, endPoint y: 264, distance: 69.2
click at [168, 264] on p "[DATE]" at bounding box center [180, 263] width 165 height 13
copy p "[DATE]"
click at [714, 194] on td "0" at bounding box center [746, 210] width 65 height 41
drag, startPoint x: 702, startPoint y: 196, endPoint x: 713, endPoint y: 196, distance: 11.1
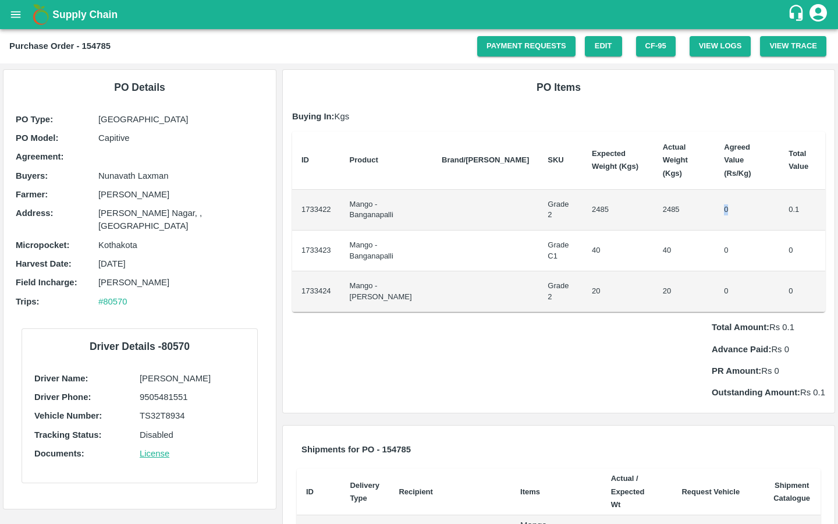
click at [714, 196] on td "0" at bounding box center [746, 210] width 65 height 41
copy td "0"
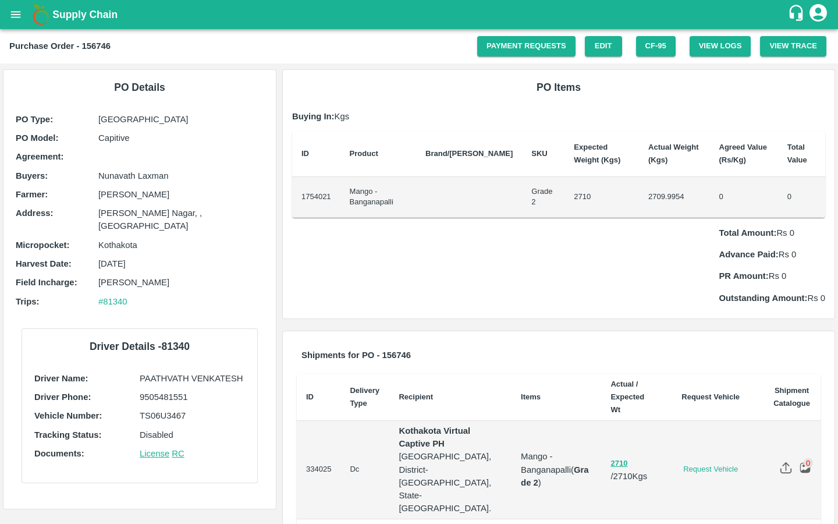
drag, startPoint x: 144, startPoint y: 261, endPoint x: 86, endPoint y: 261, distance: 58.2
click at [86, 261] on div "Harvest Date : [DATE]" at bounding box center [140, 263] width 248 height 13
copy div "[DATE]"
drag, startPoint x: 702, startPoint y: 196, endPoint x: 717, endPoint y: 196, distance: 14.5
click at [717, 196] on td "0" at bounding box center [744, 197] width 68 height 41
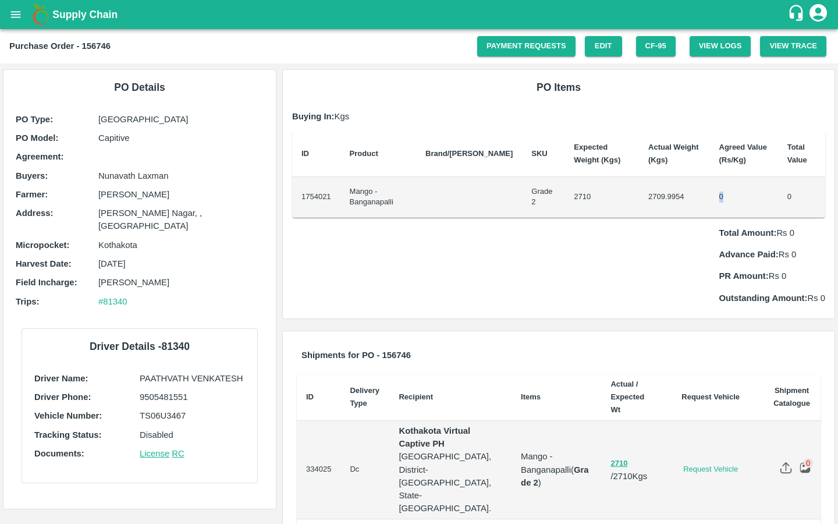
copy td "0"
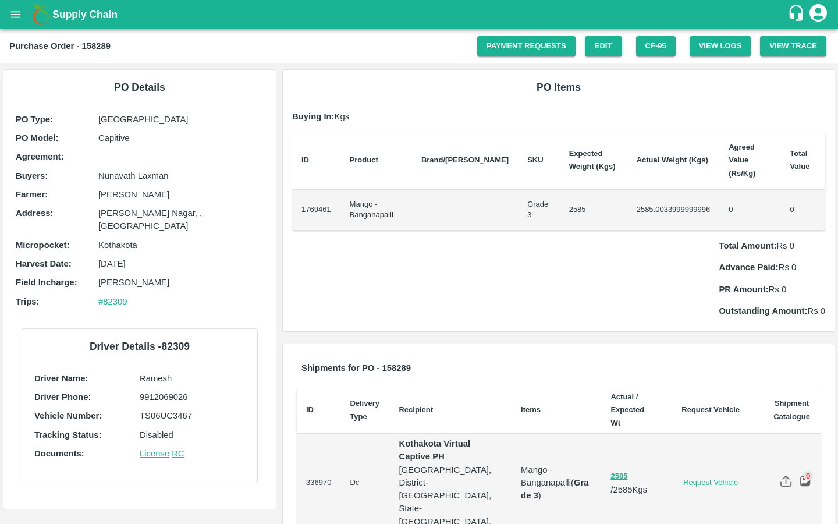
drag, startPoint x: 97, startPoint y: 264, endPoint x: 175, endPoint y: 264, distance: 78.0
click at [176, 264] on div "Harvest Date : [DATE]" at bounding box center [140, 263] width 248 height 13
copy div "[DATE]"
drag, startPoint x: 536, startPoint y: 197, endPoint x: 553, endPoint y: 197, distance: 16.9
click at [560, 197] on td "2585" at bounding box center [593, 210] width 67 height 41
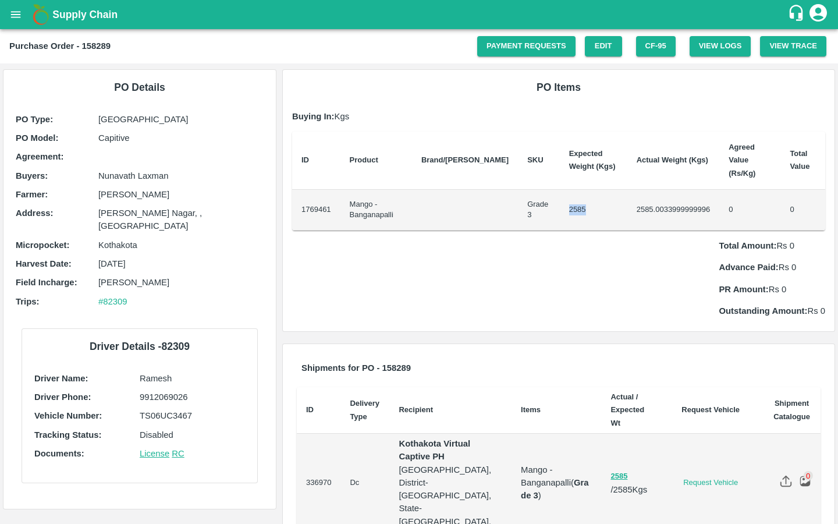
copy td "2585"
click at [627, 207] on td "2585.0033999999996" at bounding box center [673, 210] width 93 height 41
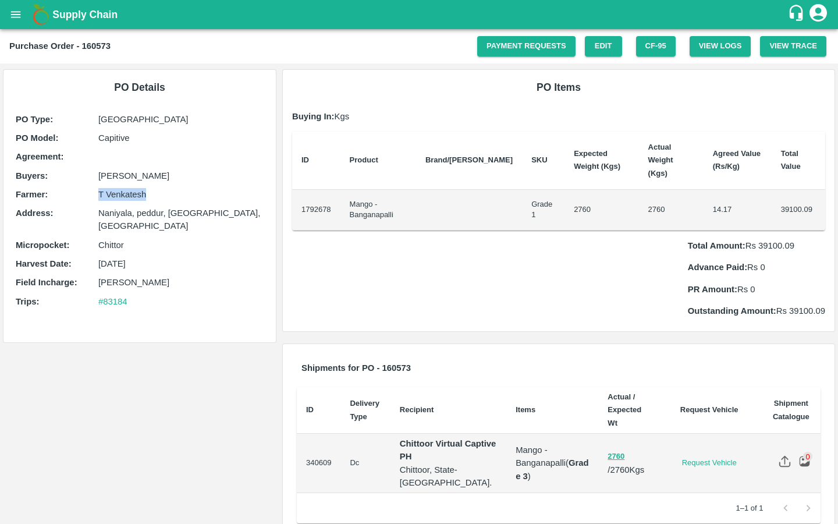
drag, startPoint x: 98, startPoint y: 194, endPoint x: 164, endPoint y: 194, distance: 65.7
click at [164, 194] on p "T Venkatesh" at bounding box center [180, 194] width 165 height 13
copy p "T Venkatesh"
drag, startPoint x: 97, startPoint y: 264, endPoint x: 161, endPoint y: 264, distance: 64.0
click at [161, 264] on div "Harvest Date : 10 Jun 2025" at bounding box center [140, 263] width 248 height 13
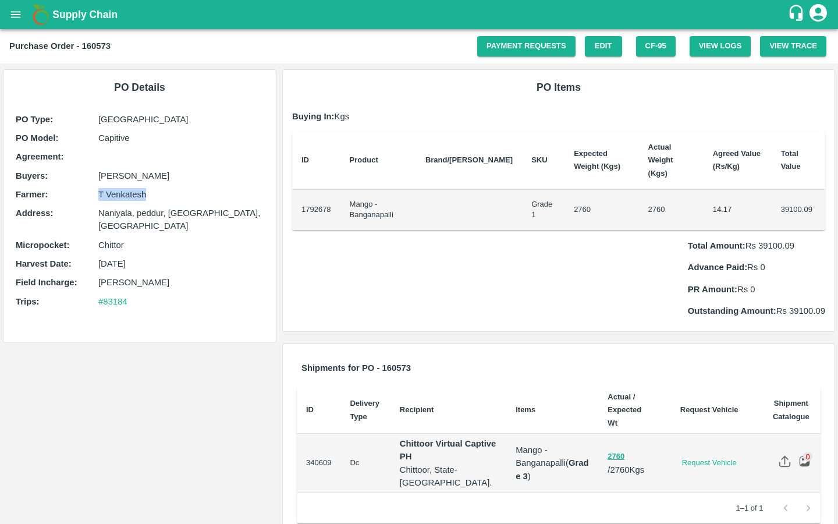
copy div "10 Jun 2025"
drag, startPoint x: 699, startPoint y: 196, endPoint x: 728, endPoint y: 196, distance: 29.1
click at [728, 196] on td "14.17" at bounding box center [737, 210] width 68 height 41
copy td "14.17"
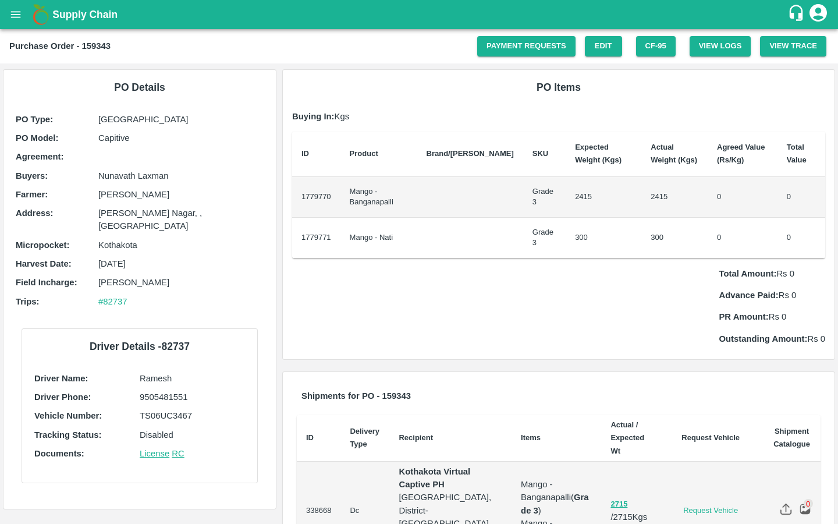
drag, startPoint x: 97, startPoint y: 263, endPoint x: 155, endPoint y: 263, distance: 58.2
click at [155, 263] on div "Harvest Date : [DATE]" at bounding box center [140, 263] width 248 height 13
copy div "[DATE]"
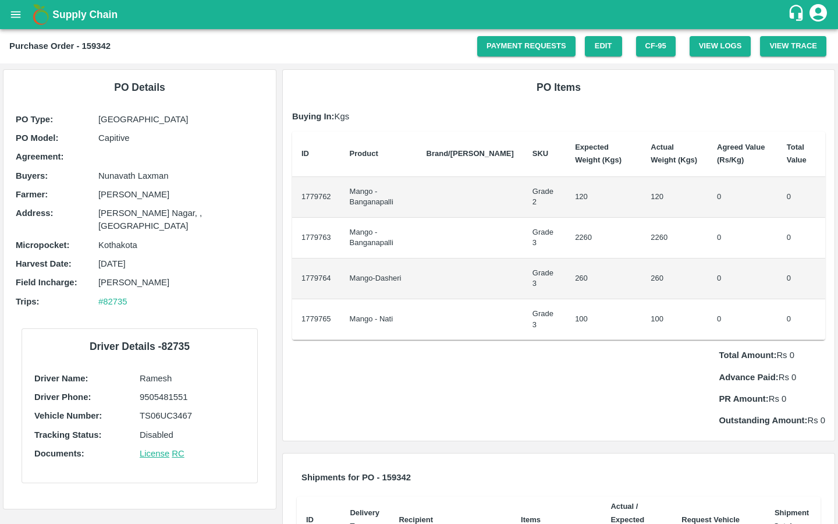
drag, startPoint x: 157, startPoint y: 262, endPoint x: 73, endPoint y: 262, distance: 83.2
click at [73, 262] on div "Harvest Date : [DATE]" at bounding box center [140, 263] width 248 height 13
copy div "[DATE]"
click at [278, 259] on div "PO Details PO Type : Farm Gate PO Model : Capitive Agreement: Buyers : [PERSON_…" at bounding box center [139, 289] width 279 height 452
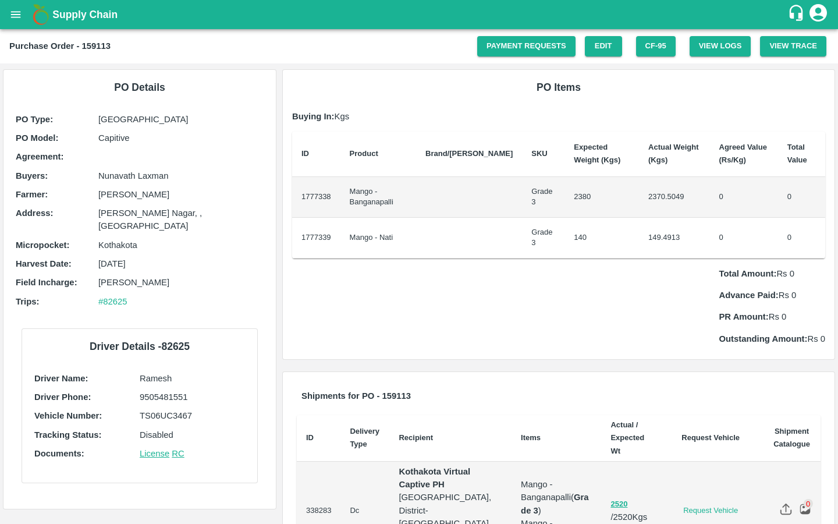
drag, startPoint x: 99, startPoint y: 262, endPoint x: 173, endPoint y: 263, distance: 73.3
click at [173, 263] on p "[DATE]" at bounding box center [180, 263] width 165 height 13
copy p "[DATE]"
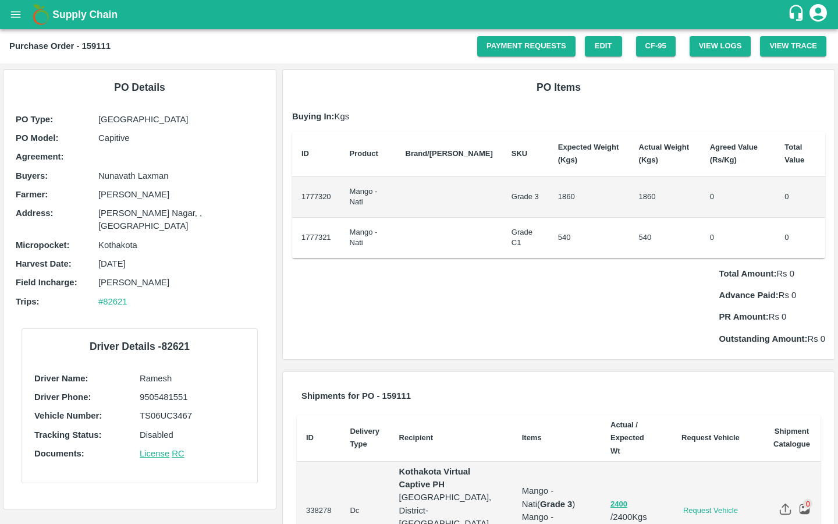
drag, startPoint x: 156, startPoint y: 262, endPoint x: 90, endPoint y: 262, distance: 65.7
click at [90, 262] on div "Harvest Date : [DATE]" at bounding box center [140, 263] width 248 height 13
copy div "[DATE]"
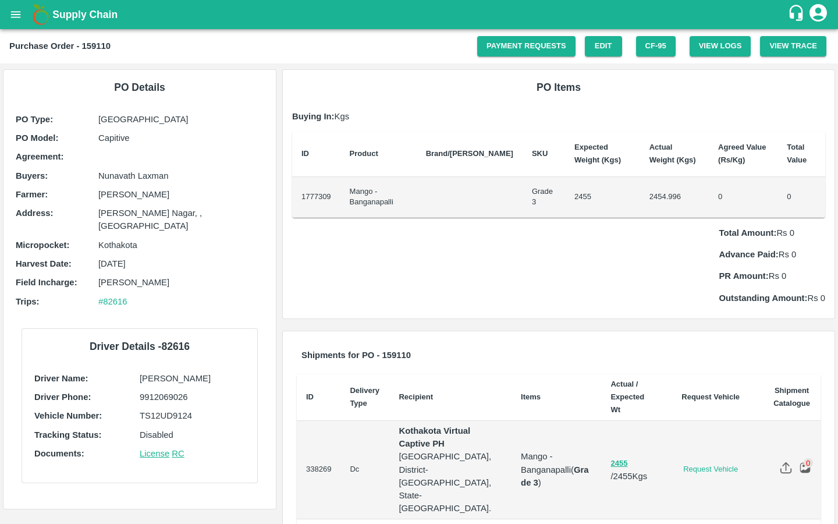
drag, startPoint x: 99, startPoint y: 265, endPoint x: 184, endPoint y: 265, distance: 84.4
click at [184, 265] on p "18 May 2025" at bounding box center [180, 263] width 165 height 13
copy p "18 May 2025"
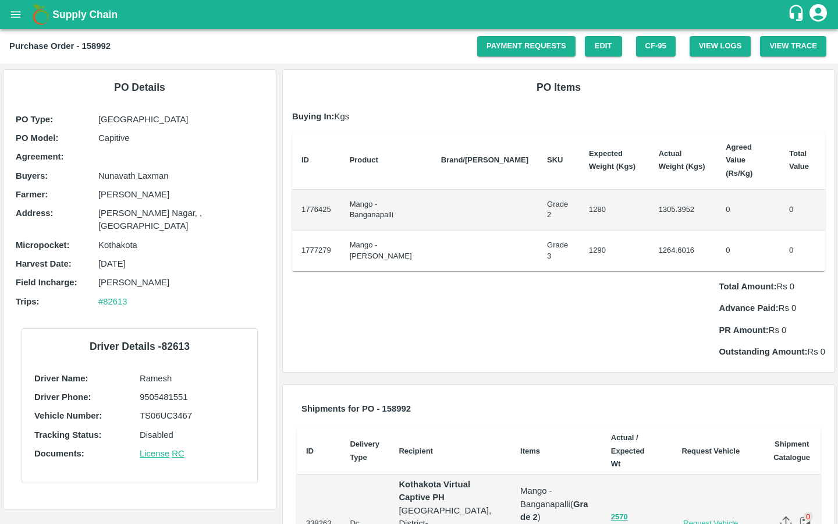
drag, startPoint x: 156, startPoint y: 263, endPoint x: 78, endPoint y: 263, distance: 78.0
click at [78, 263] on div "Harvest Date : [DATE]" at bounding box center [140, 263] width 248 height 13
copy div "[DATE]"
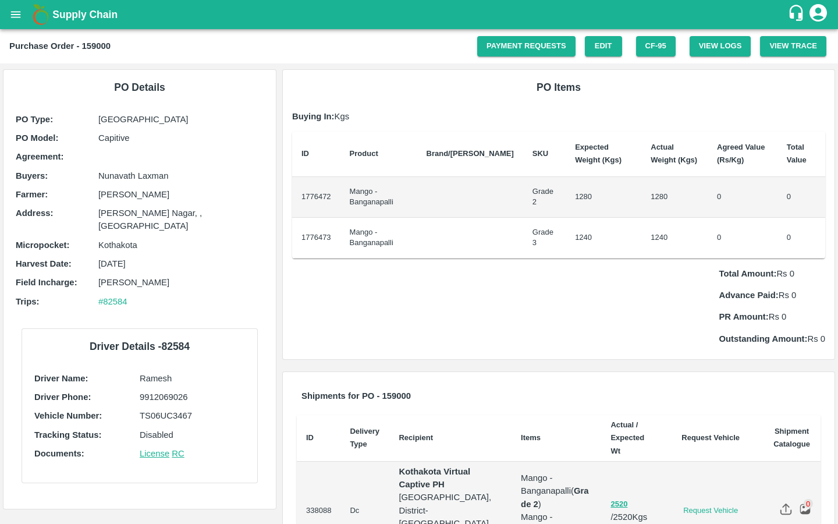
drag, startPoint x: 150, startPoint y: 260, endPoint x: 95, endPoint y: 265, distance: 54.9
click at [95, 265] on div "Harvest Date : [DATE]" at bounding box center [140, 263] width 248 height 13
copy div "[DATE]"
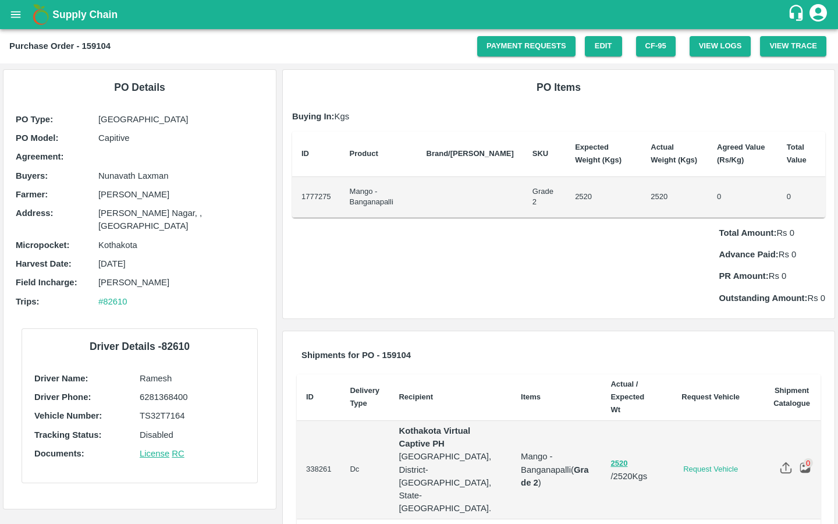
drag, startPoint x: 149, startPoint y: 262, endPoint x: 44, endPoint y: 262, distance: 104.7
click at [44, 262] on div "Harvest Date : [DATE]" at bounding box center [140, 263] width 248 height 13
click at [126, 261] on p "[DATE]" at bounding box center [180, 263] width 165 height 13
drag, startPoint x: 154, startPoint y: 261, endPoint x: 95, endPoint y: 261, distance: 58.8
click at [95, 261] on div "Harvest Date : [DATE]" at bounding box center [140, 263] width 248 height 13
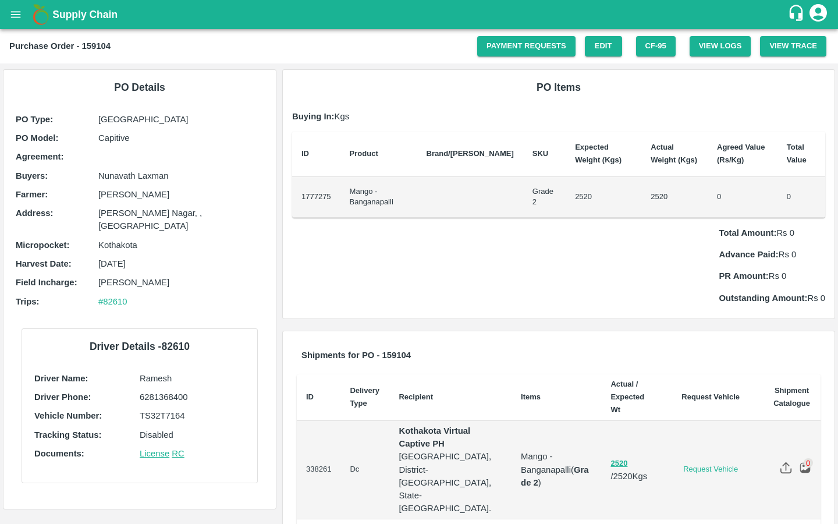
copy div "[DATE]"
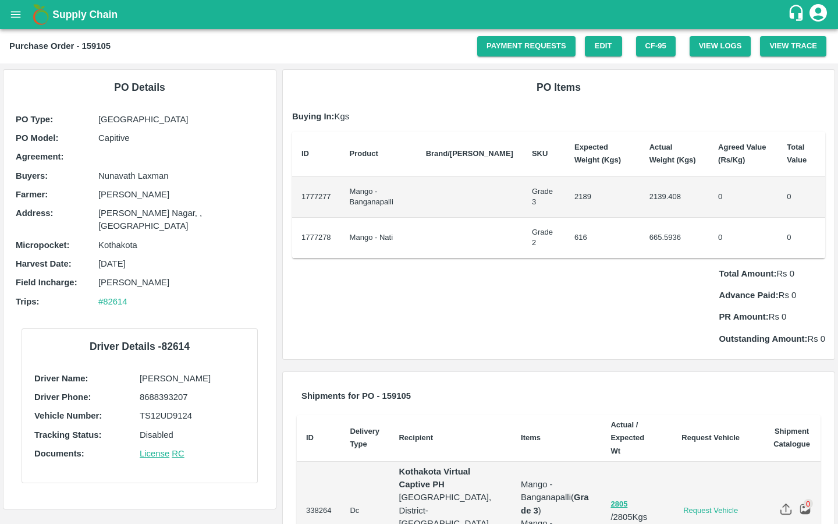
drag, startPoint x: 99, startPoint y: 263, endPoint x: 181, endPoint y: 263, distance: 81.5
click at [181, 263] on p "13 May 2025" at bounding box center [180, 263] width 165 height 13
copy p "13 May 2025"
drag, startPoint x: 98, startPoint y: 263, endPoint x: 169, endPoint y: 263, distance: 70.4
click at [169, 263] on p "[DATE]" at bounding box center [180, 263] width 165 height 13
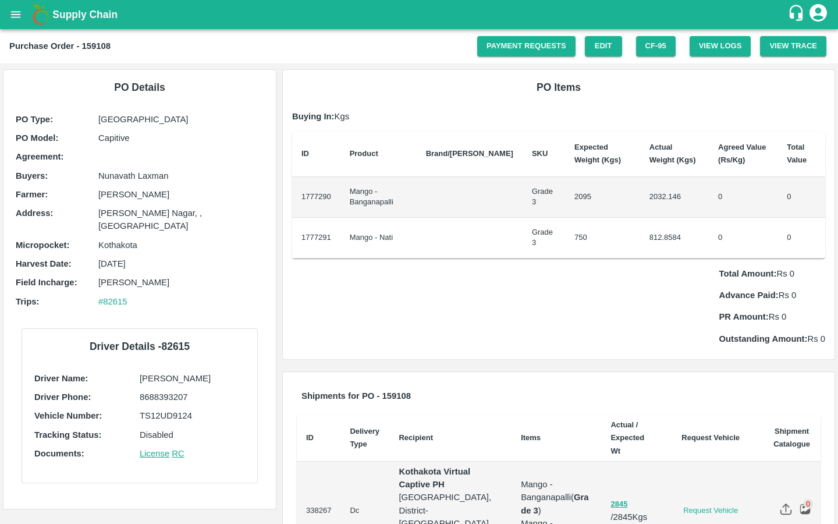
copy p "[DATE]"
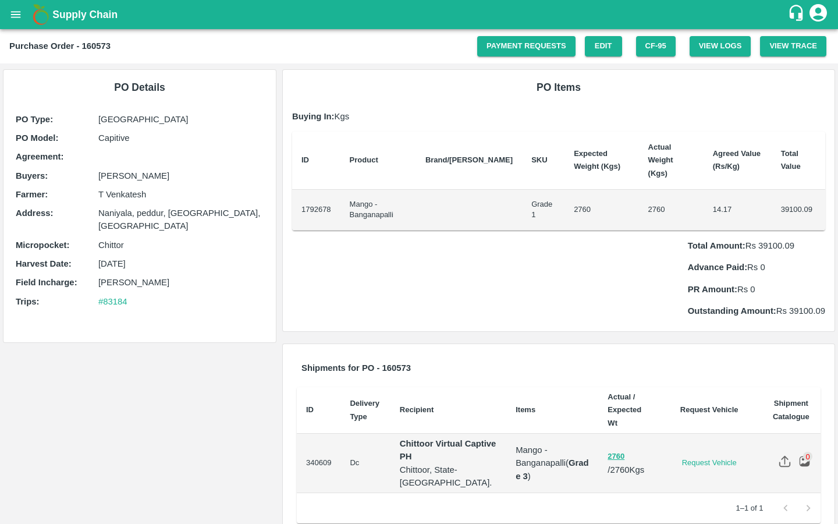
scroll to position [12, 0]
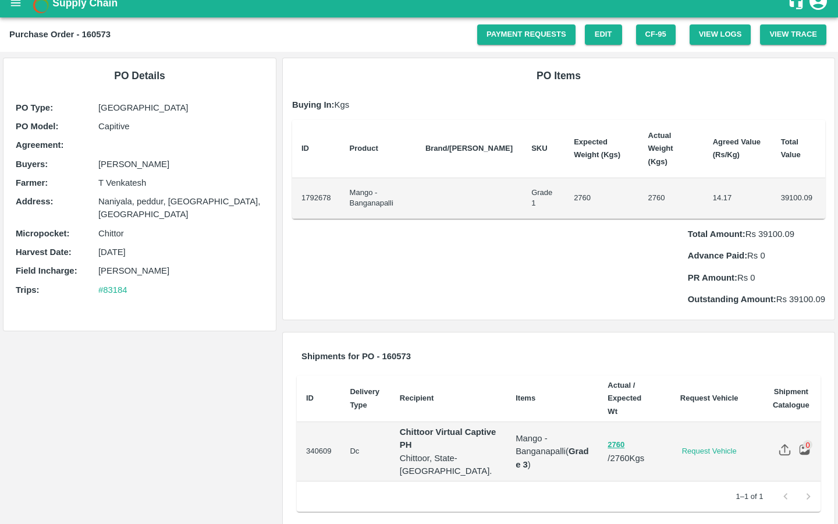
click at [504, 482] on div "1–1 of 1" at bounding box center [559, 496] width 524 height 30
click at [601, 37] on link "Edit" at bounding box center [603, 34] width 37 height 20
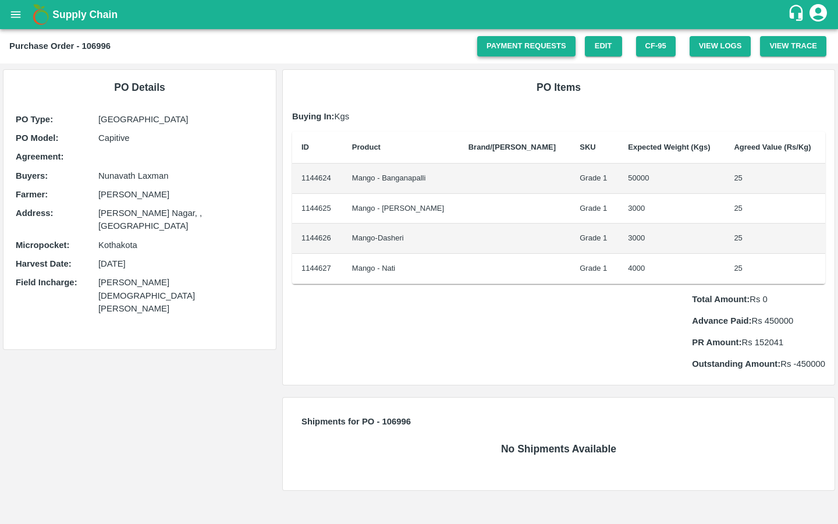
click at [513, 46] on link "Payment Requests" at bounding box center [526, 46] width 98 height 20
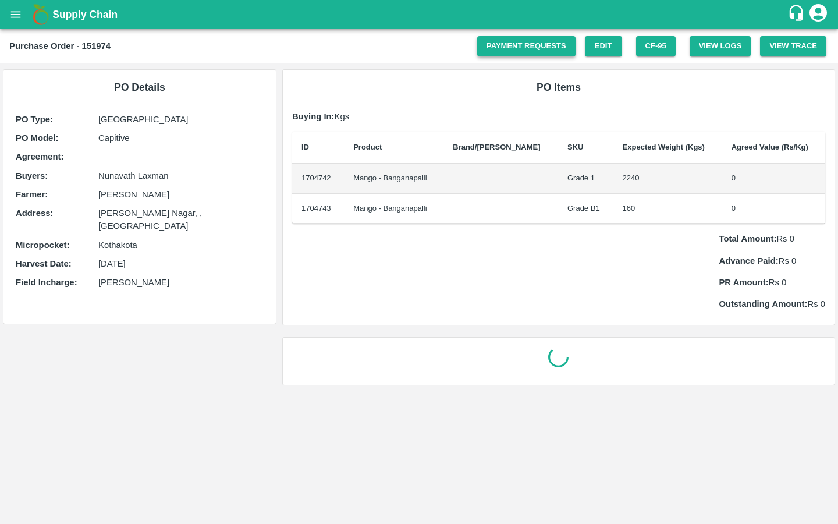
click at [535, 54] on link "Payment Requests" at bounding box center [526, 46] width 98 height 20
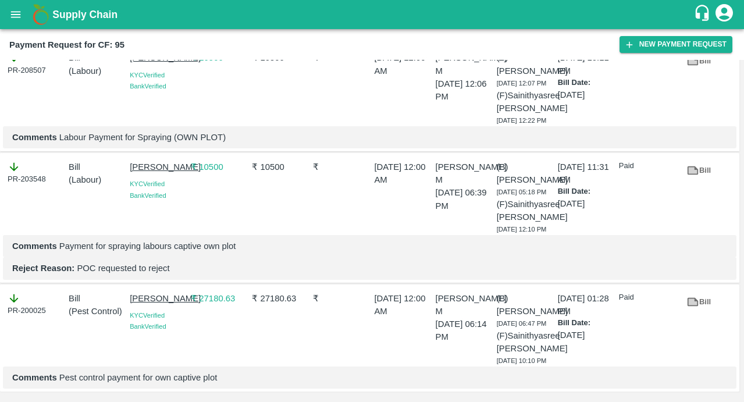
scroll to position [2790, 0]
